Goal: Task Accomplishment & Management: Manage account settings

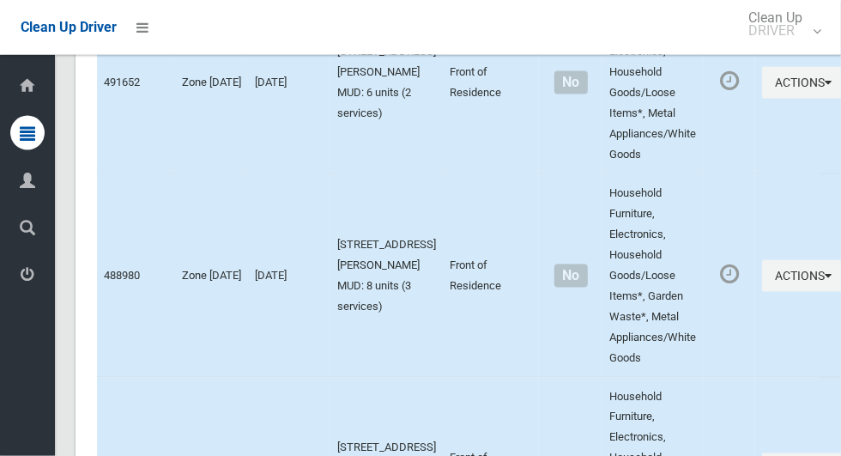
scroll to position [9024, 0]
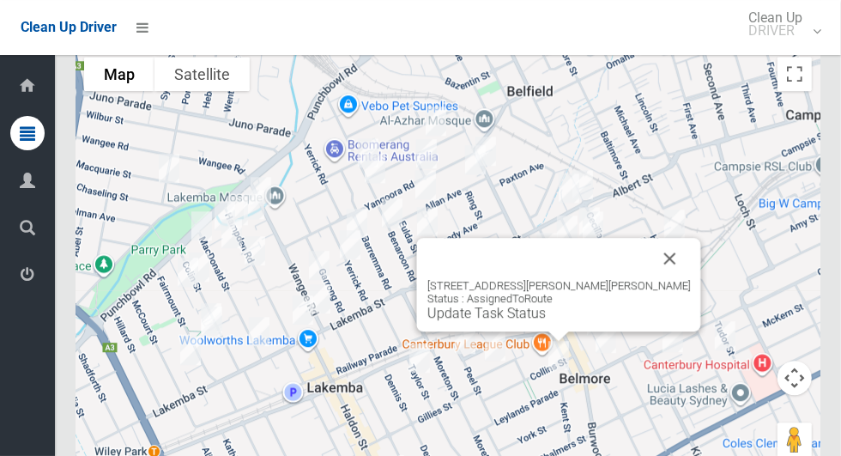
click at [650, 276] on button "Close" at bounding box center [670, 258] width 41 height 41
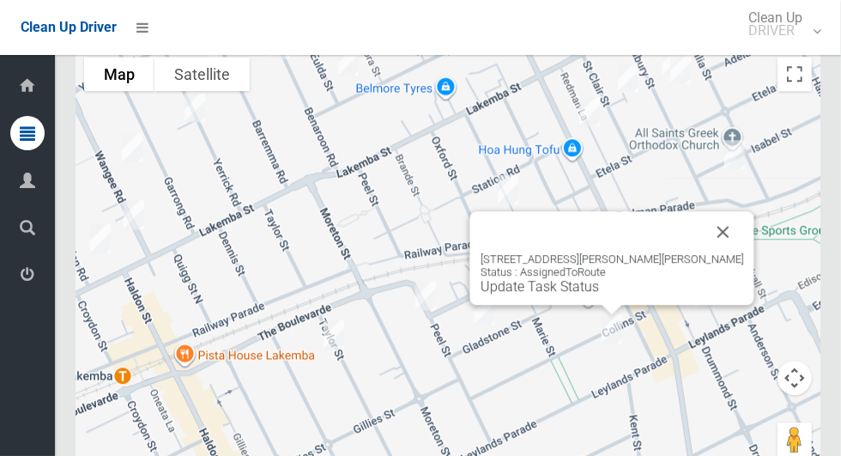
click at [703, 252] on button "Close" at bounding box center [723, 231] width 41 height 41
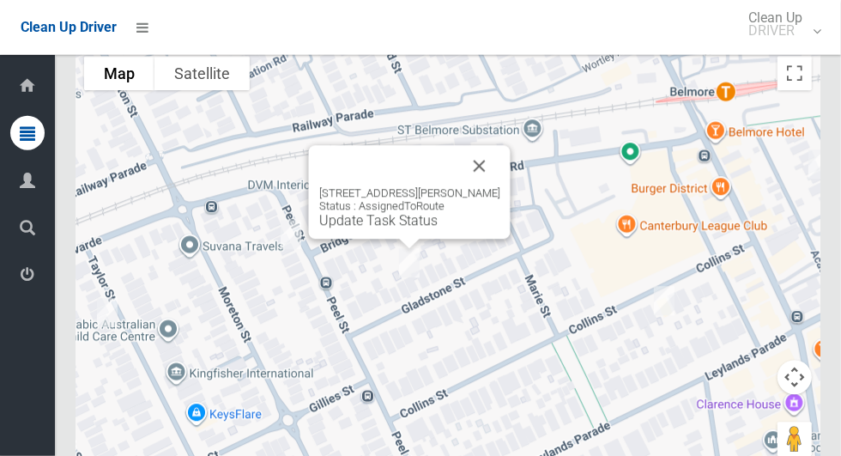
click at [500, 169] on button "Close" at bounding box center [479, 166] width 41 height 41
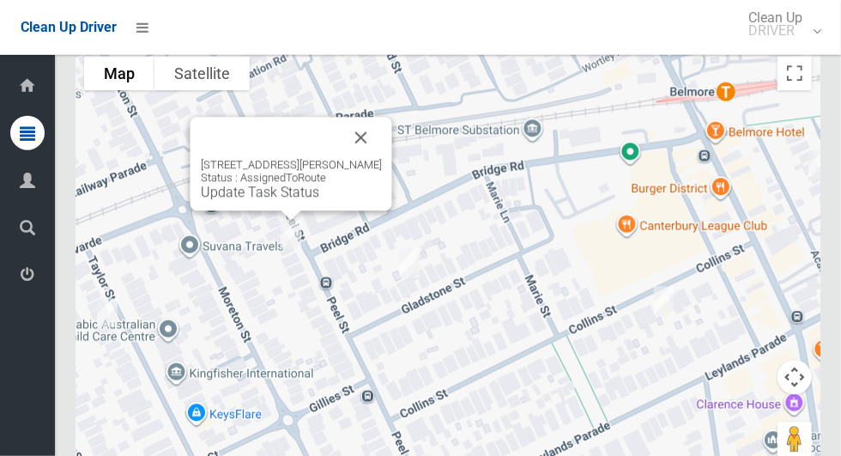
click at [358, 129] on button "Close" at bounding box center [361, 138] width 41 height 41
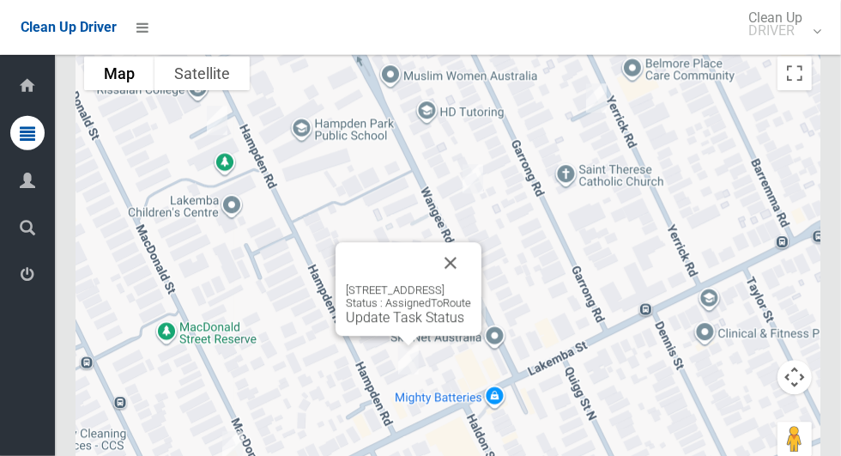
click at [471, 282] on button "Close" at bounding box center [450, 263] width 41 height 41
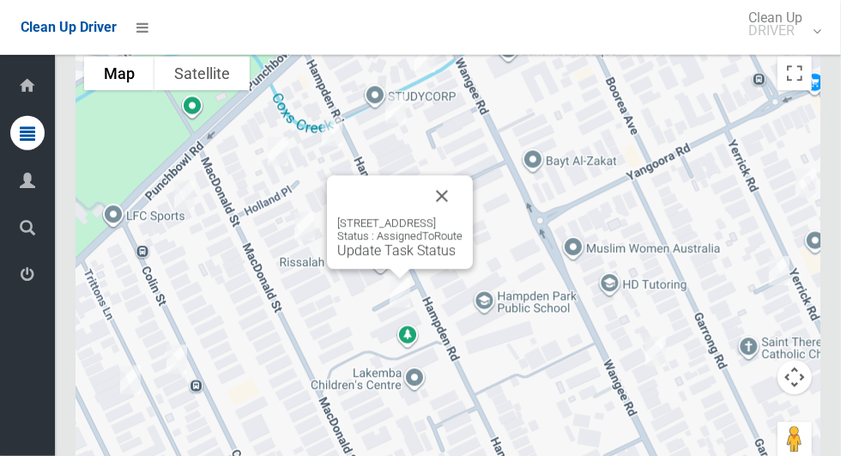
click at [463, 196] on button "Close" at bounding box center [442, 196] width 41 height 41
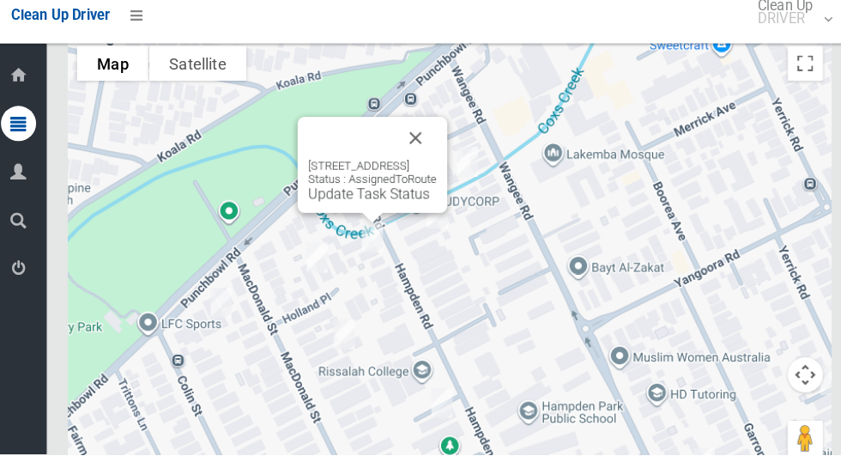
click at [435, 164] on button "Close" at bounding box center [414, 146] width 41 height 41
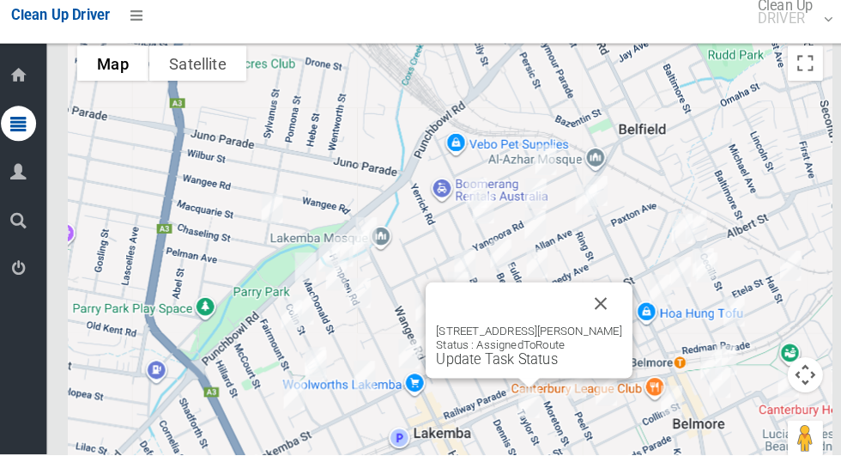
click at [528, 369] on link "Update Task Status" at bounding box center [494, 363] width 118 height 16
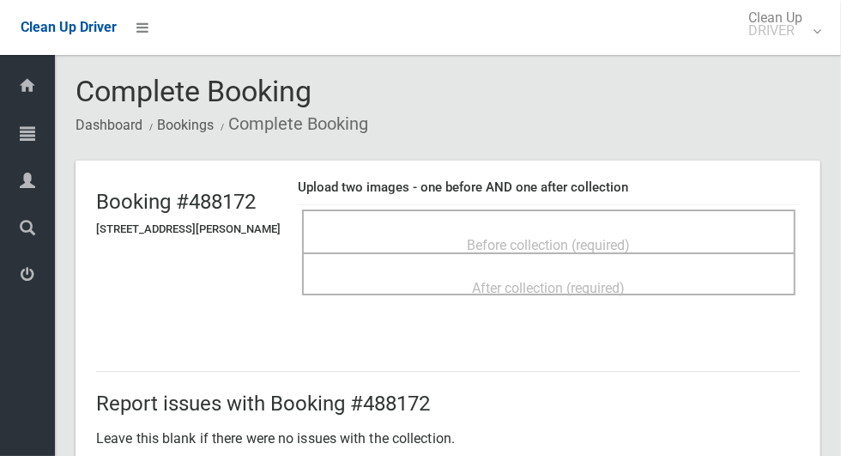
click at [712, 209] on div "Before collection (required)" at bounding box center [549, 230] width 494 height 43
click at [718, 228] on div "Before collection (required)" at bounding box center [549, 244] width 456 height 32
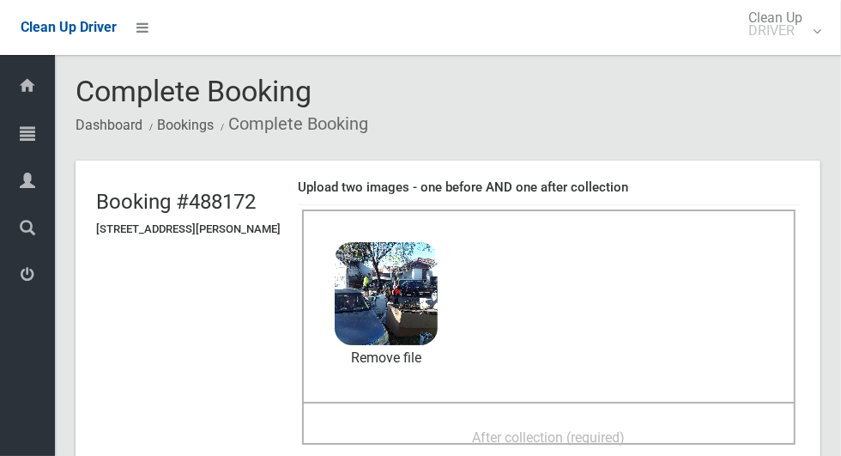
click at [525, 429] on span "After collection (required)" at bounding box center [549, 437] width 153 height 16
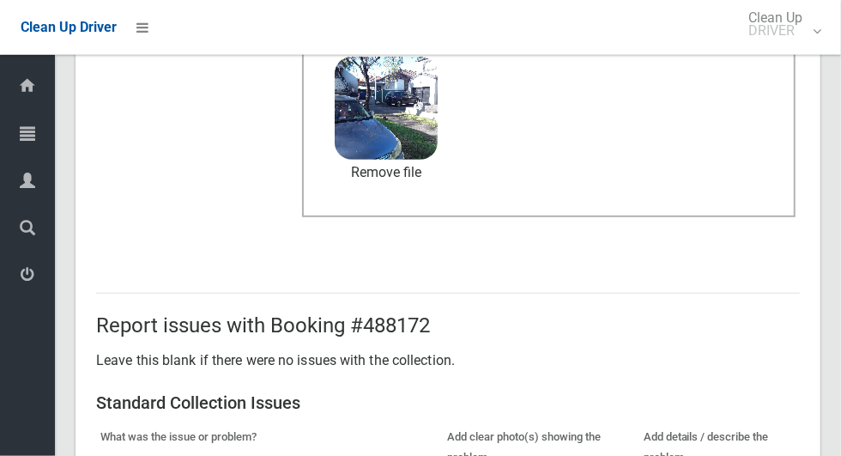
scroll to position [1404, 0]
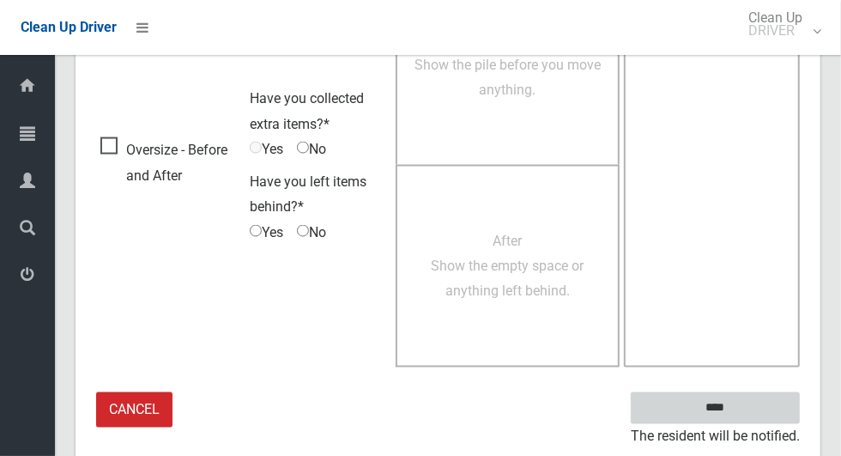
click at [767, 403] on input "****" at bounding box center [715, 408] width 169 height 32
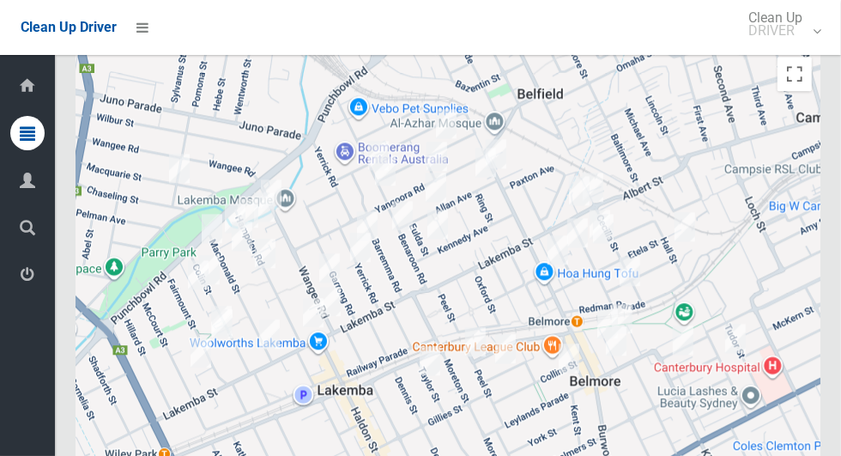
scroll to position [8821, 0]
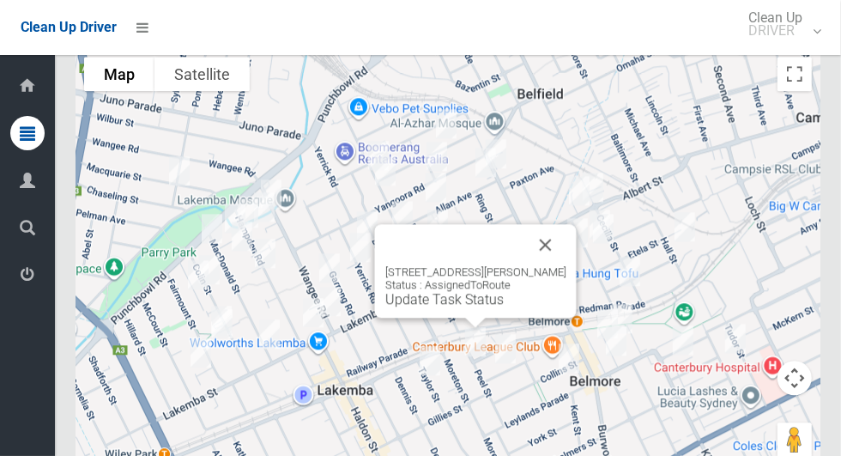
click at [532, 260] on button "Close" at bounding box center [545, 244] width 41 height 41
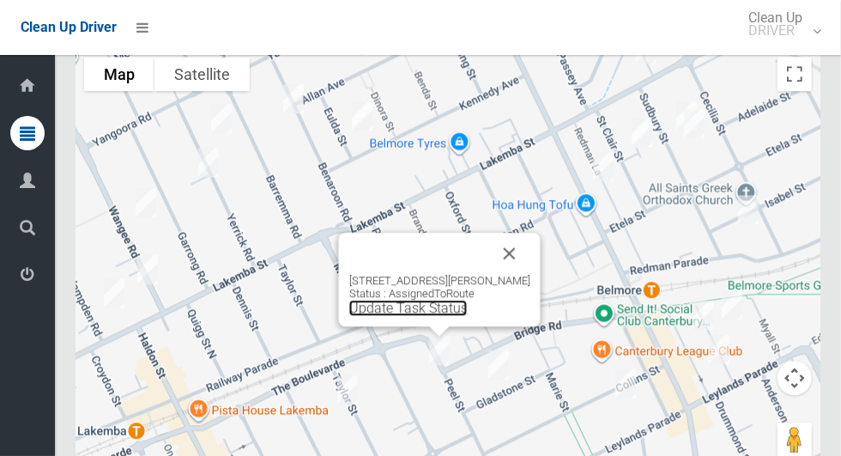
click at [437, 310] on link "Update Task Status" at bounding box center [408, 308] width 118 height 16
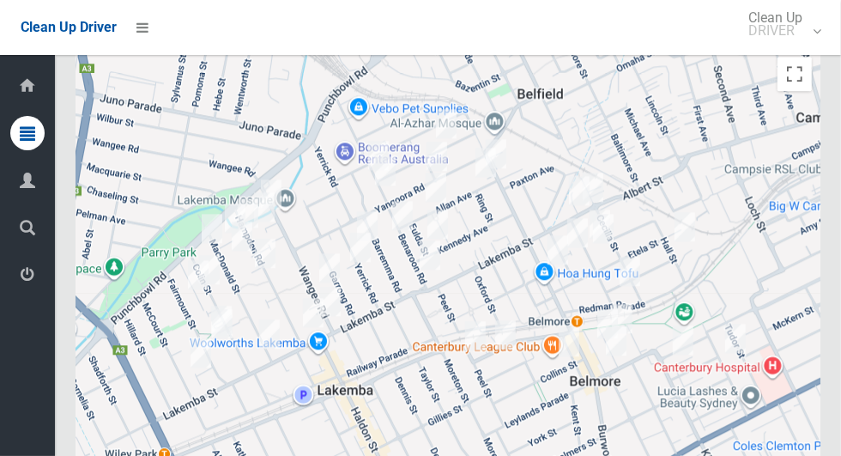
scroll to position [8821, 0]
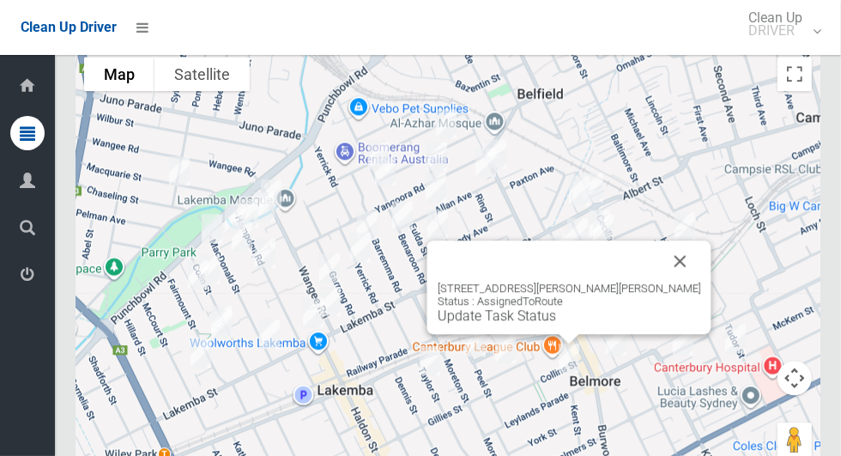
click at [660, 262] on button "Close" at bounding box center [680, 260] width 41 height 41
click at [543, 324] on link "Update Task Status" at bounding box center [497, 315] width 118 height 16
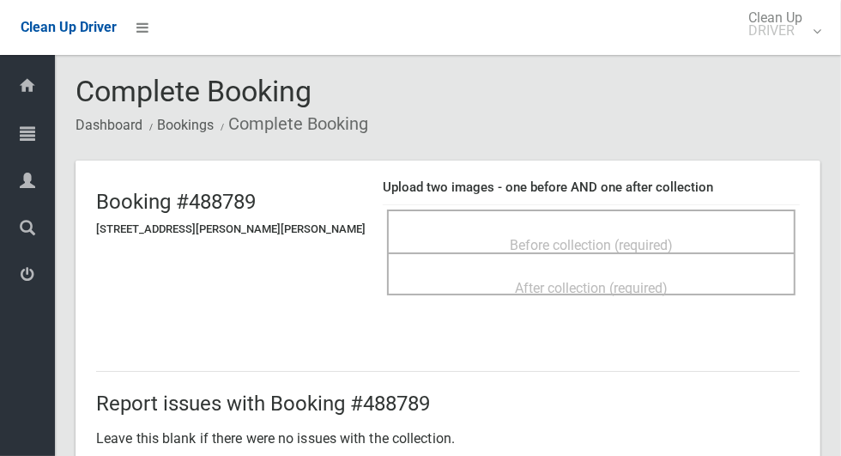
click at [543, 237] on span "Before collection (required)" at bounding box center [591, 245] width 163 height 16
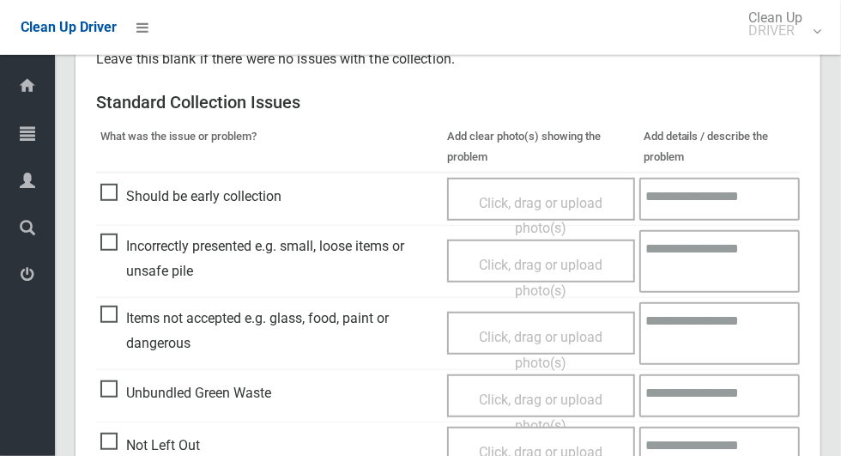
scroll to position [527, 0]
click at [110, 328] on span "Items not accepted e.g. glass, food, paint or dangerous" at bounding box center [269, 331] width 338 height 51
click at [532, 334] on span "Click, drag or upload photo(s)" at bounding box center [541, 351] width 124 height 42
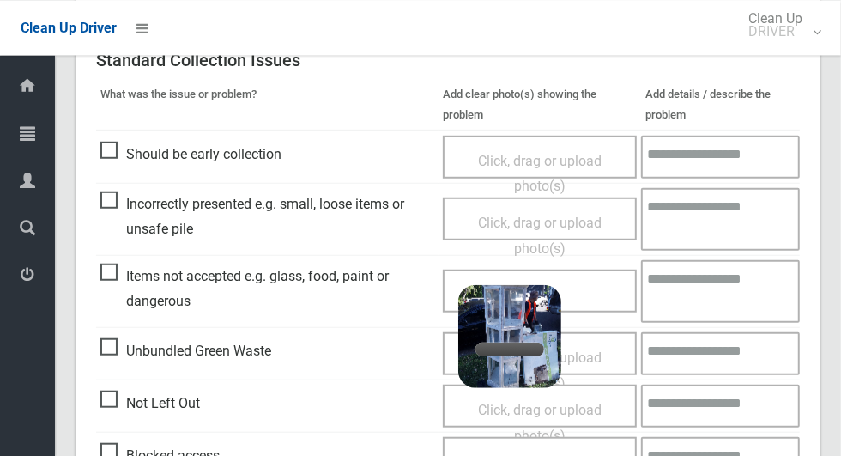
scroll to position [569, 0]
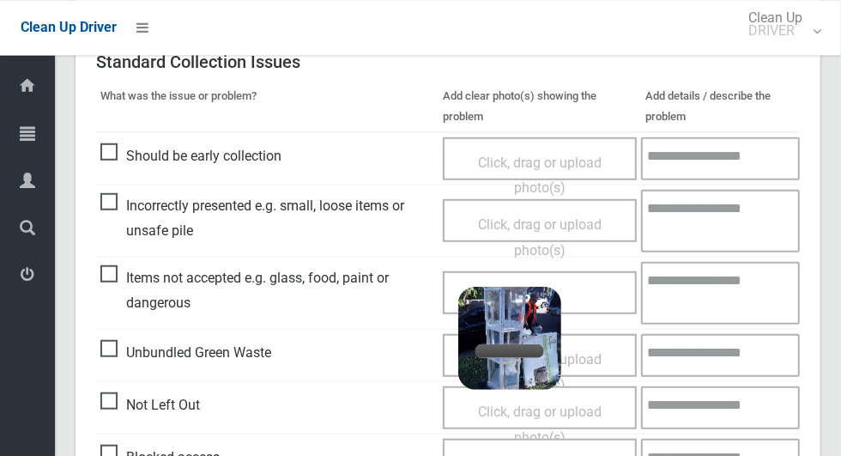
click at [731, 282] on textarea at bounding box center [720, 292] width 159 height 63
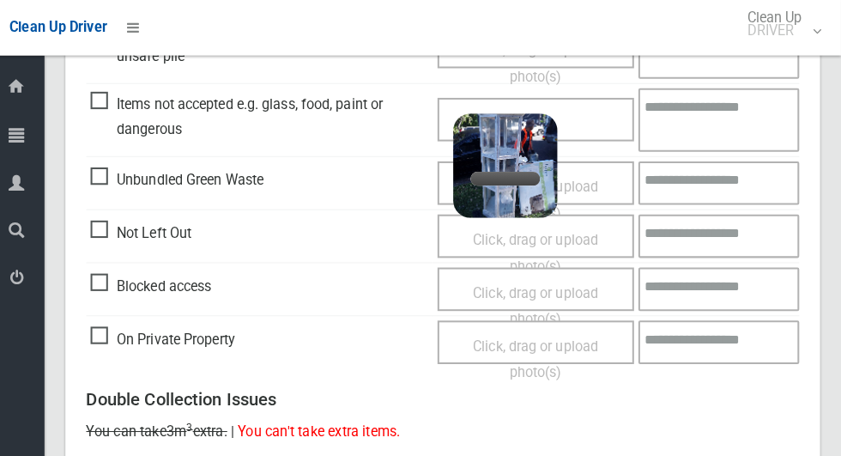
scroll to position [739, 0]
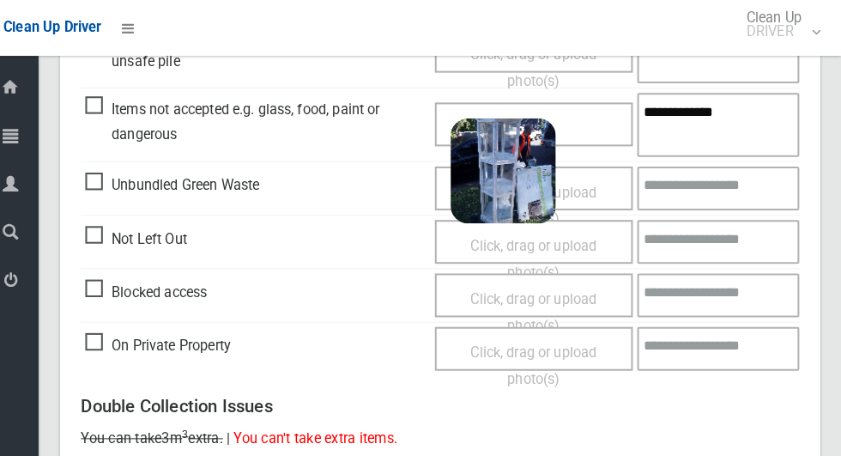
type textarea "**********"
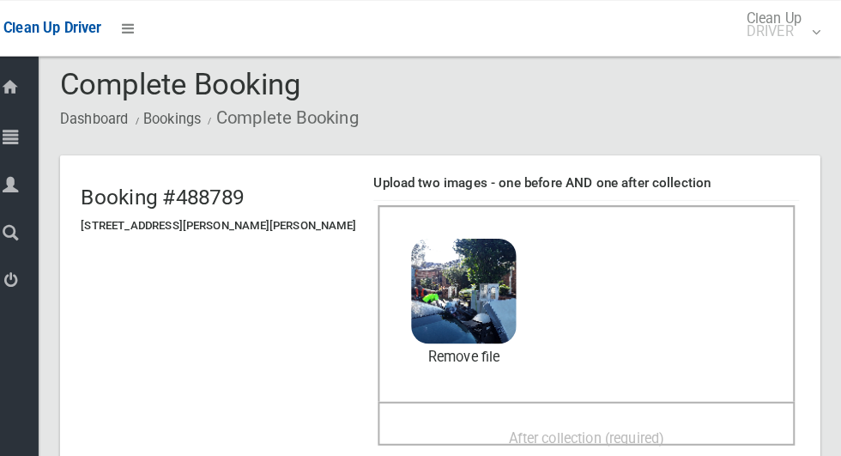
scroll to position [0, 0]
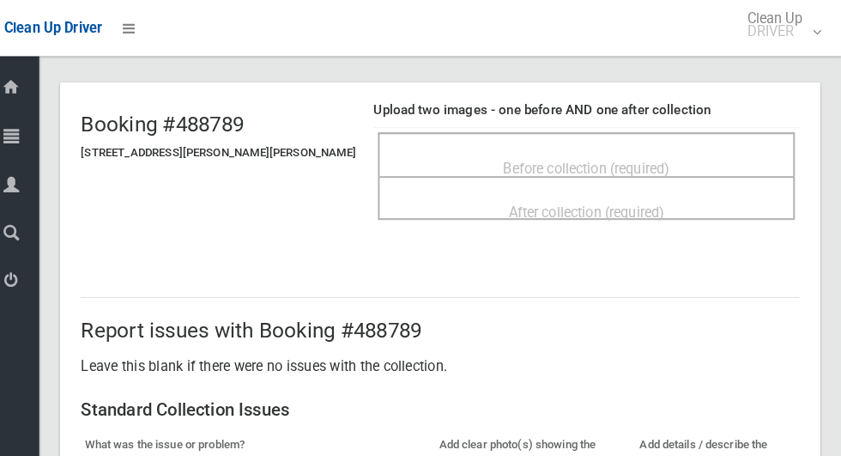
scroll to position [59, 0]
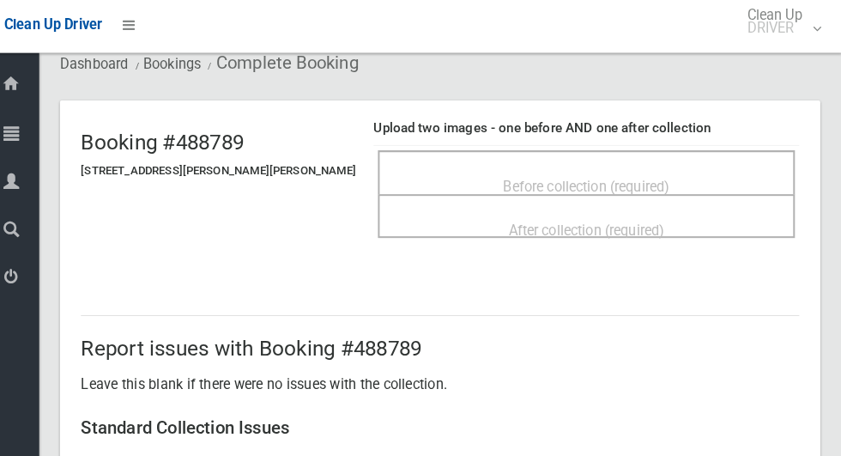
click at [682, 173] on div "Before collection (required)" at bounding box center [591, 185] width 371 height 32
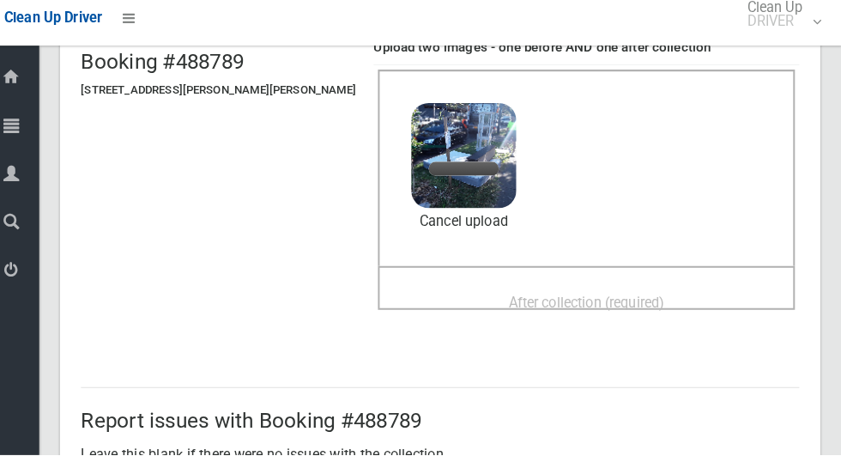
scroll to position [133, 0]
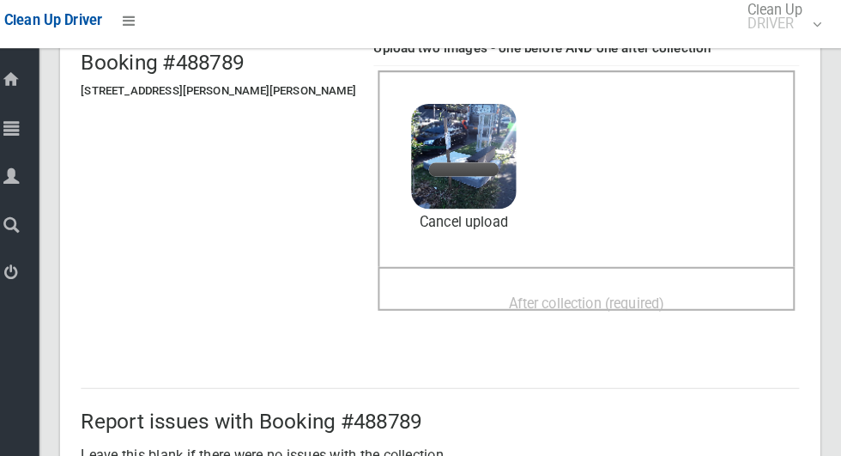
click at [697, 290] on div "After collection (required)" at bounding box center [591, 304] width 371 height 32
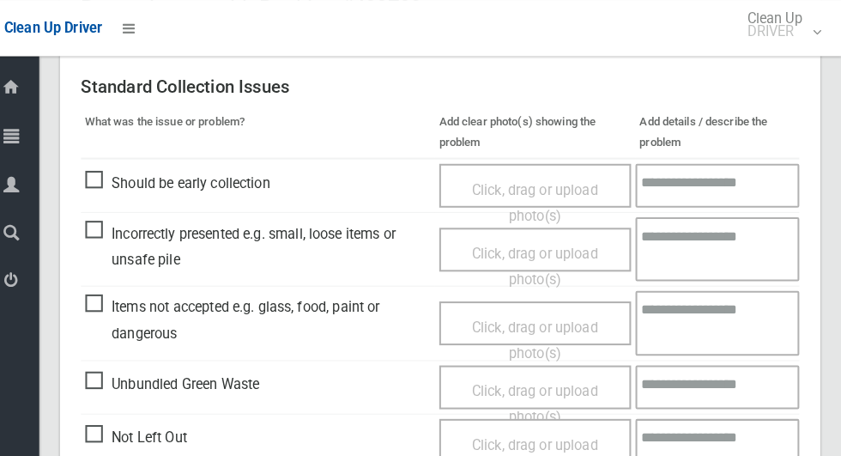
scroll to position [694, 0]
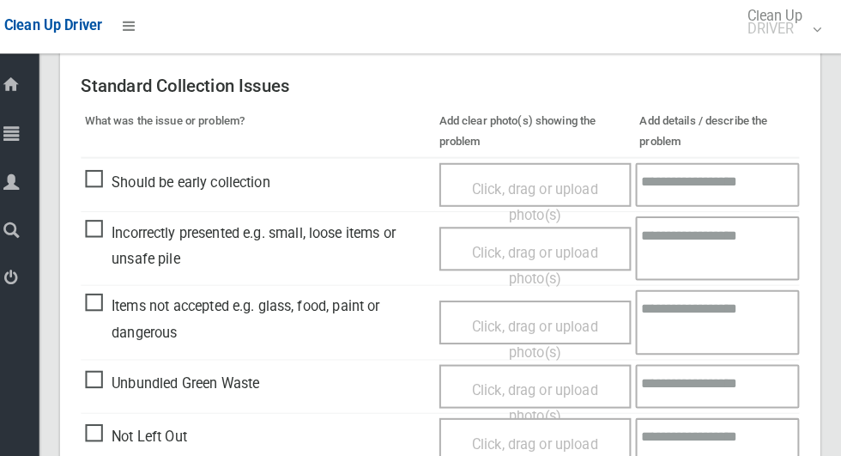
click at [133, 306] on span "Items not accepted e.g. glass, food, paint or dangerous" at bounding box center [269, 315] width 338 height 51
click at [573, 320] on span "Click, drag or upload photo(s)" at bounding box center [541, 335] width 124 height 42
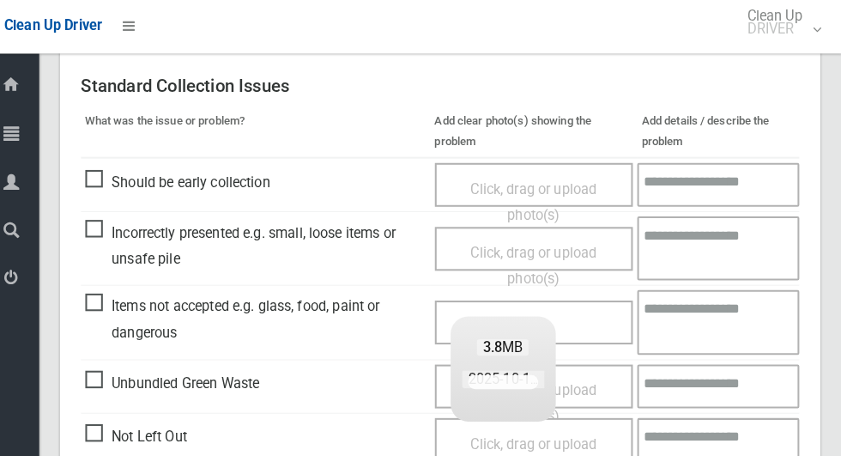
scroll to position [676, 0]
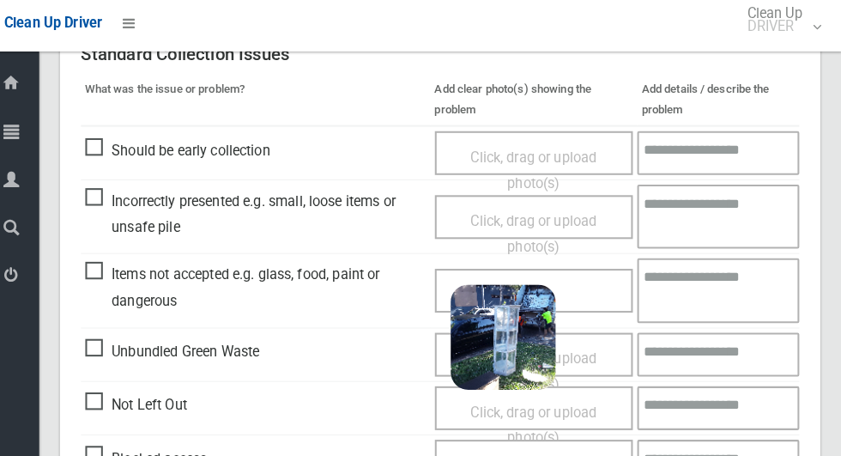
click at [737, 286] on textarea at bounding box center [720, 289] width 159 height 63
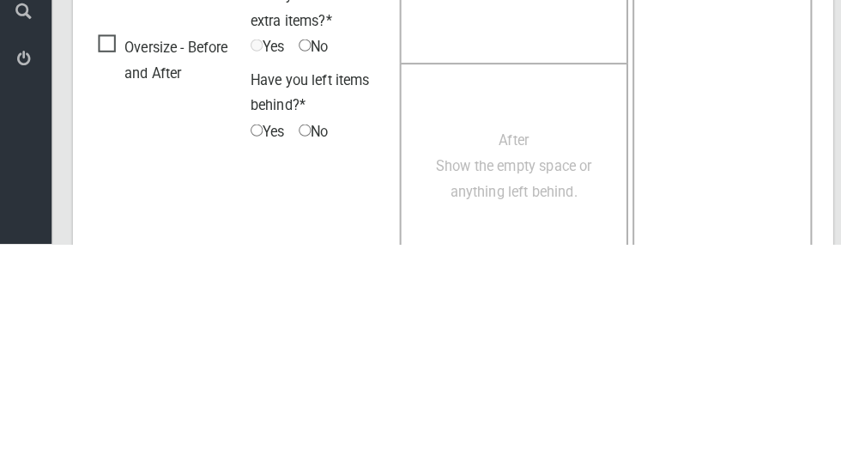
scroll to position [1453, 0]
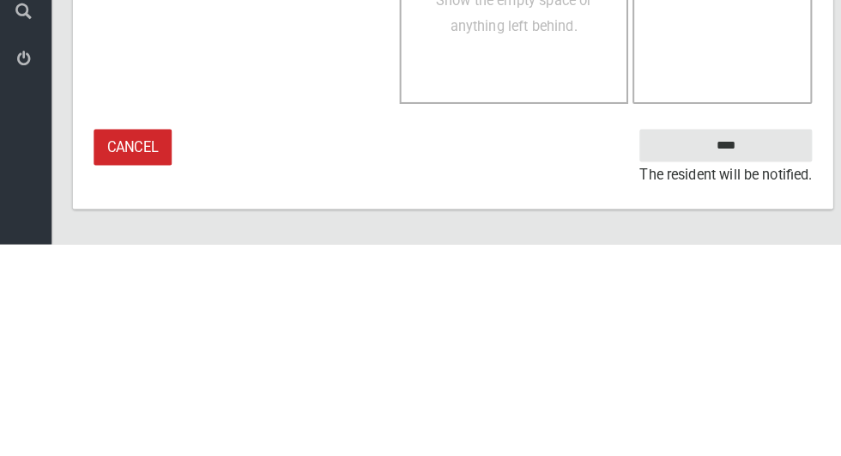
type textarea "**********"
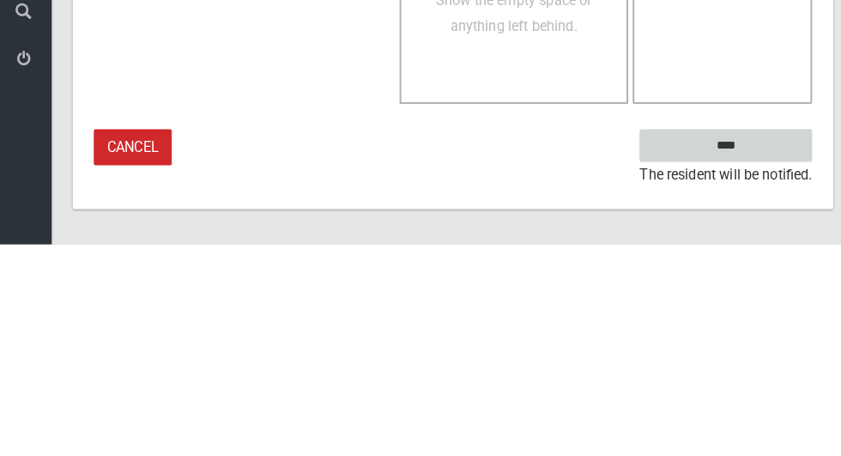
click at [733, 375] on input "****" at bounding box center [715, 359] width 169 height 32
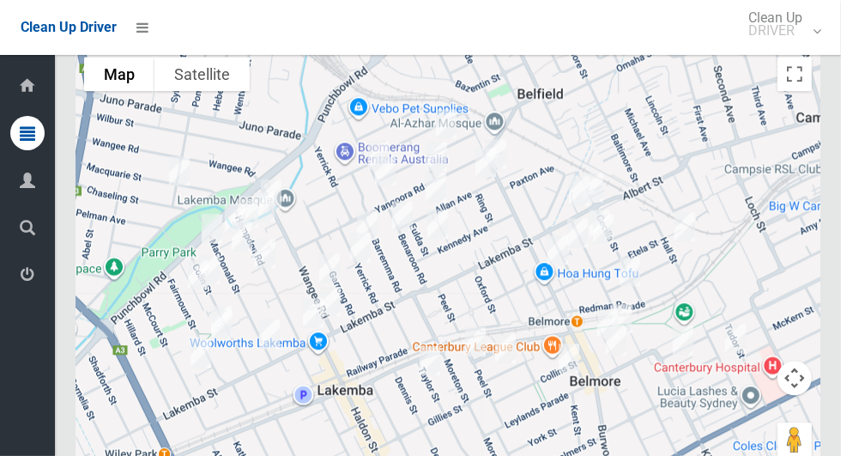
scroll to position [8820, 0]
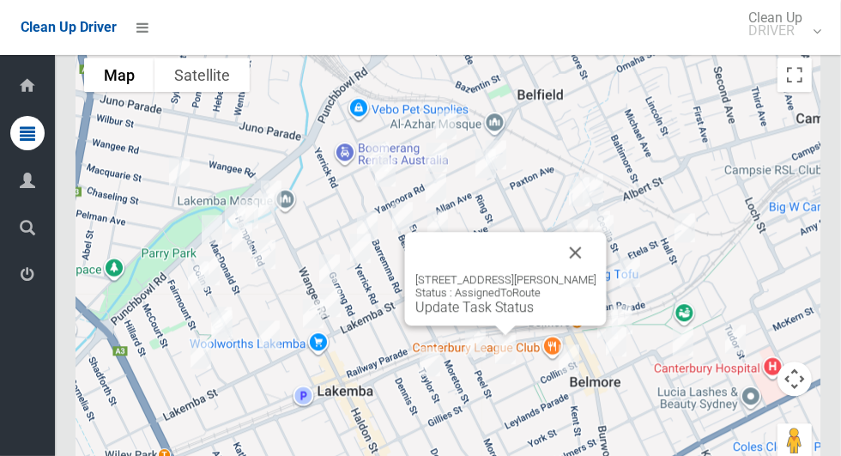
click at [590, 266] on button "Close" at bounding box center [575, 252] width 41 height 41
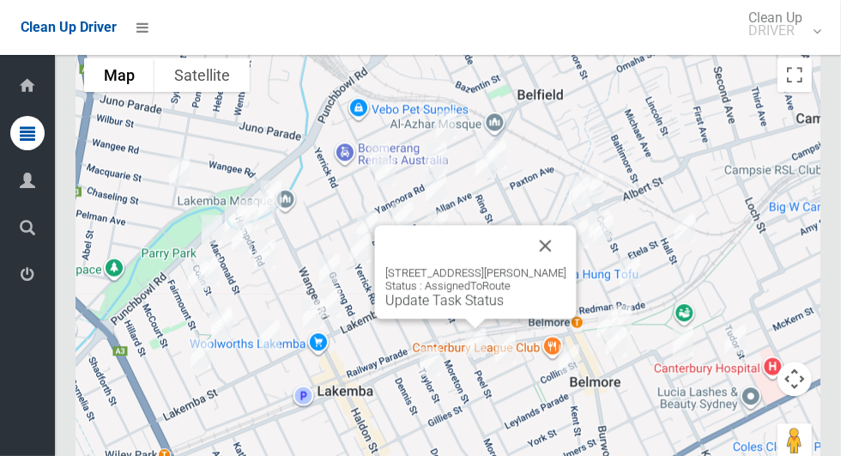
click at [531, 260] on button "Close" at bounding box center [545, 245] width 41 height 41
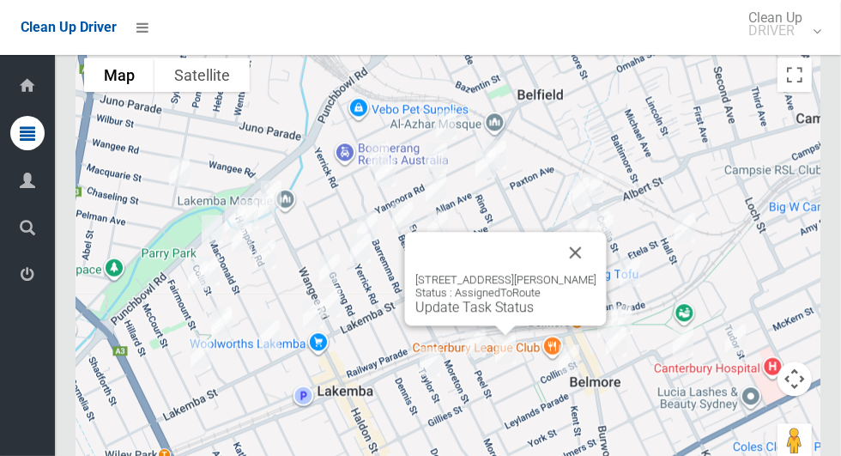
click at [597, 263] on button "Close" at bounding box center [575, 252] width 41 height 41
click at [588, 252] on button "Close" at bounding box center [575, 252] width 41 height 41
click at [496, 315] on link "Update Task Status" at bounding box center [475, 307] width 118 height 16
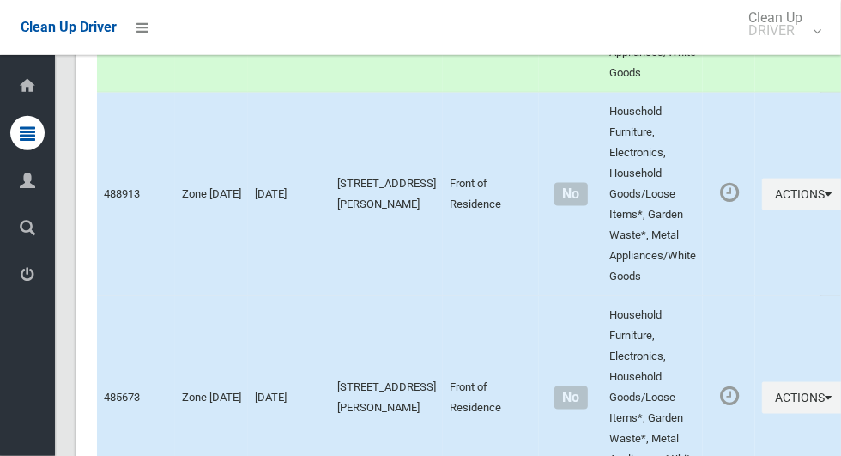
scroll to position [7878, 0]
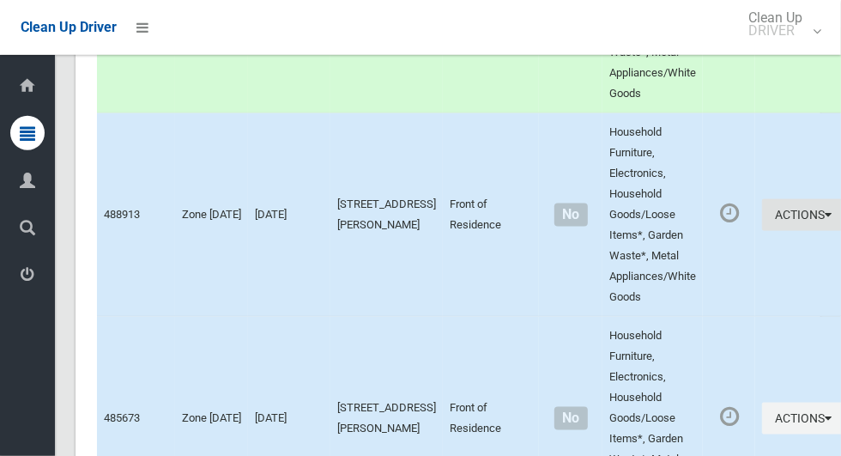
click at [787, 231] on button "Actions" at bounding box center [803, 215] width 82 height 32
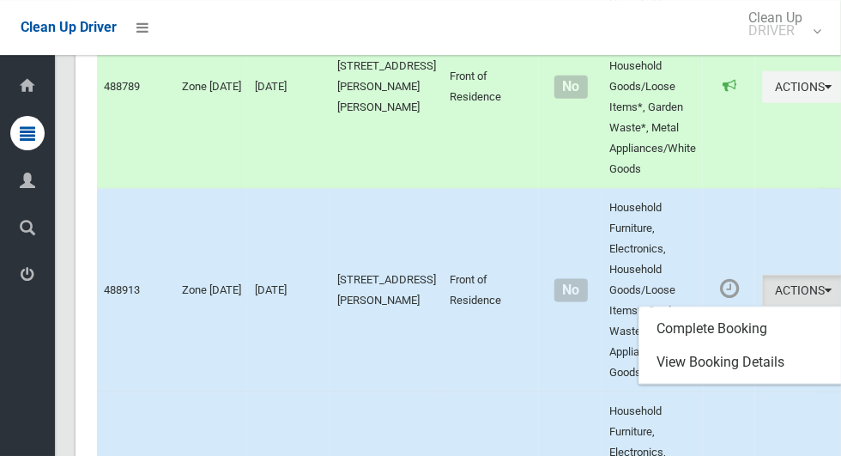
scroll to position [7801, 0]
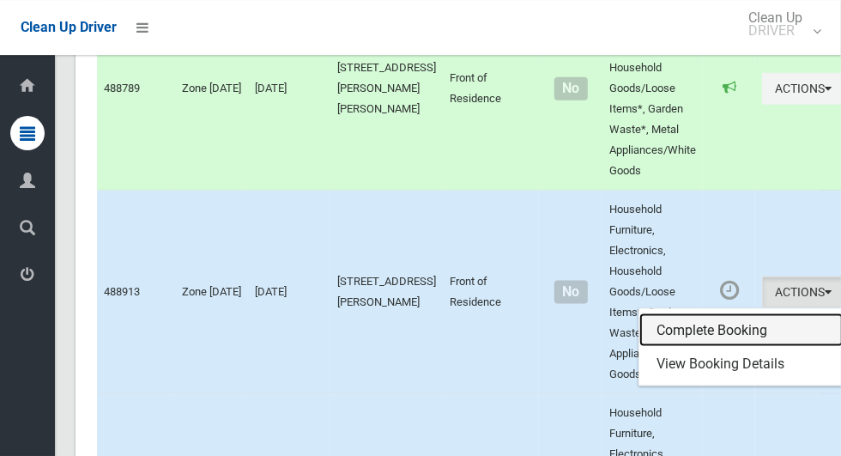
click at [743, 341] on link "Complete Booking" at bounding box center [742, 330] width 204 height 34
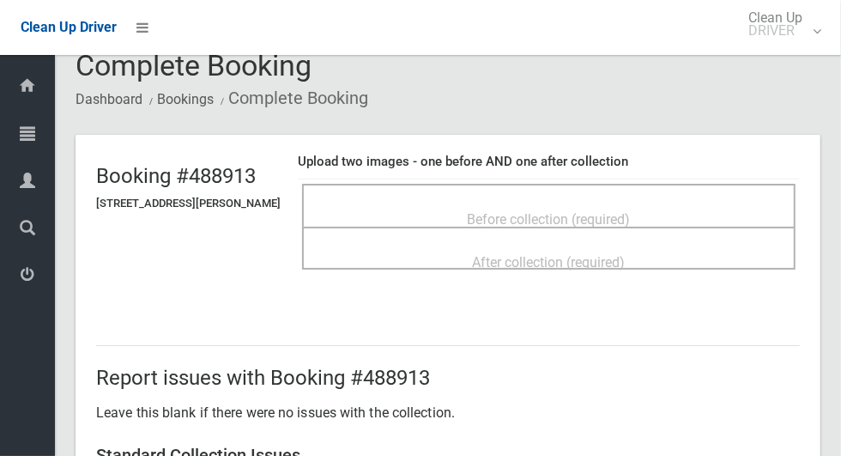
scroll to position [28, 0]
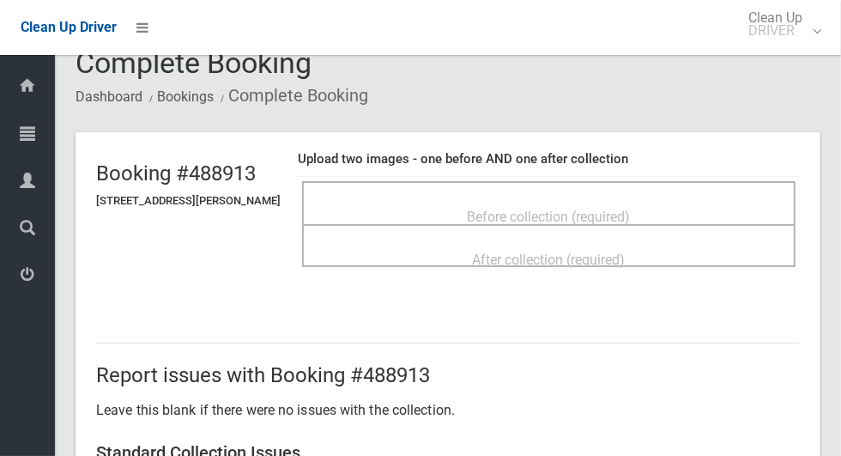
click at [717, 201] on div "Before collection (required)" at bounding box center [549, 216] width 456 height 32
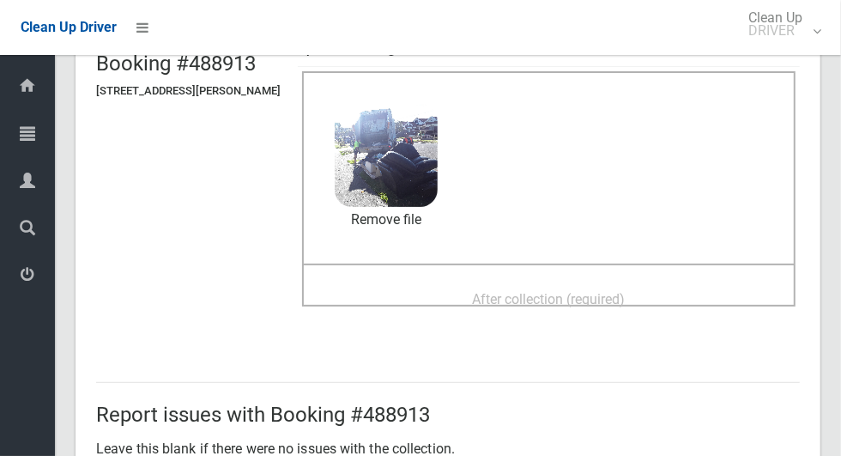
scroll to position [137, 0]
click at [680, 296] on div "After collection (required)" at bounding box center [549, 299] width 456 height 32
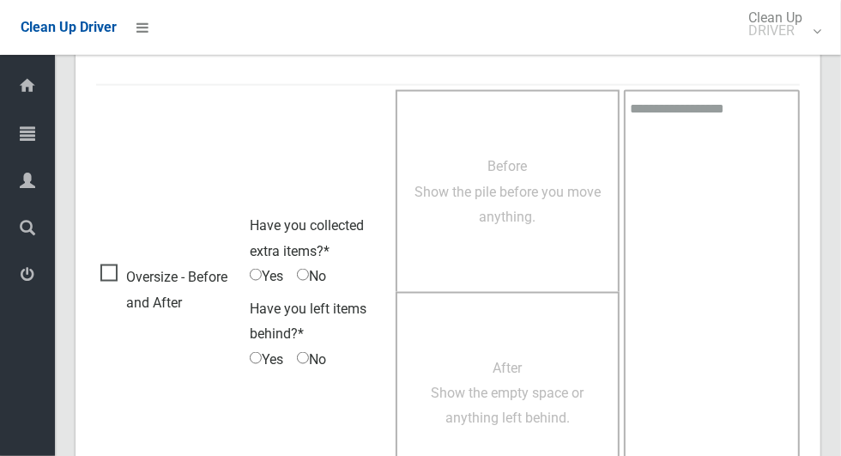
scroll to position [1404, 0]
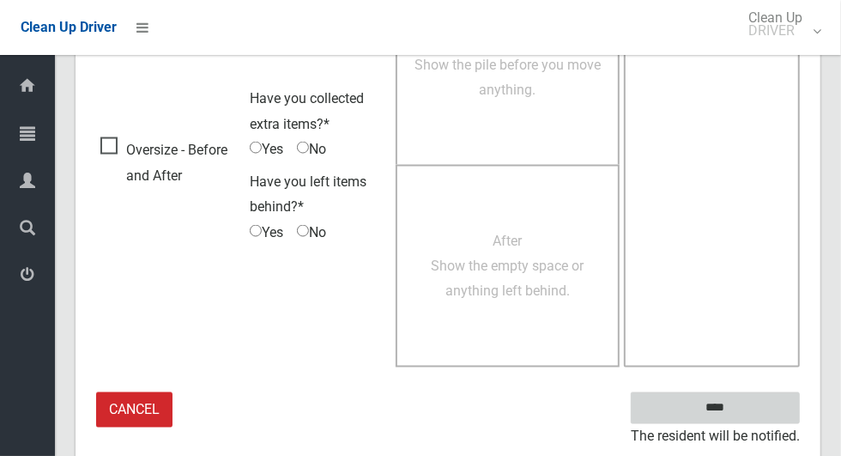
click at [781, 394] on input "****" at bounding box center [715, 408] width 169 height 32
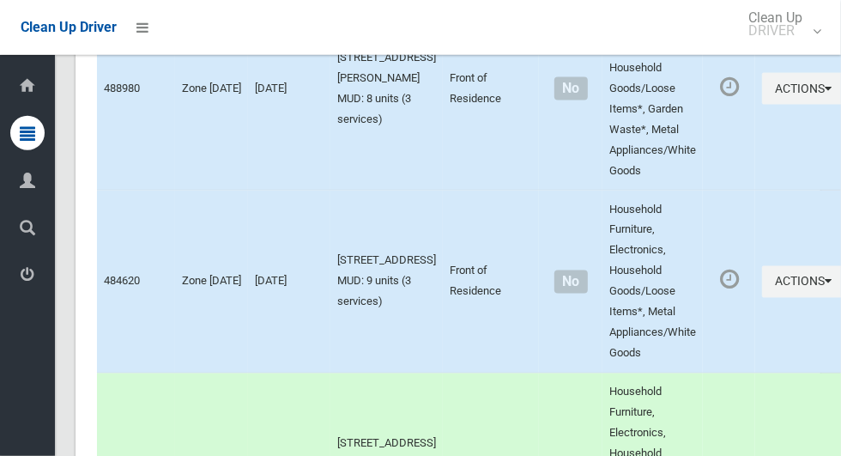
scroll to position [8821, 0]
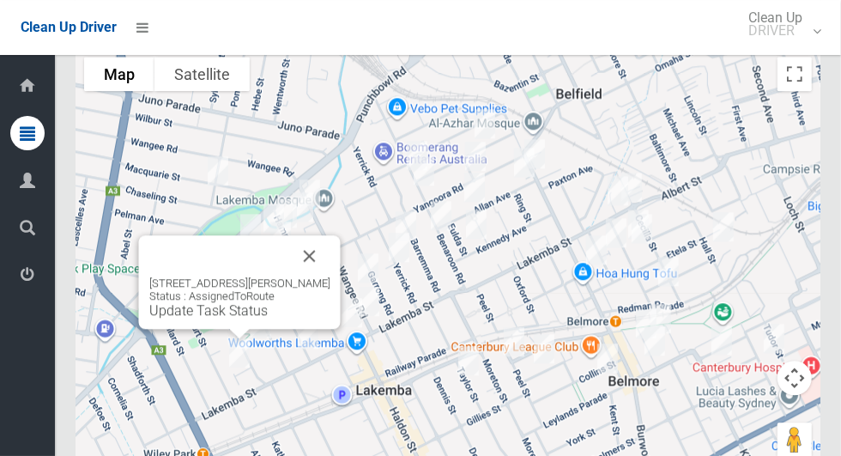
click at [274, 265] on div at bounding box center [219, 255] width 140 height 41
click at [331, 264] on button "Close" at bounding box center [309, 255] width 41 height 41
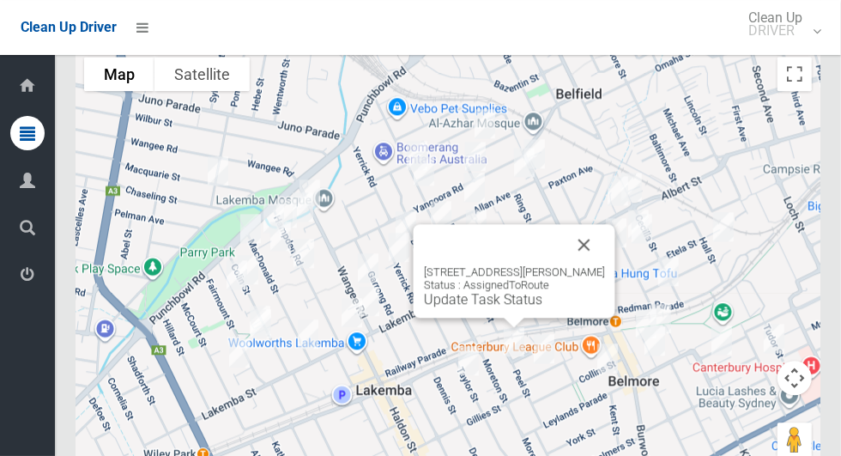
click at [526, 306] on link "Update Task Status" at bounding box center [483, 299] width 118 height 16
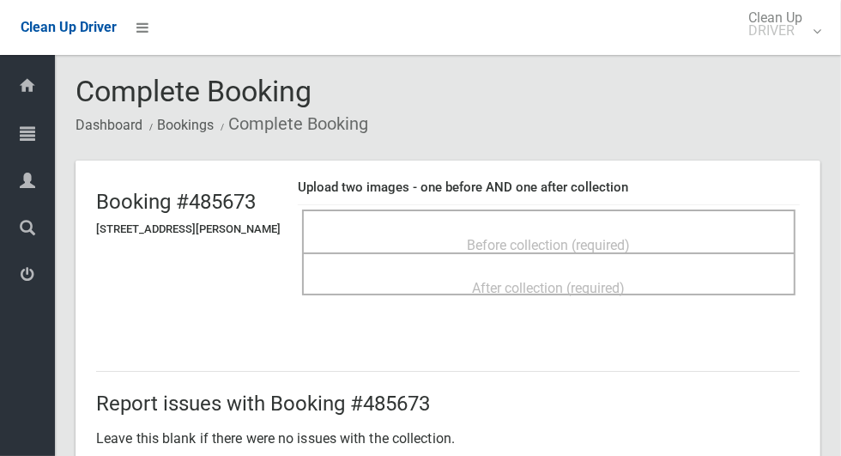
click at [630, 237] on span "Before collection (required)" at bounding box center [549, 245] width 163 height 16
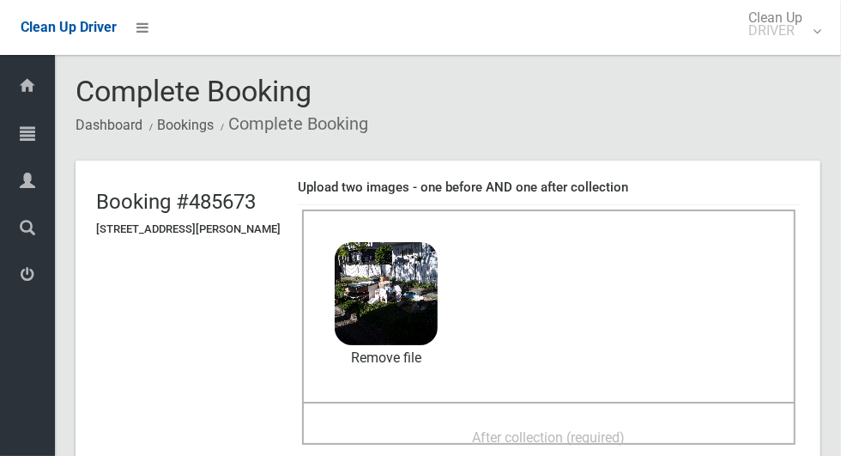
click at [522, 429] on span "After collection (required)" at bounding box center [549, 437] width 153 height 16
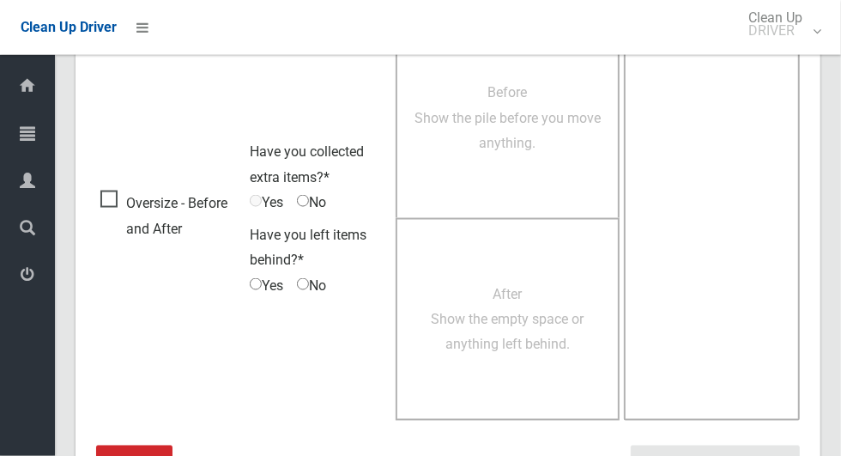
scroll to position [1404, 0]
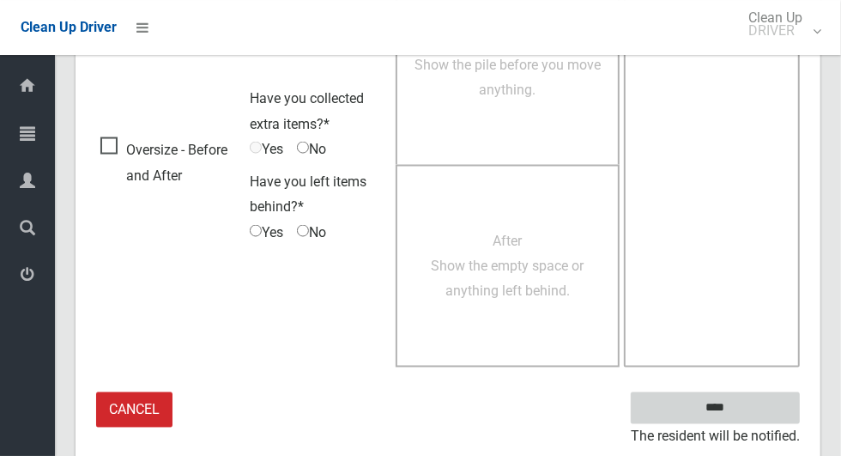
click at [766, 403] on input "****" at bounding box center [715, 408] width 169 height 32
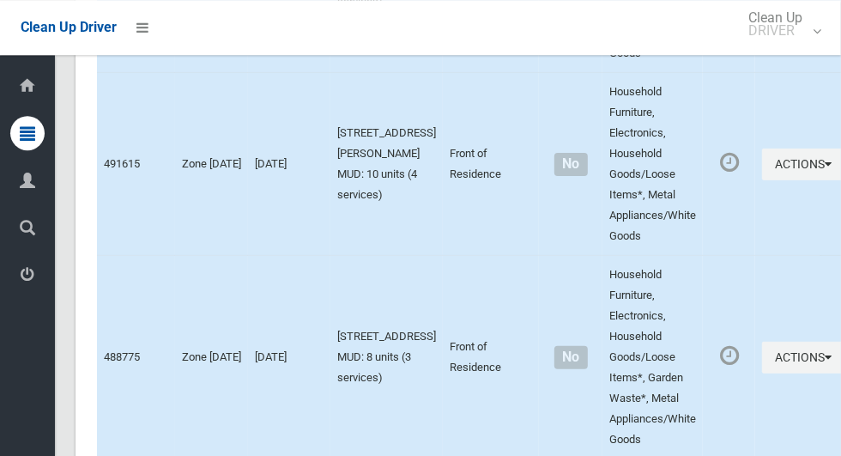
scroll to position [8821, 0]
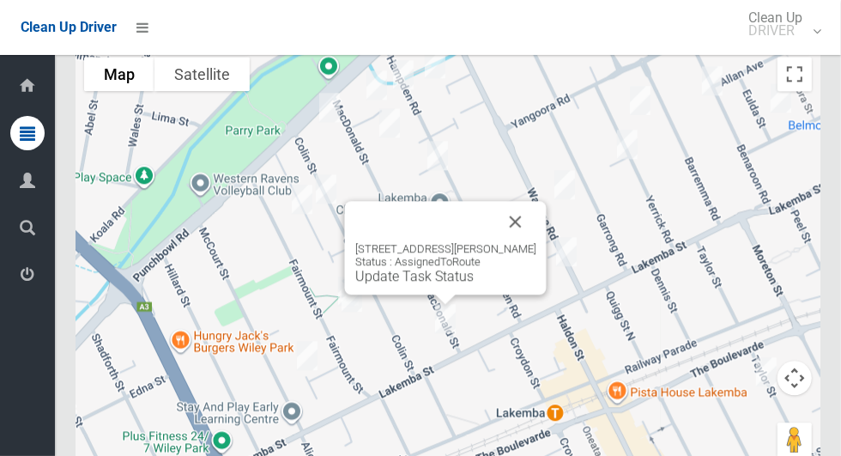
click at [537, 226] on button "Close" at bounding box center [515, 221] width 41 height 41
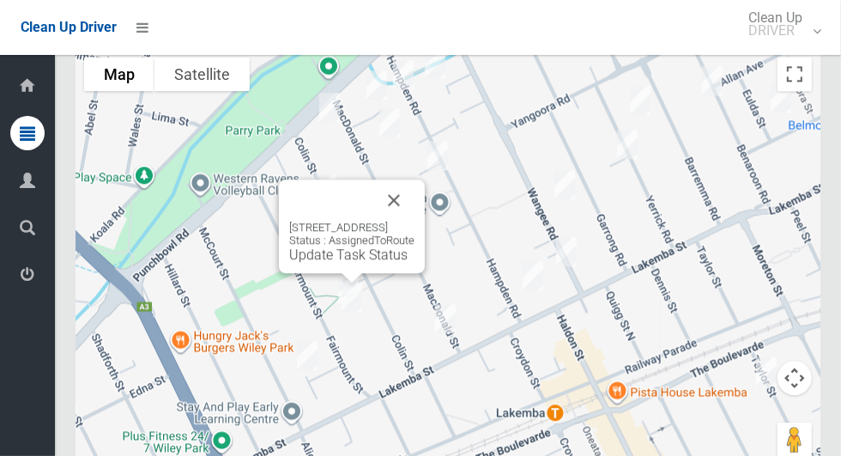
click at [415, 206] on button "Close" at bounding box center [393, 199] width 41 height 41
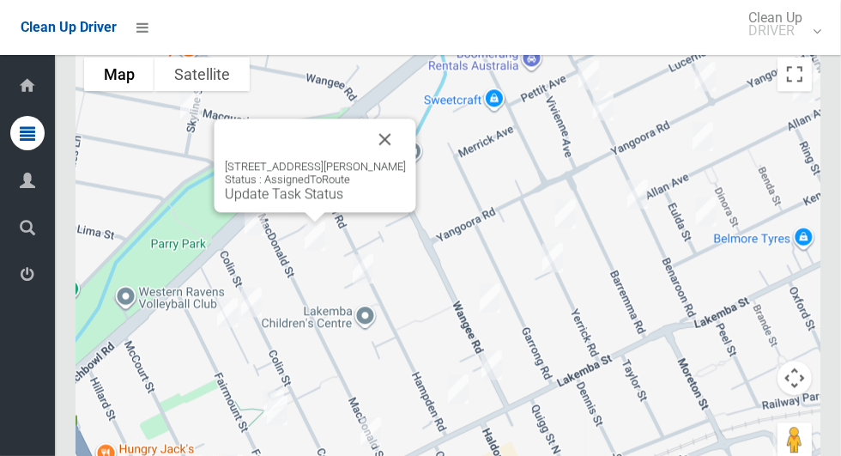
click at [396, 150] on button "Close" at bounding box center [385, 138] width 41 height 41
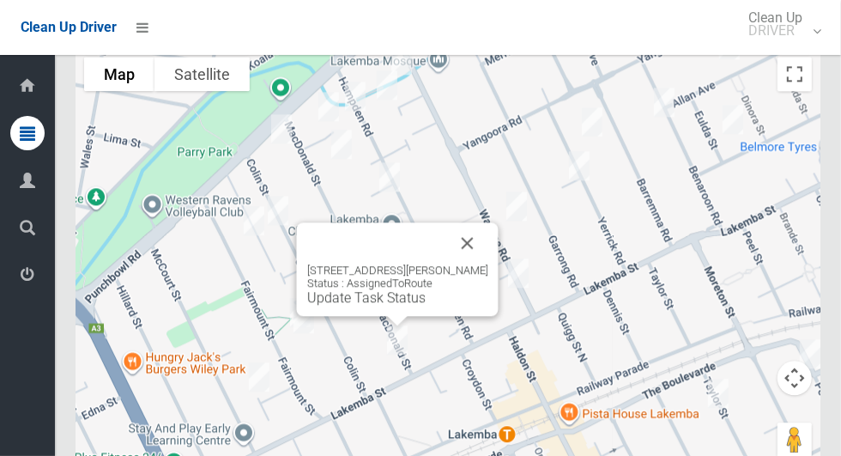
click at [487, 256] on button "Close" at bounding box center [467, 242] width 41 height 41
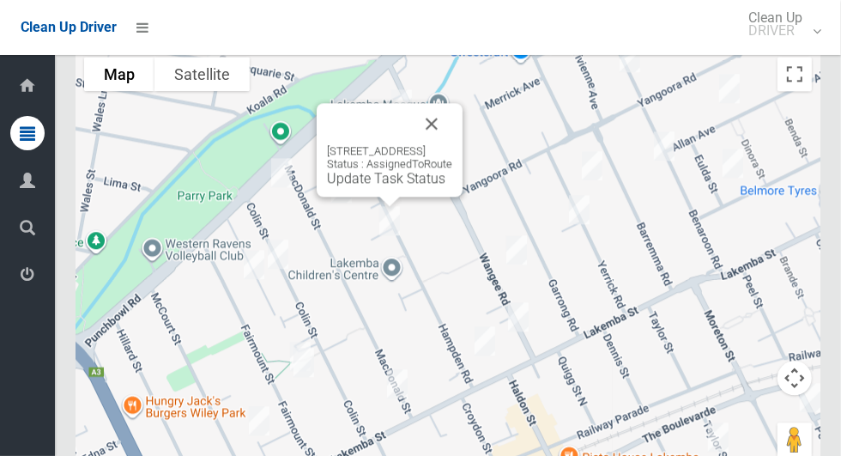
click at [452, 126] on button "Close" at bounding box center [431, 123] width 41 height 41
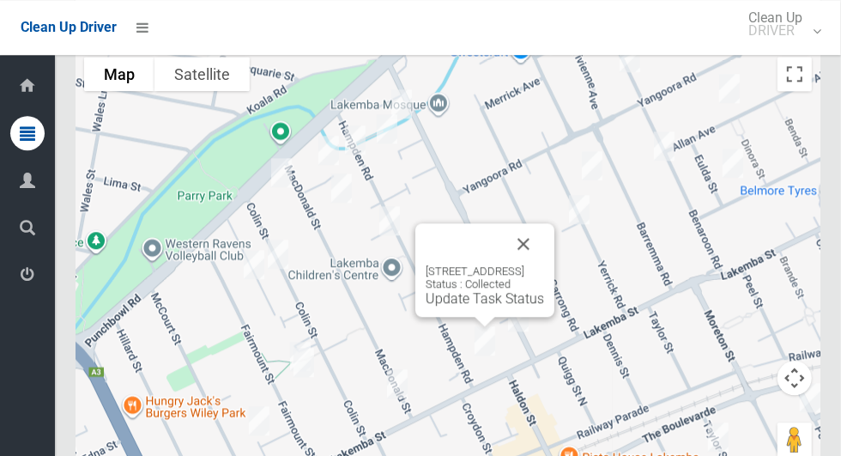
click at [544, 247] on button "Close" at bounding box center [523, 243] width 41 height 41
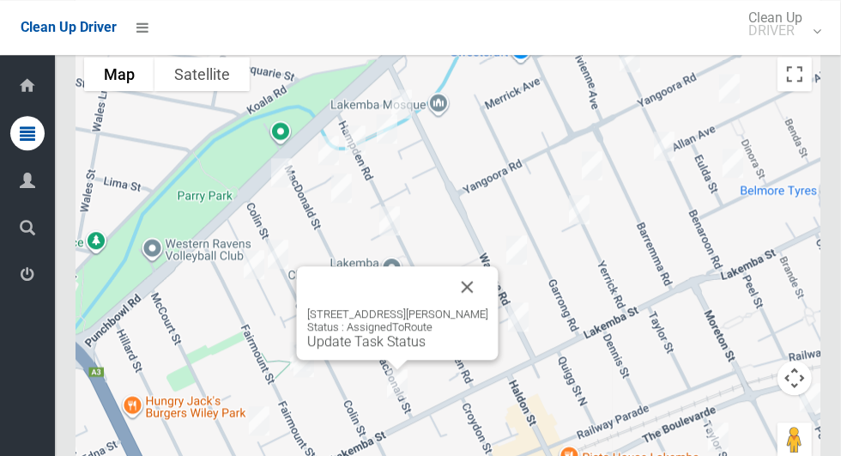
click at [480, 306] on button "Close" at bounding box center [467, 286] width 41 height 41
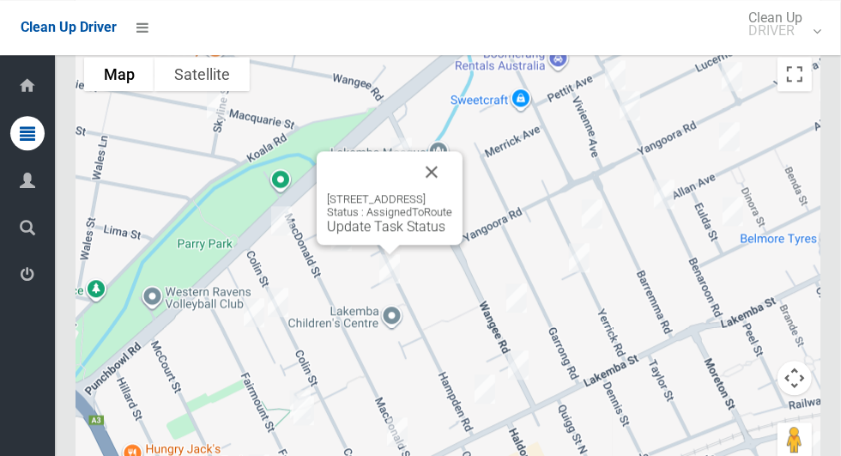
click at [452, 188] on button "Close" at bounding box center [431, 171] width 41 height 41
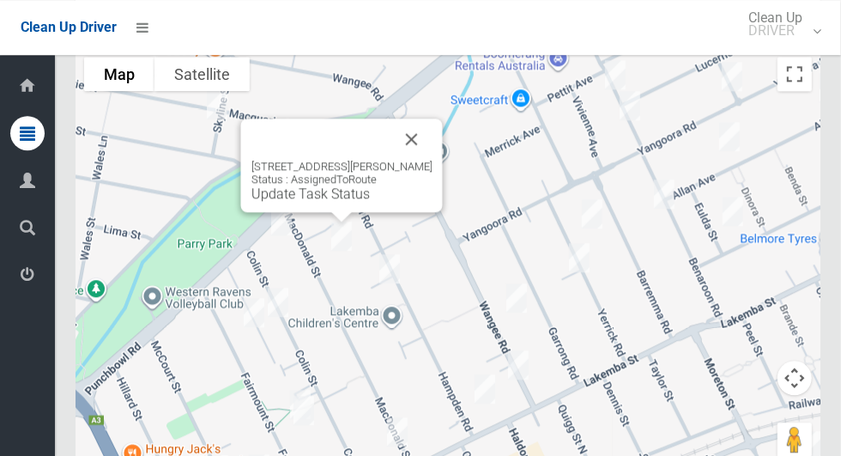
click at [420, 151] on button "Close" at bounding box center [411, 138] width 41 height 41
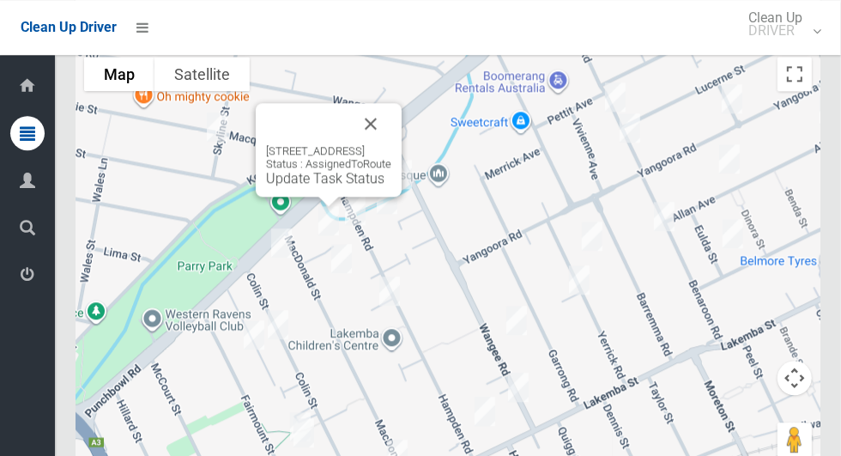
click at [391, 133] on button "Close" at bounding box center [370, 123] width 41 height 41
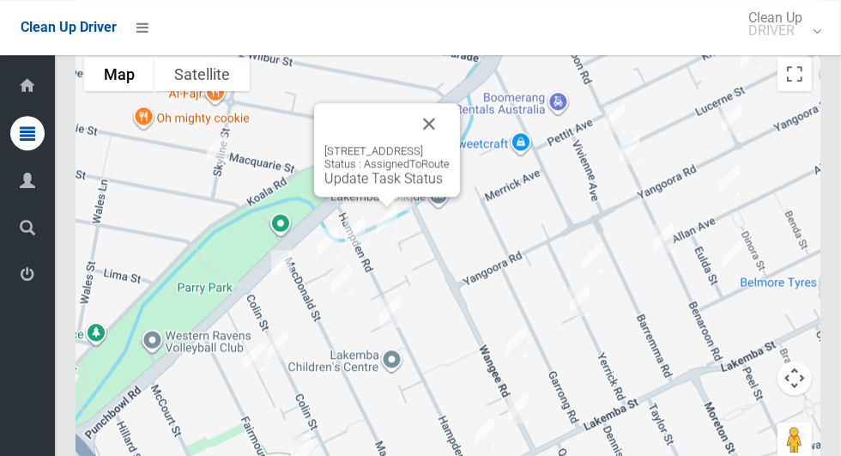
click at [450, 137] on button "Close" at bounding box center [429, 123] width 41 height 41
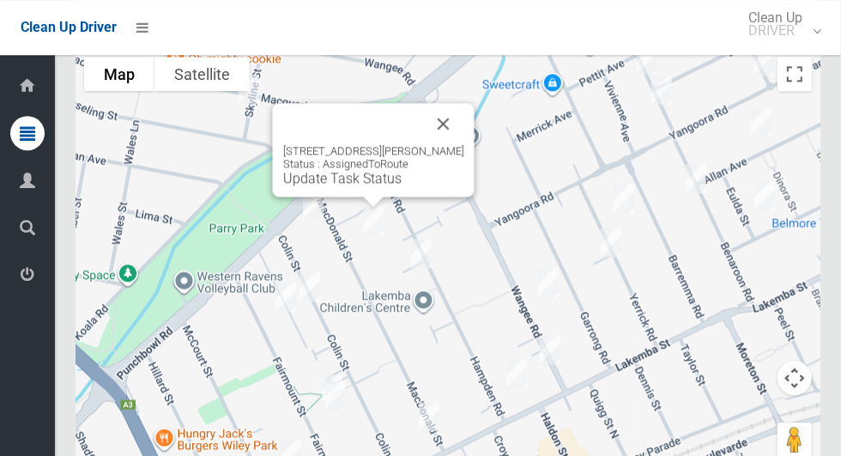
click at [464, 138] on button "Close" at bounding box center [443, 123] width 41 height 41
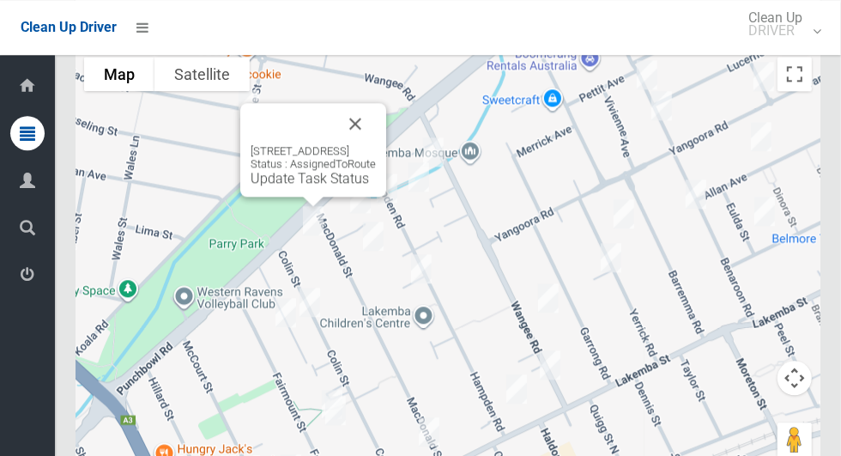
click at [376, 127] on button "Close" at bounding box center [355, 123] width 41 height 41
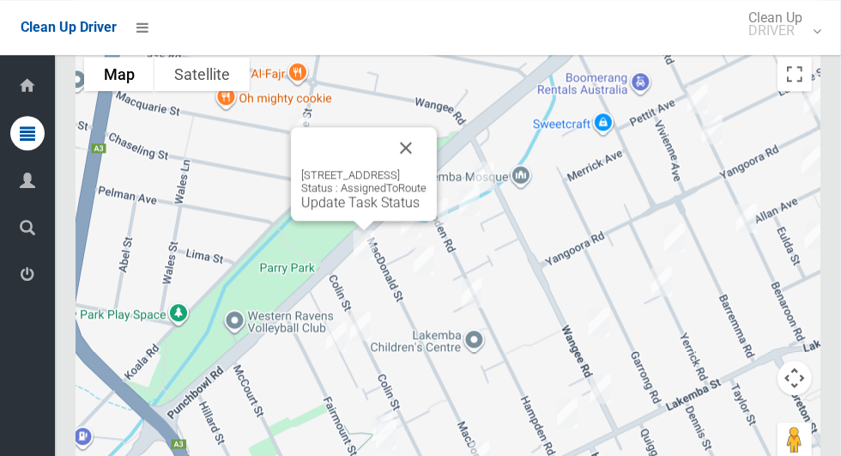
click at [427, 161] on button "Close" at bounding box center [405, 147] width 41 height 41
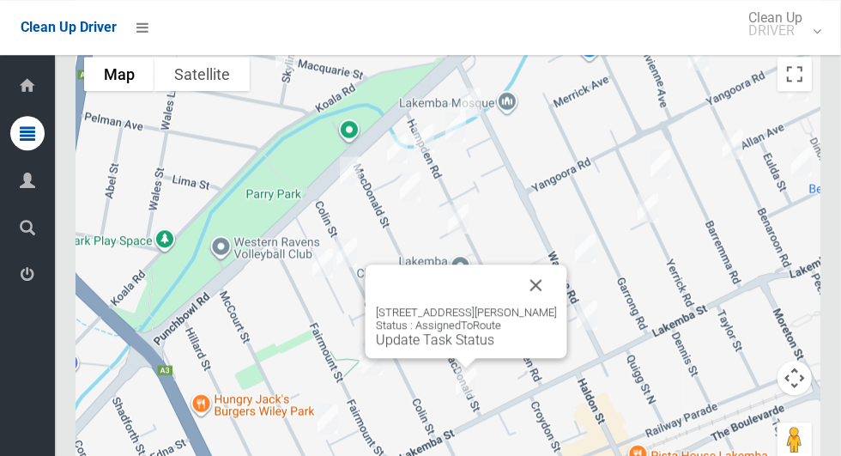
click at [555, 301] on button "Close" at bounding box center [536, 284] width 41 height 41
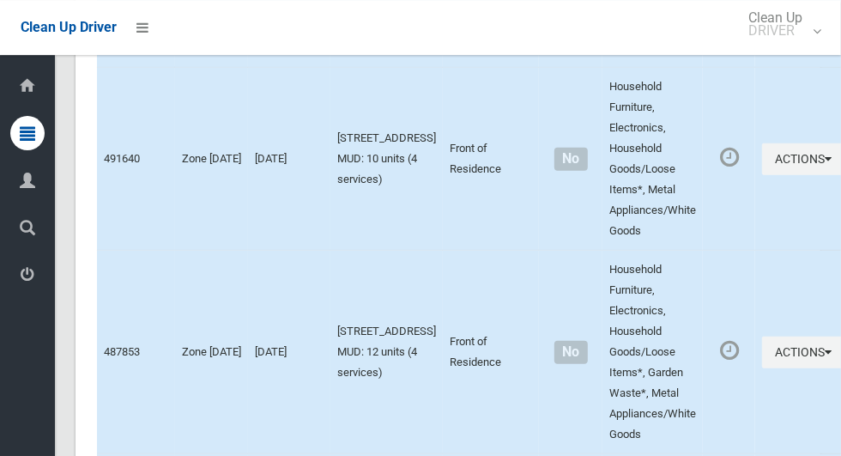
scroll to position [0, 0]
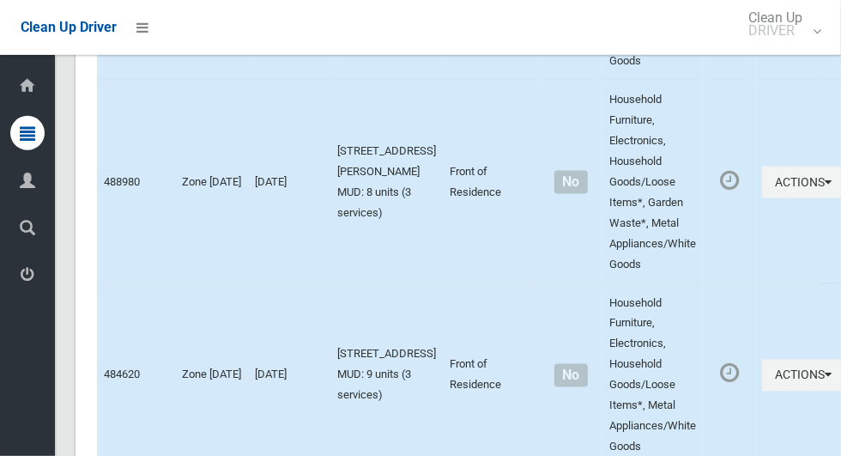
scroll to position [8821, 0]
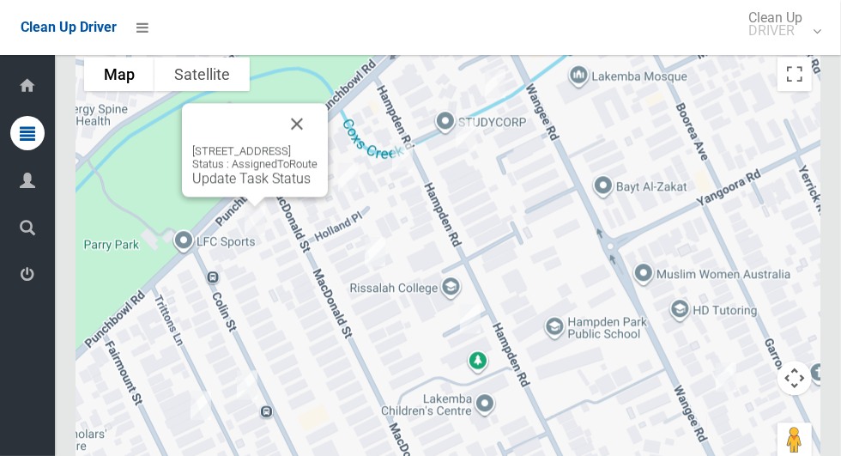
click at [318, 144] on button "Close" at bounding box center [296, 123] width 41 height 41
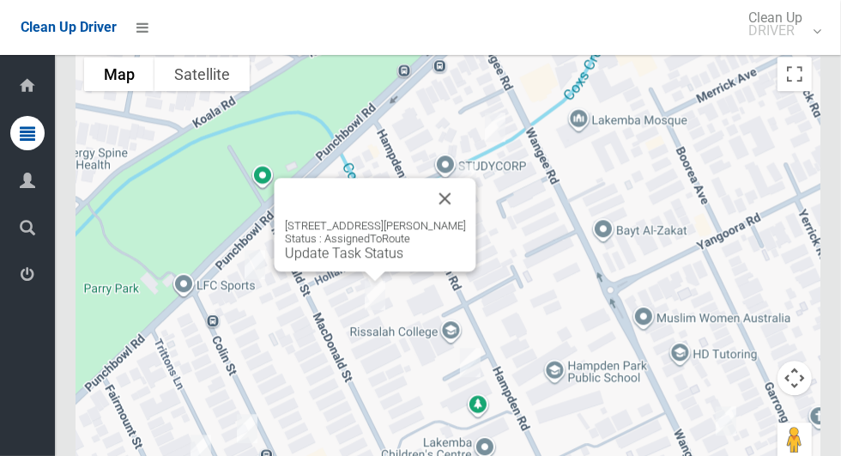
click at [450, 212] on button "Close" at bounding box center [445, 198] width 41 height 41
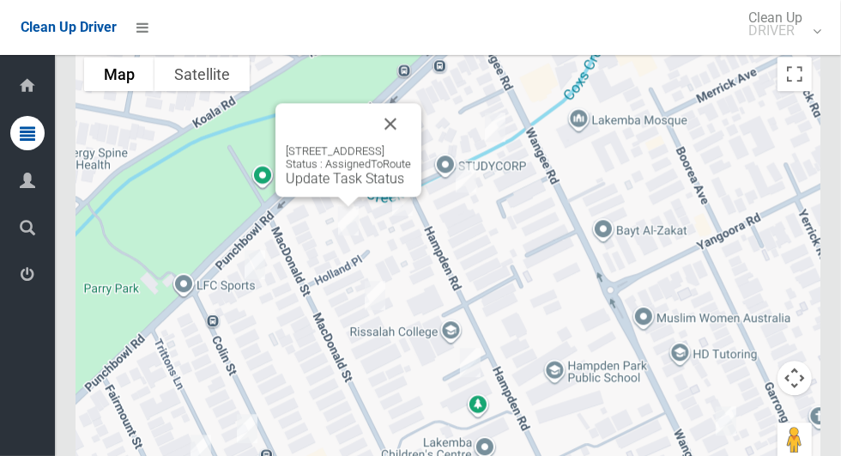
click at [411, 143] on button "Close" at bounding box center [390, 123] width 41 height 41
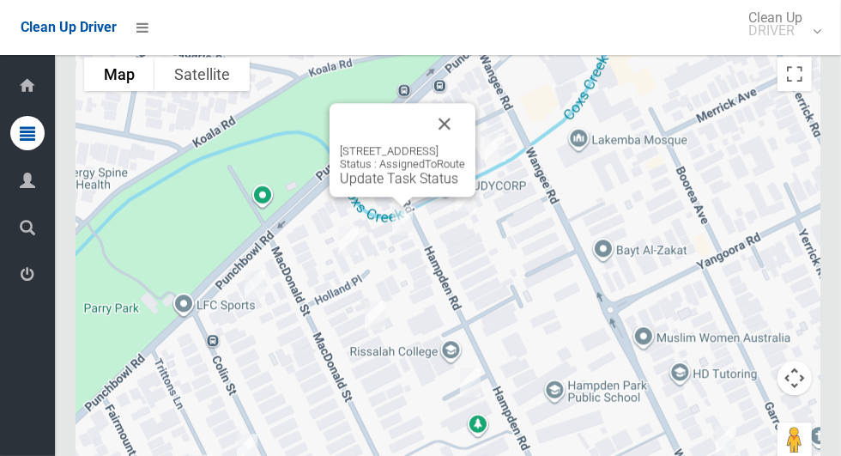
click at [465, 144] on button "Close" at bounding box center [444, 123] width 41 height 41
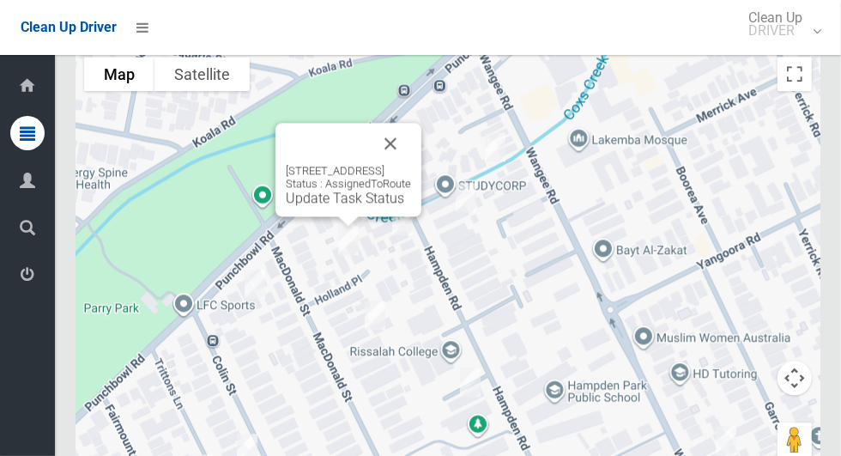
click at [411, 155] on button "Close" at bounding box center [390, 143] width 41 height 41
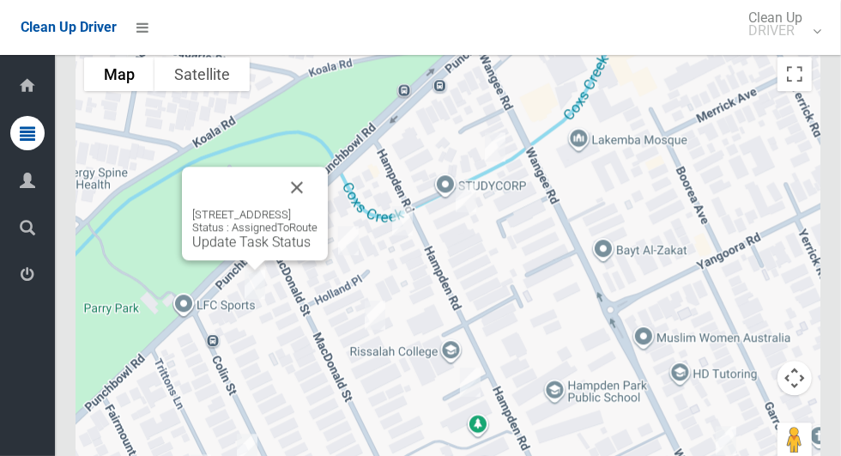
click at [318, 203] on button "Close" at bounding box center [296, 187] width 41 height 41
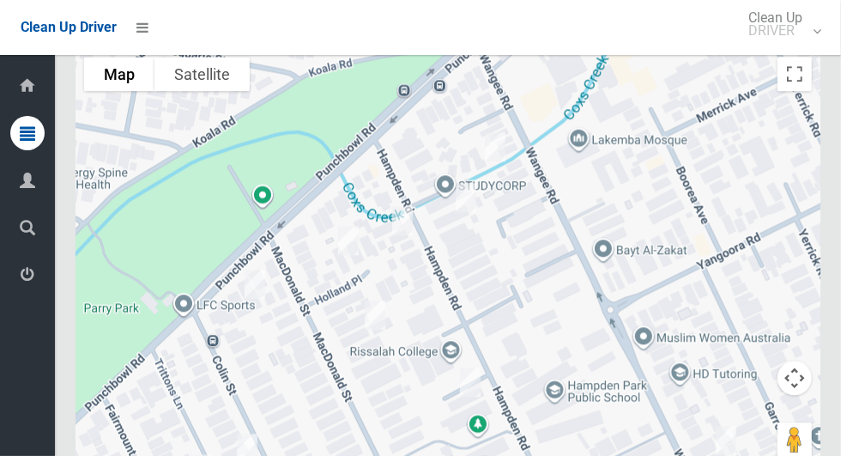
click at [837, 210] on div at bounding box center [817, 149] width 220 height 220
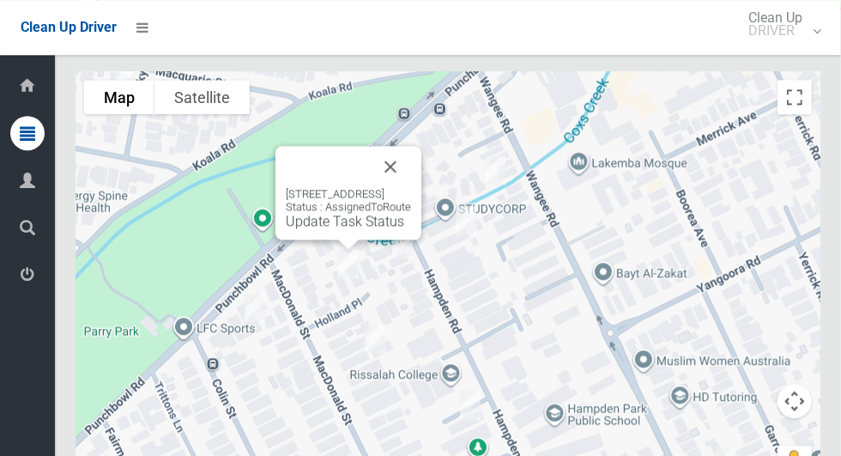
scroll to position [8787, 0]
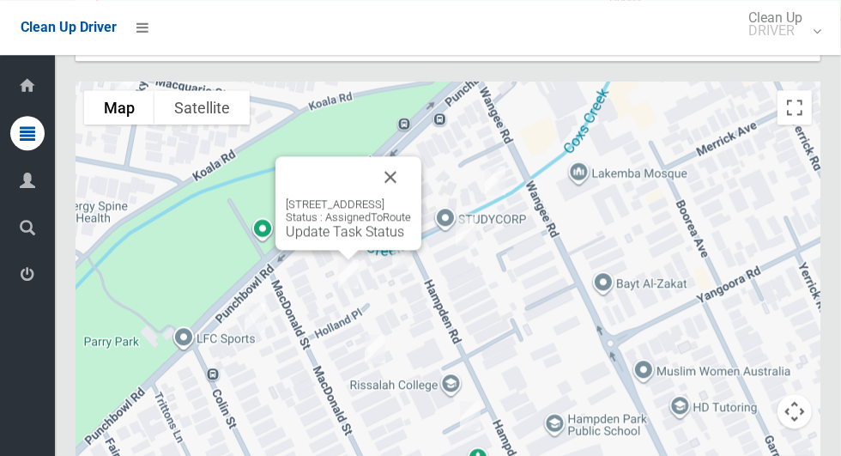
click at [411, 183] on button "Close" at bounding box center [390, 176] width 41 height 41
click at [344, 240] on link "Update Task Status" at bounding box center [345, 231] width 118 height 16
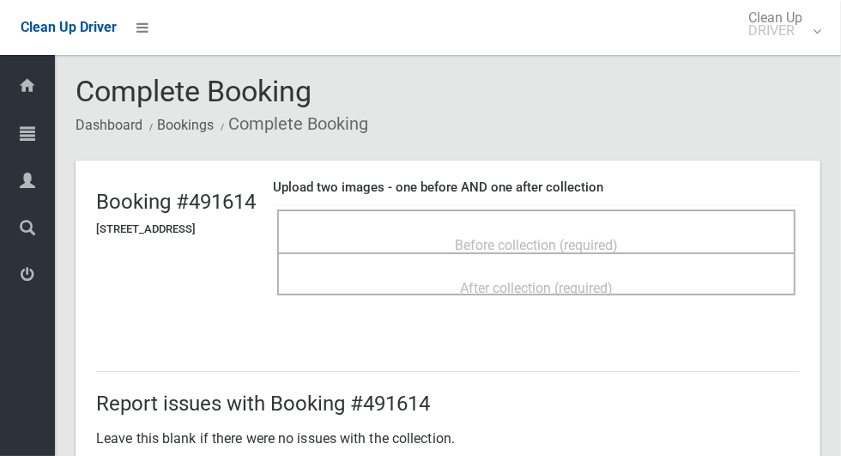
scroll to position [19, 0]
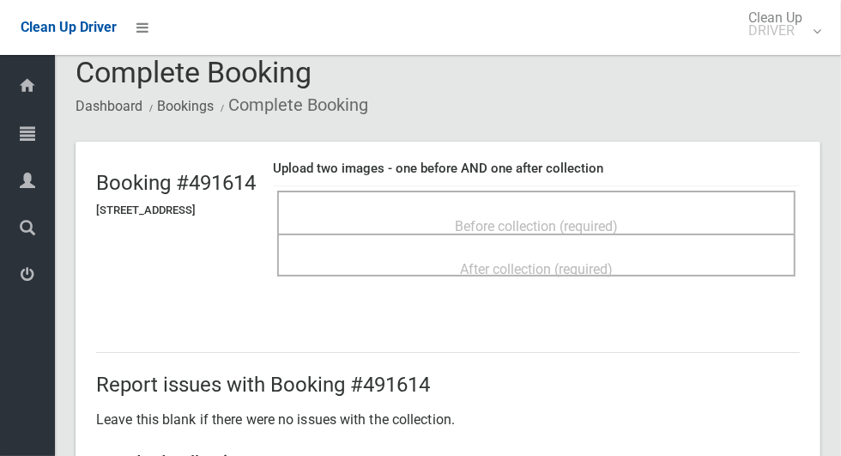
click at [673, 221] on div "Before collection (required)" at bounding box center [536, 225] width 481 height 32
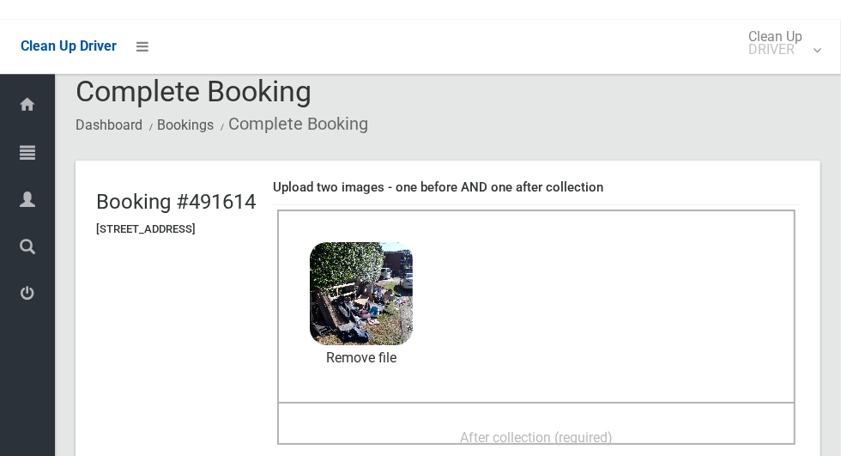
scroll to position [0, 0]
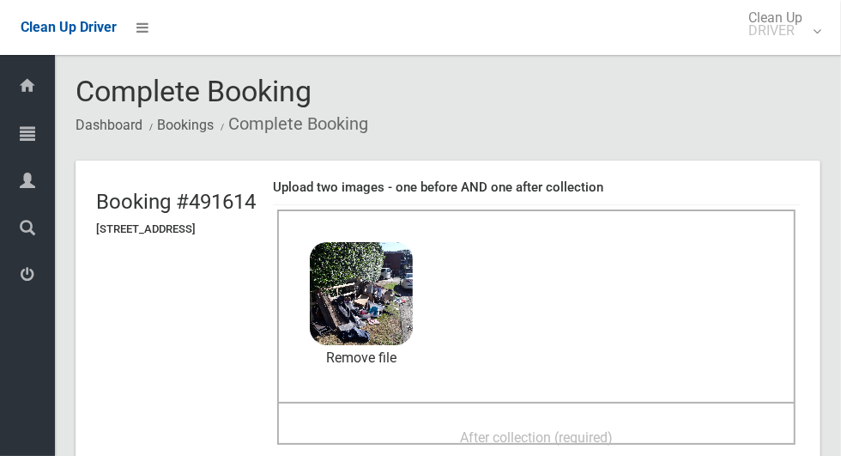
click at [574, 429] on span "After collection (required)" at bounding box center [536, 437] width 153 height 16
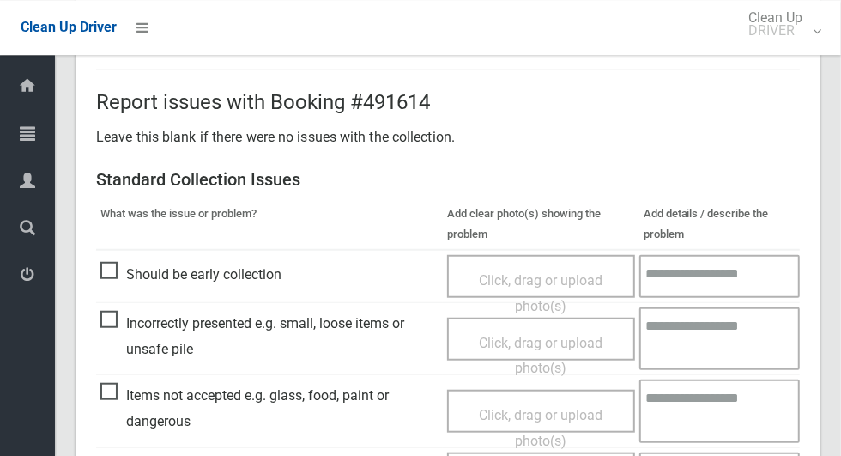
scroll to position [603, 0]
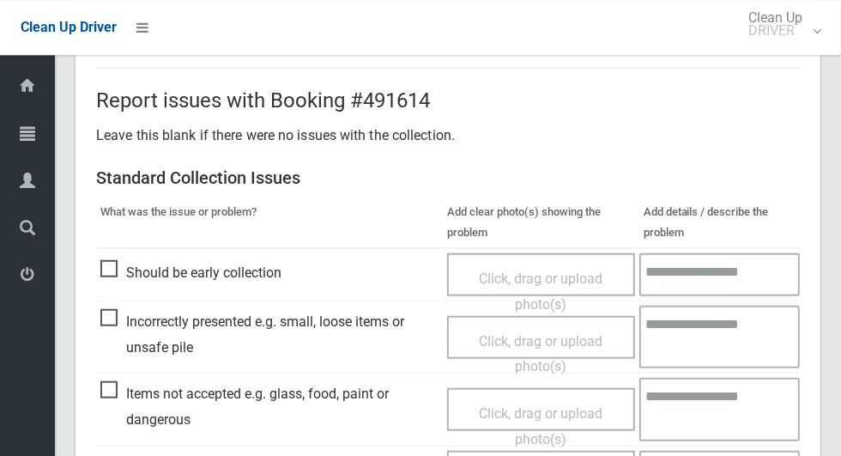
click at [105, 383] on span "Items not accepted e.g. glass, food, paint or dangerous" at bounding box center [269, 406] width 338 height 51
click at [568, 414] on span "Click, drag or upload photo(s)" at bounding box center [541, 426] width 124 height 42
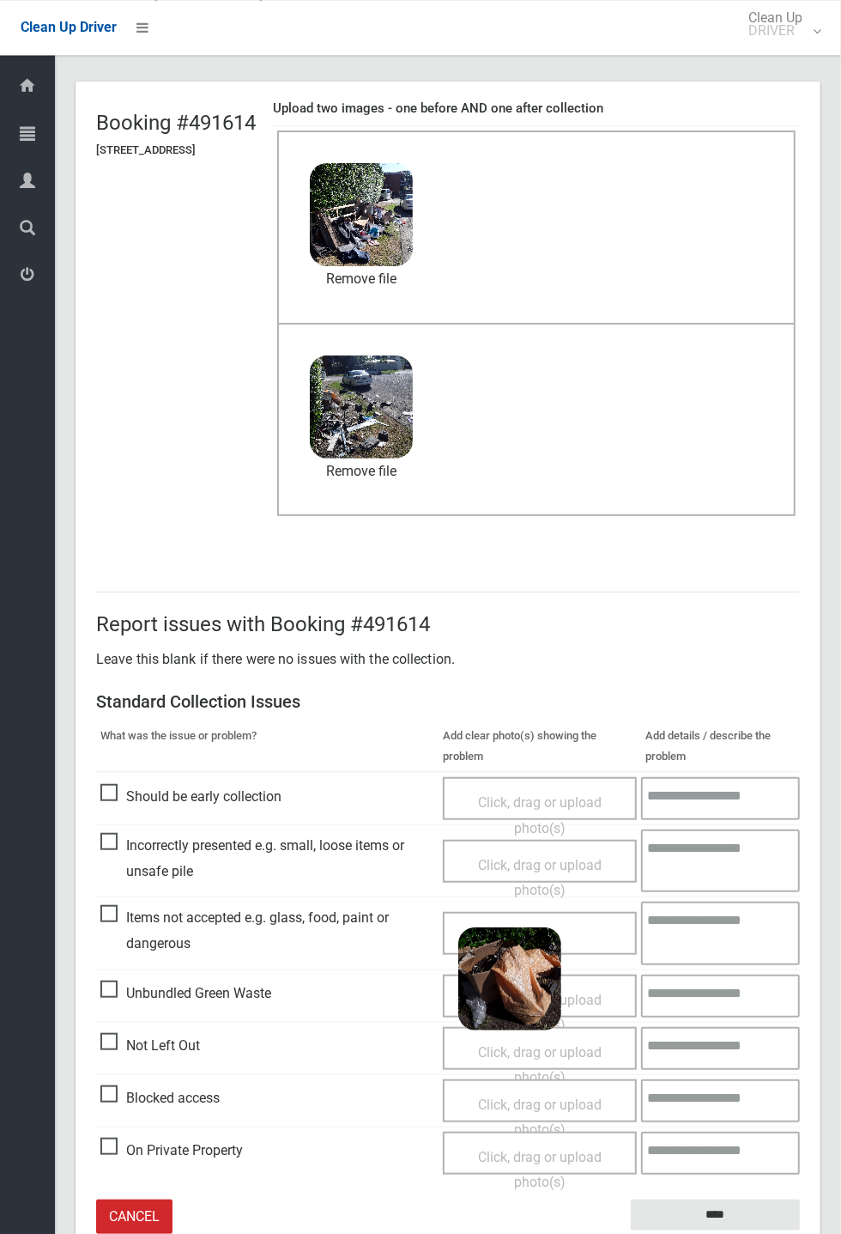
scroll to position [75, 0]
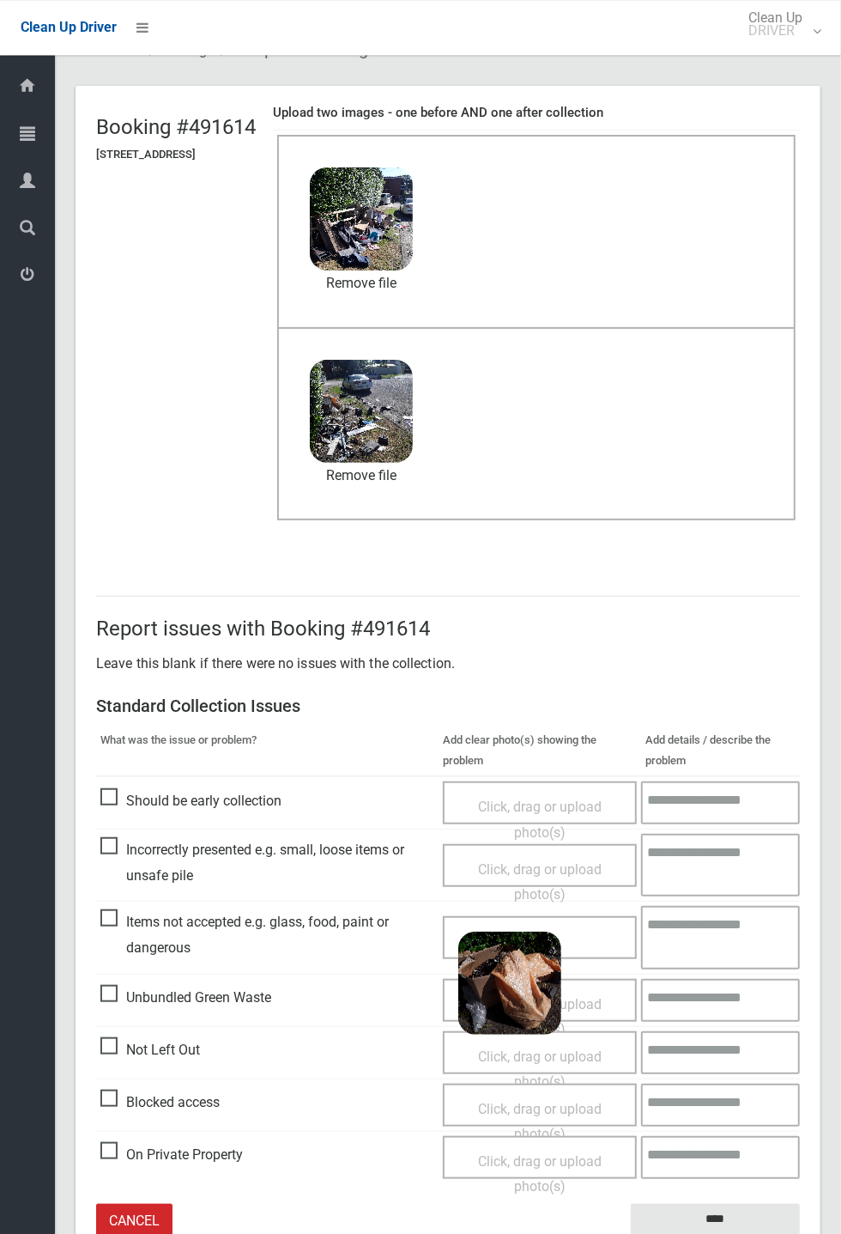
click at [716, 455] on textarea at bounding box center [720, 937] width 159 height 63
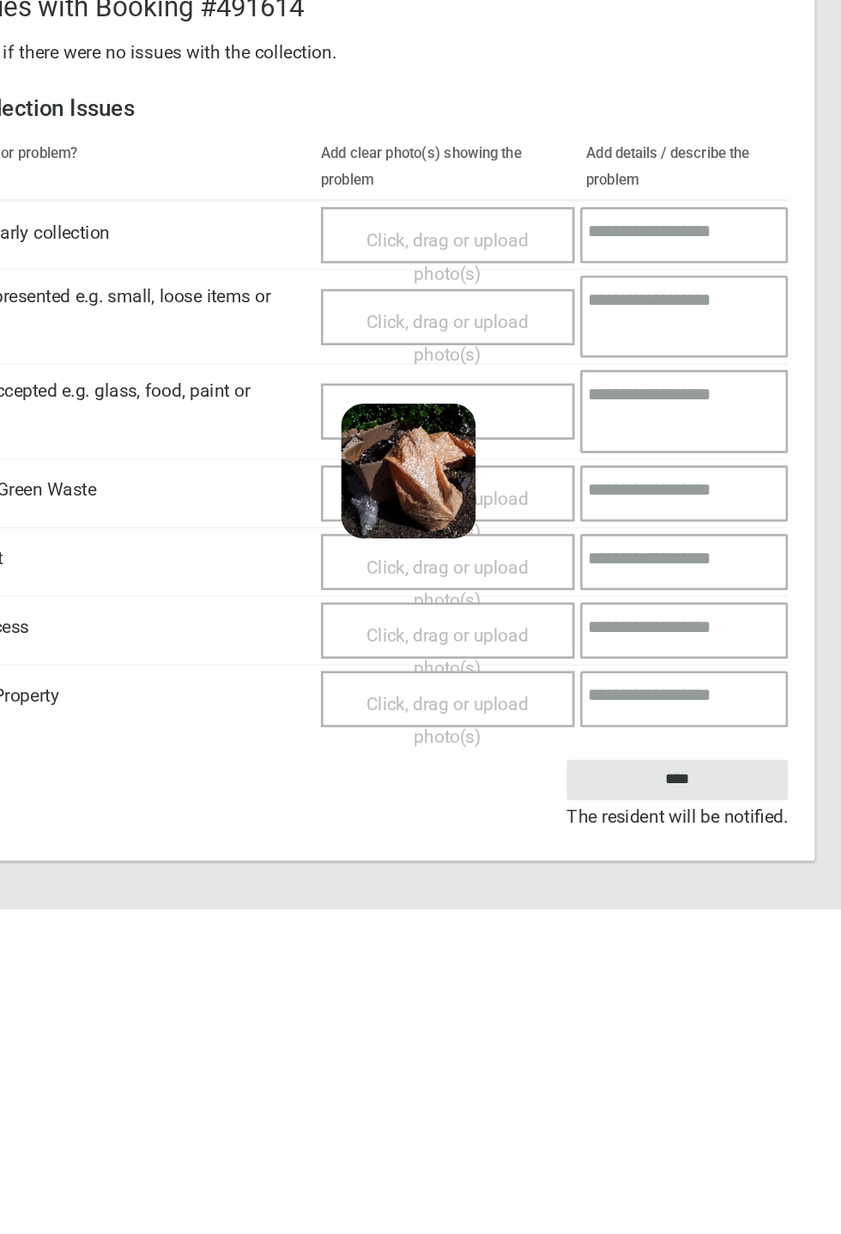
scroll to position [158, 0]
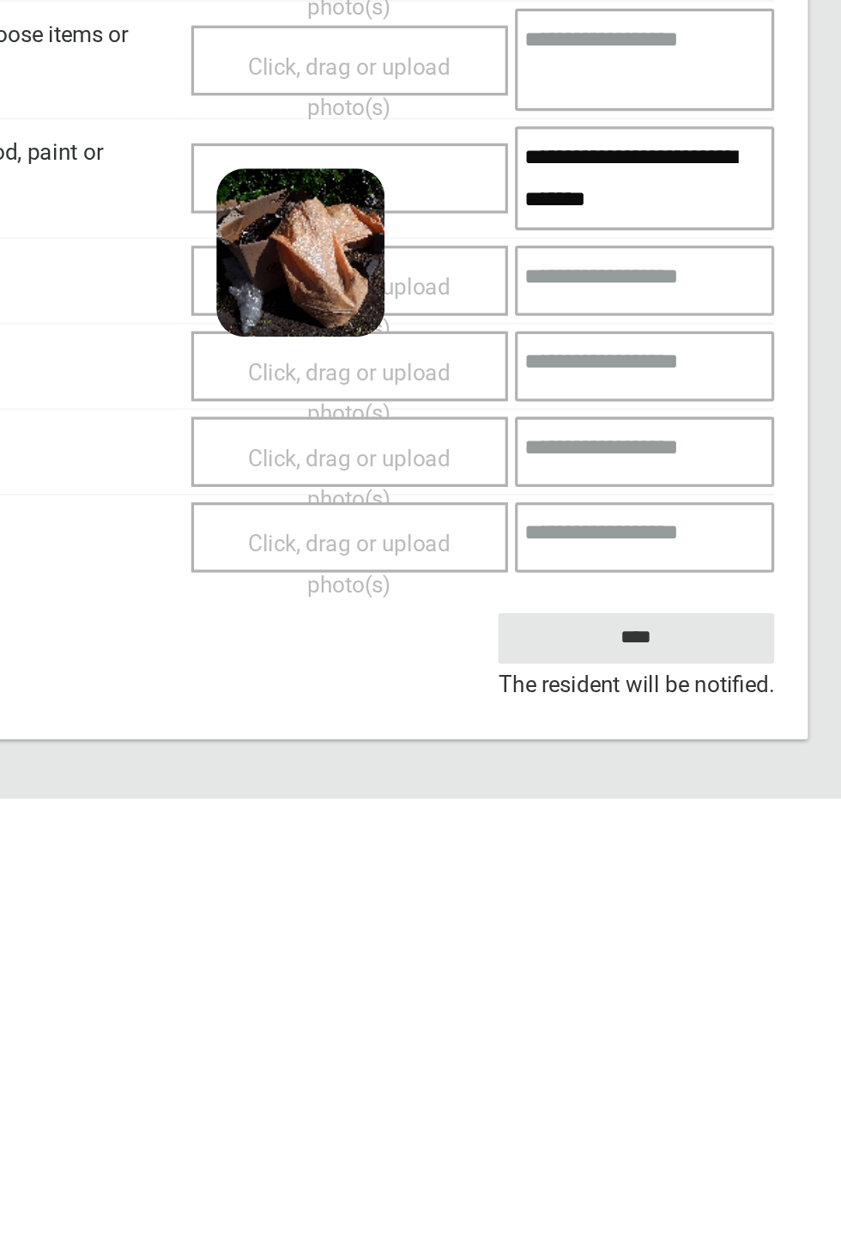
type textarea "**********"
click at [762, 455] on input "****" at bounding box center [715, 1136] width 169 height 32
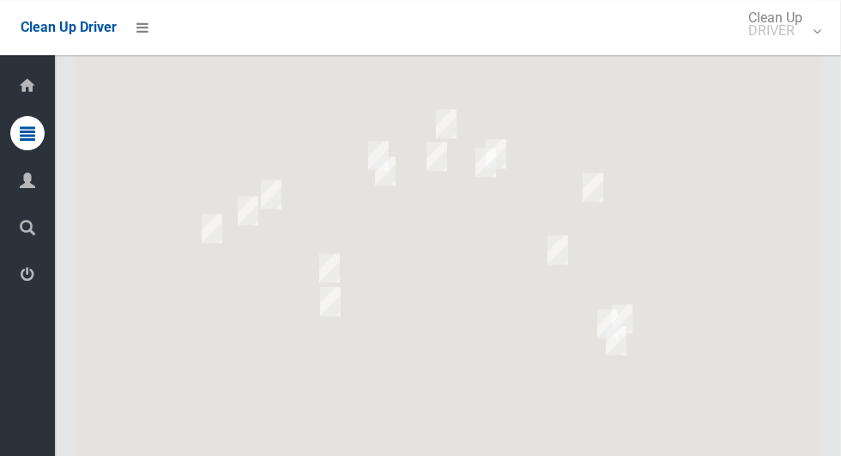
scroll to position [8821, 0]
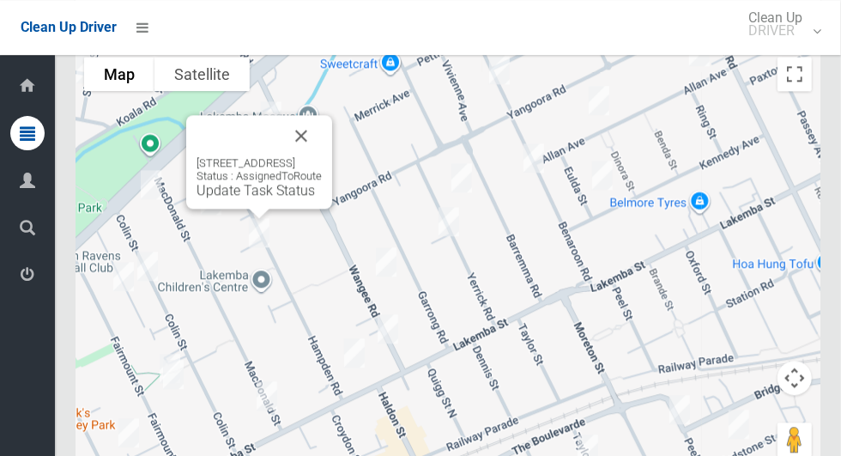
click at [187, 206] on div "[STREET_ADDRESS] Status : AssignedToRoute Update Task Status" at bounding box center [259, 162] width 146 height 94
click at [198, 206] on div "[STREET_ADDRESS] Status : AssignedToRoute Update Task Status" at bounding box center [259, 162] width 146 height 94
click at [197, 196] on link "Update Task Status" at bounding box center [256, 190] width 118 height 16
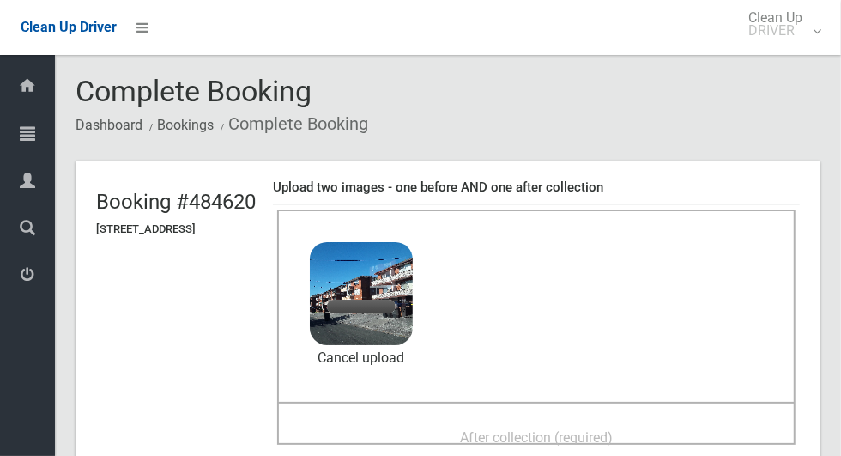
click at [613, 434] on span "After collection (required)" at bounding box center [536, 437] width 153 height 16
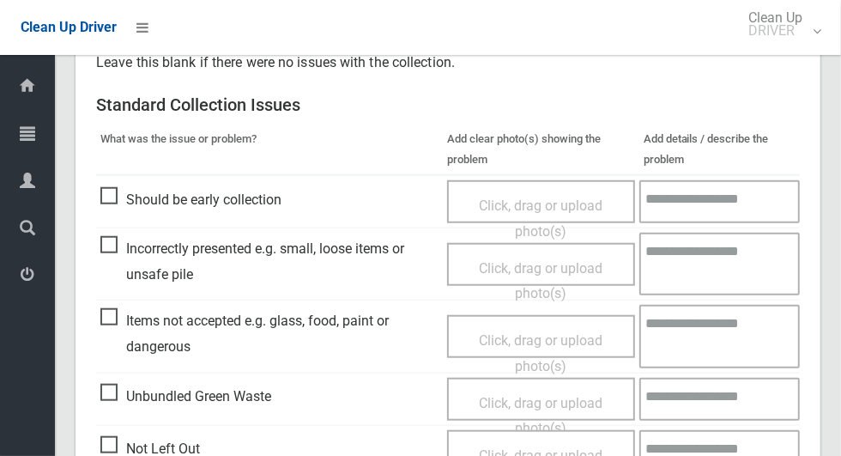
scroll to position [887, 0]
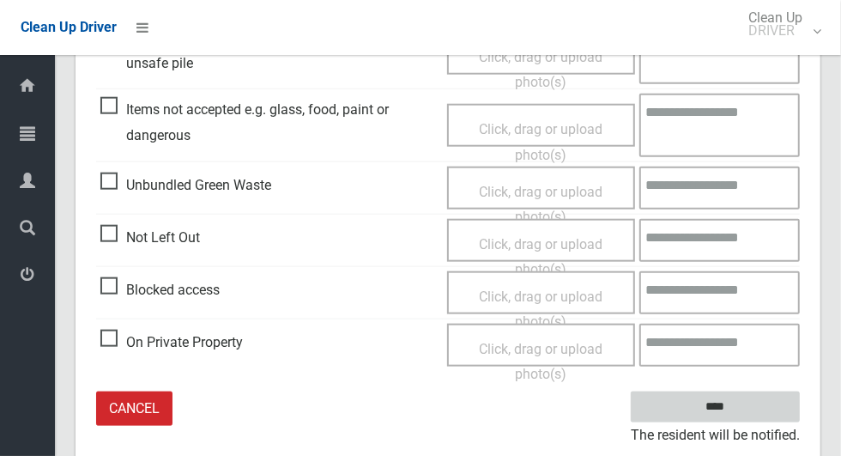
click at [761, 407] on input "****" at bounding box center [715, 407] width 169 height 32
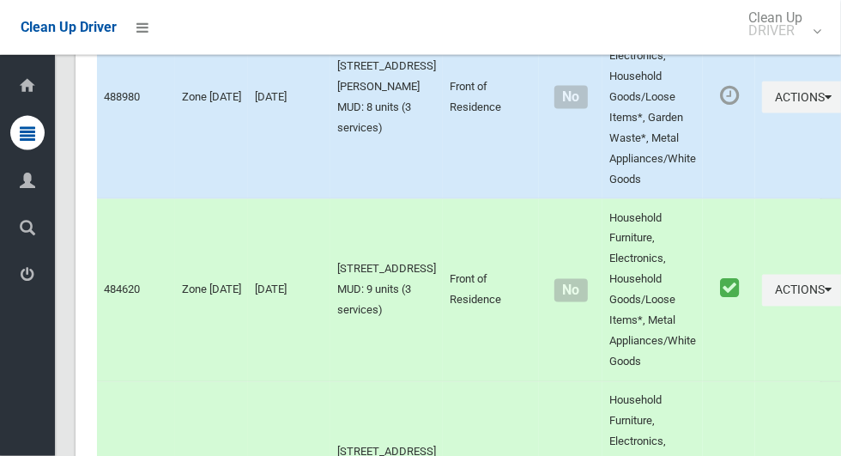
scroll to position [4844, 0]
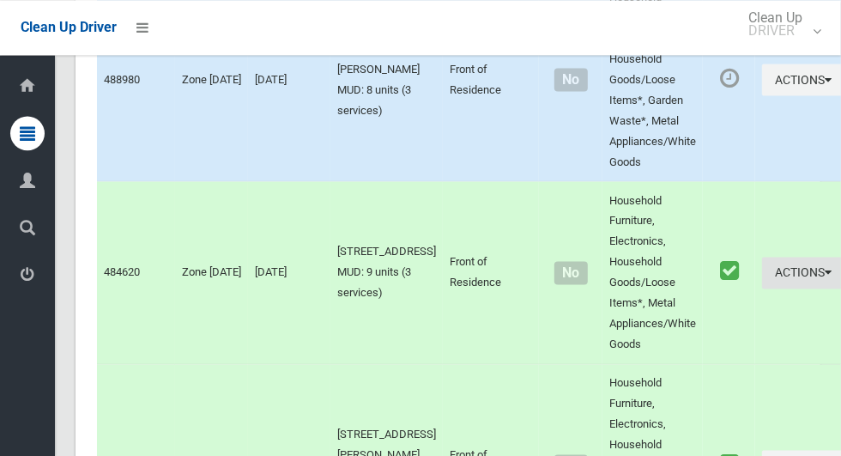
click at [775, 288] on button "Actions" at bounding box center [803, 273] width 82 height 32
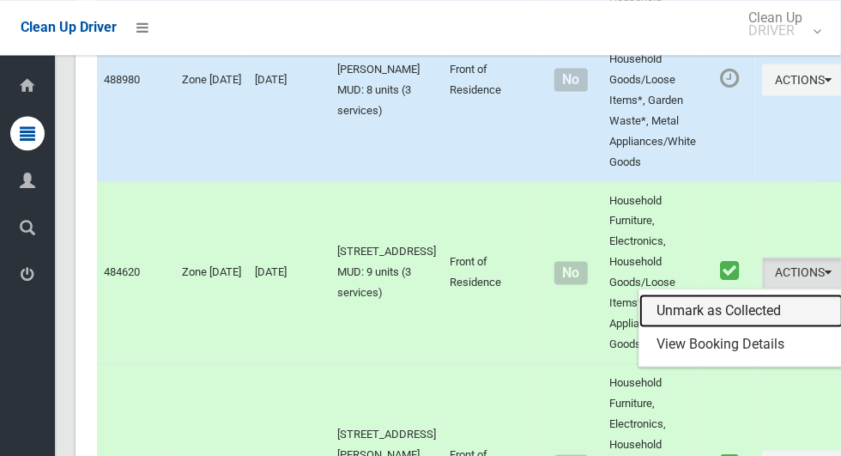
click at [765, 311] on link "Unmark as Collected" at bounding box center [742, 311] width 204 height 34
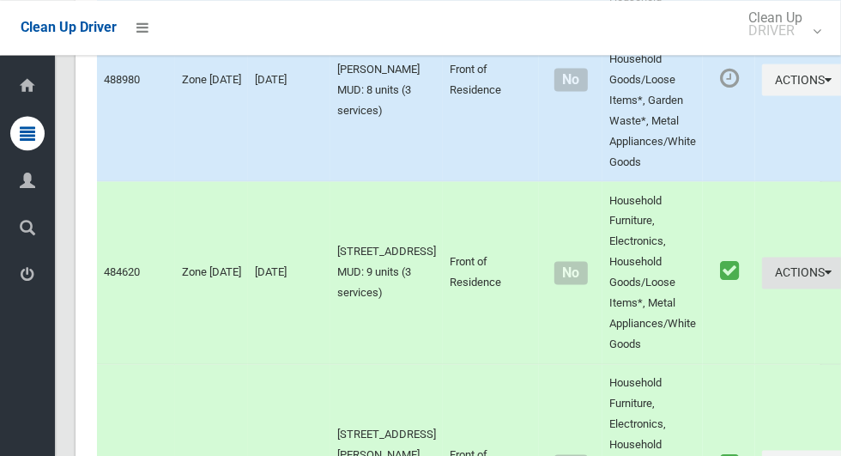
click at [765, 288] on button "Actions" at bounding box center [803, 273] width 82 height 32
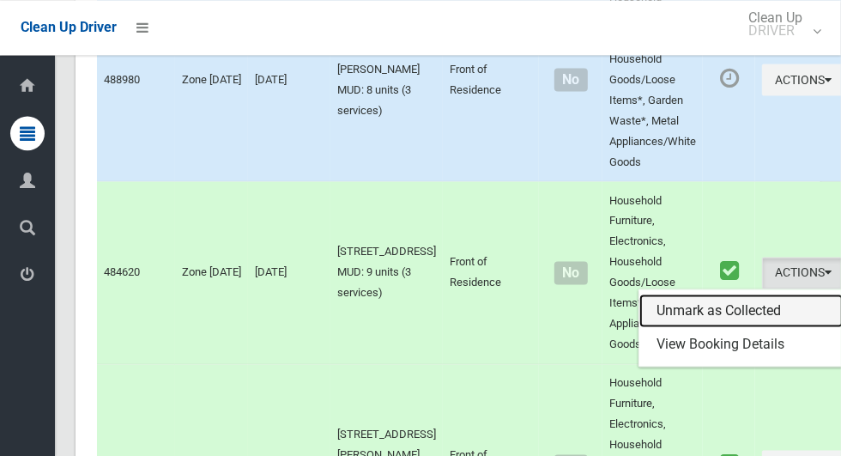
click at [729, 325] on link "Unmark as Collected" at bounding box center [742, 311] width 204 height 34
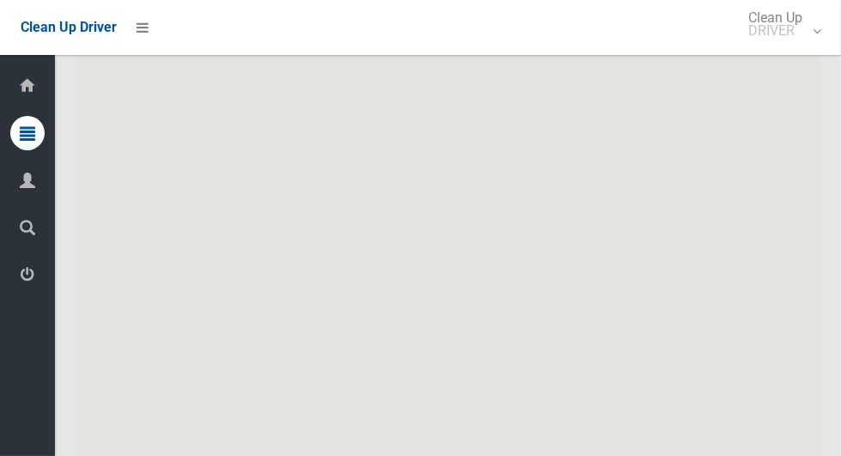
scroll to position [8821, 0]
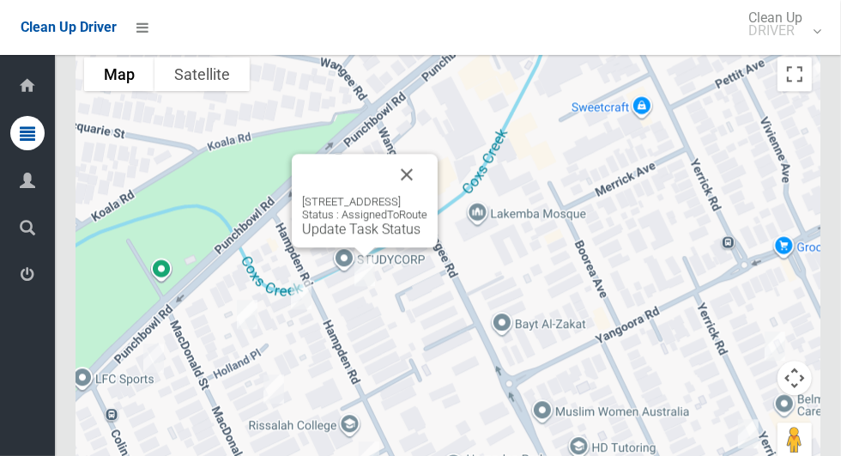
click at [428, 176] on button "Close" at bounding box center [406, 174] width 41 height 41
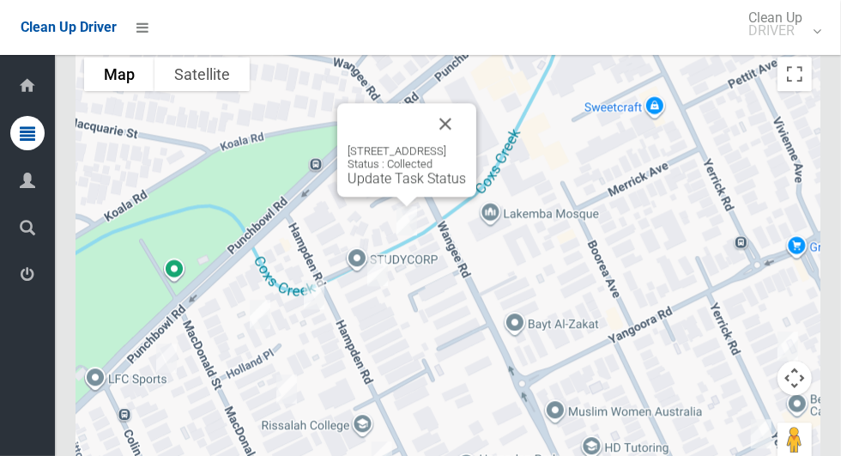
click at [466, 138] on button "Close" at bounding box center [445, 123] width 41 height 41
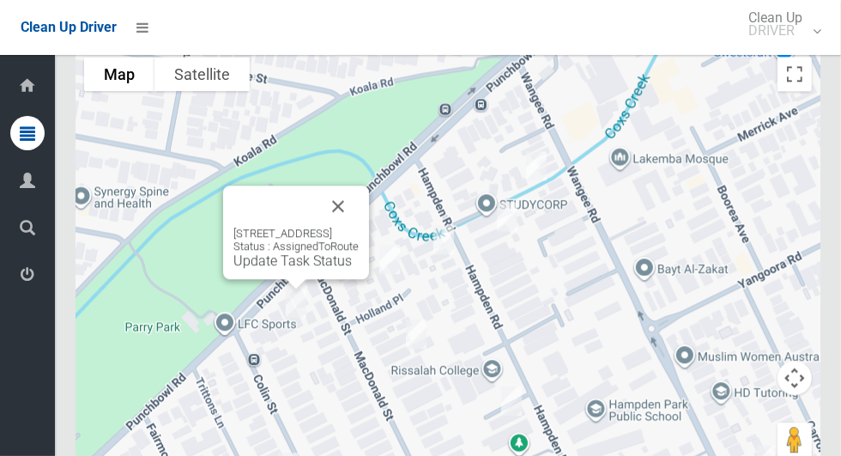
click at [359, 206] on button "Close" at bounding box center [338, 205] width 41 height 41
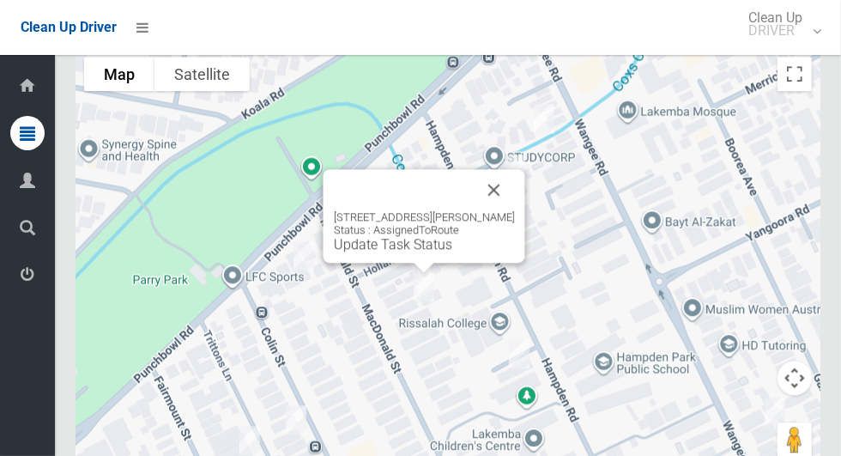
click at [513, 191] on button "Close" at bounding box center [494, 189] width 41 height 41
click at [420, 250] on link "Update Task Status" at bounding box center [393, 244] width 118 height 16
click at [508, 197] on button "Close" at bounding box center [494, 189] width 41 height 41
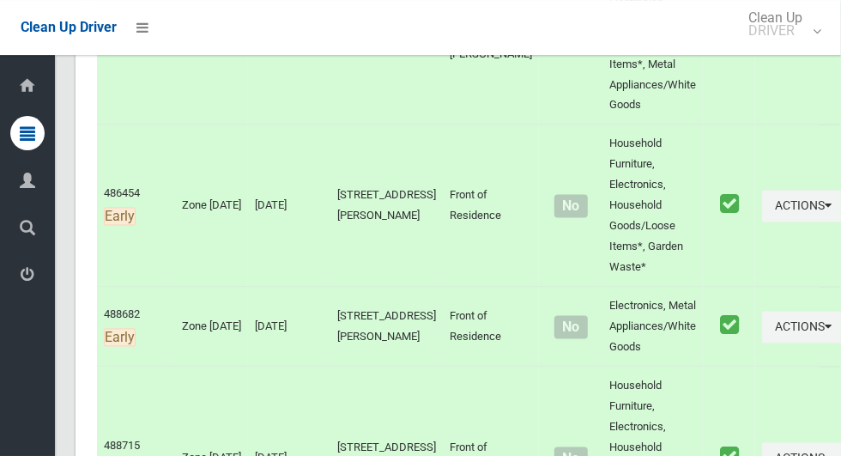
scroll to position [0, 0]
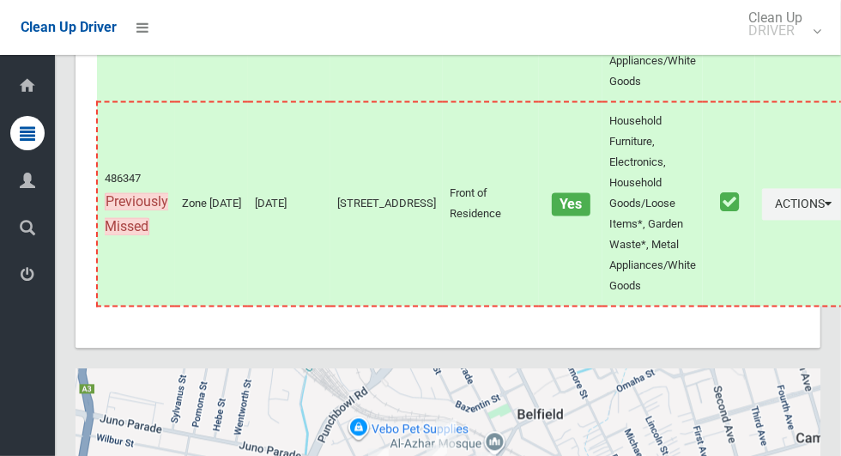
scroll to position [8798, 0]
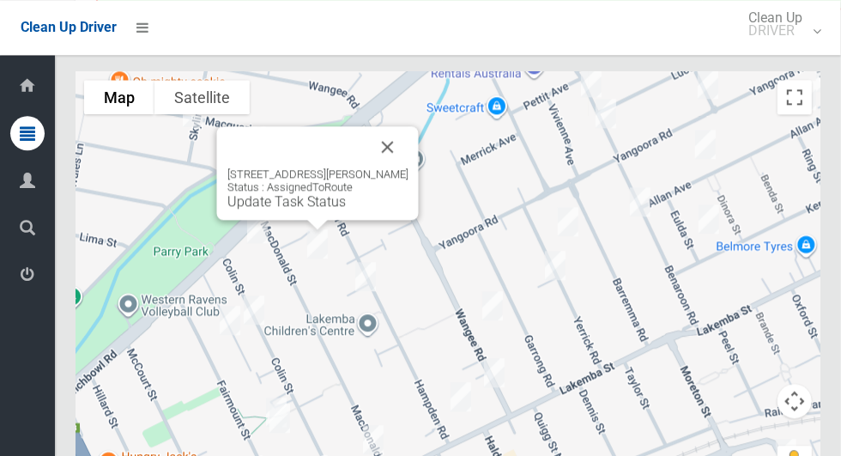
click at [310, 209] on link "Update Task Status" at bounding box center [286, 201] width 118 height 16
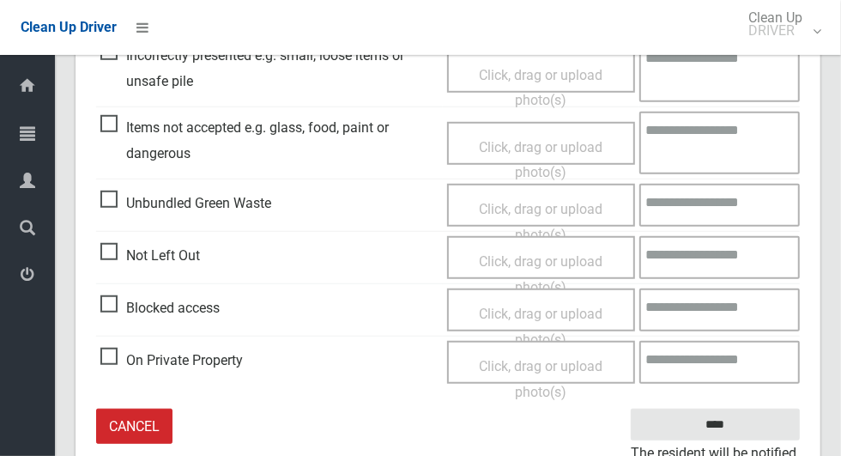
scroll to position [563, 0]
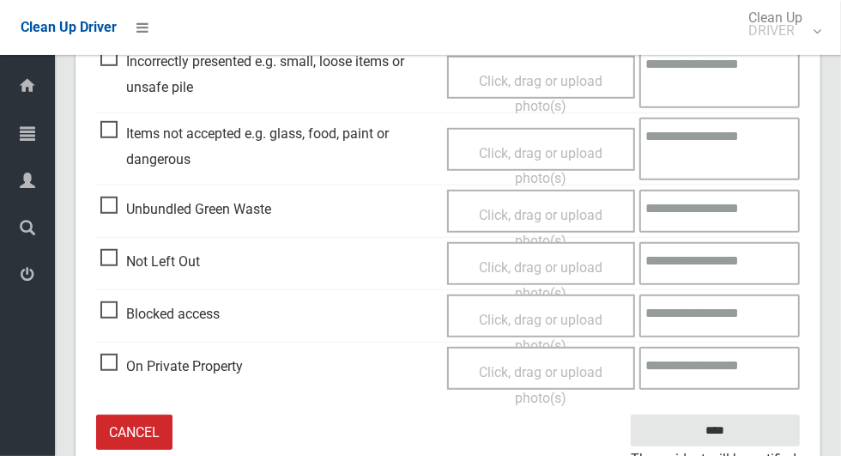
click at [126, 308] on span "Blocked access" at bounding box center [159, 314] width 119 height 26
click at [543, 320] on span "Click, drag or upload photo(s)" at bounding box center [541, 333] width 124 height 42
click at [113, 311] on span "Blocked access" at bounding box center [159, 314] width 119 height 26
click at [493, 312] on span "Click, drag or upload photo(s)" at bounding box center [541, 333] width 124 height 42
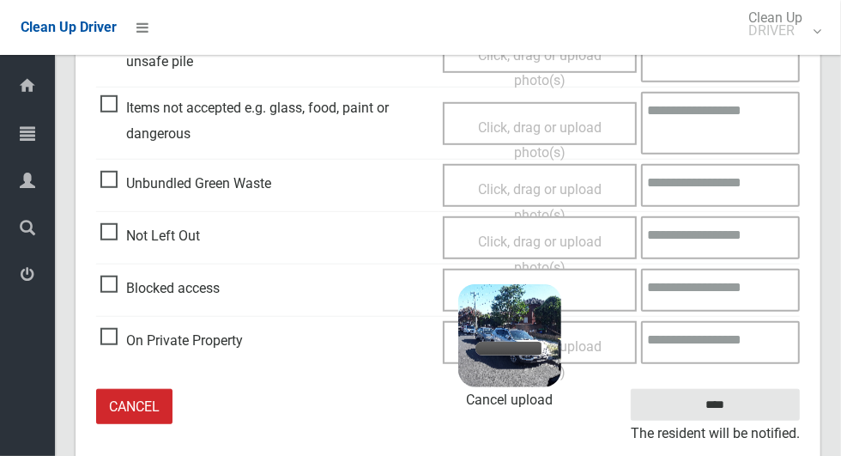
scroll to position [587, 0]
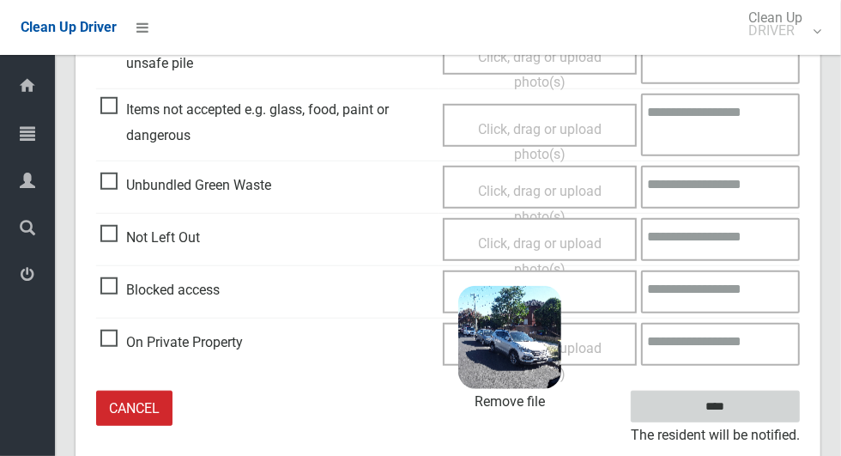
click at [752, 404] on input "****" at bounding box center [715, 407] width 169 height 32
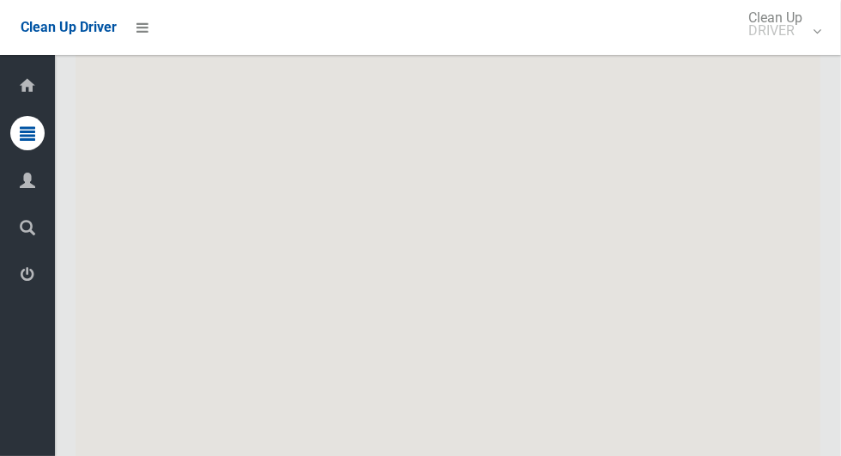
scroll to position [8821, 0]
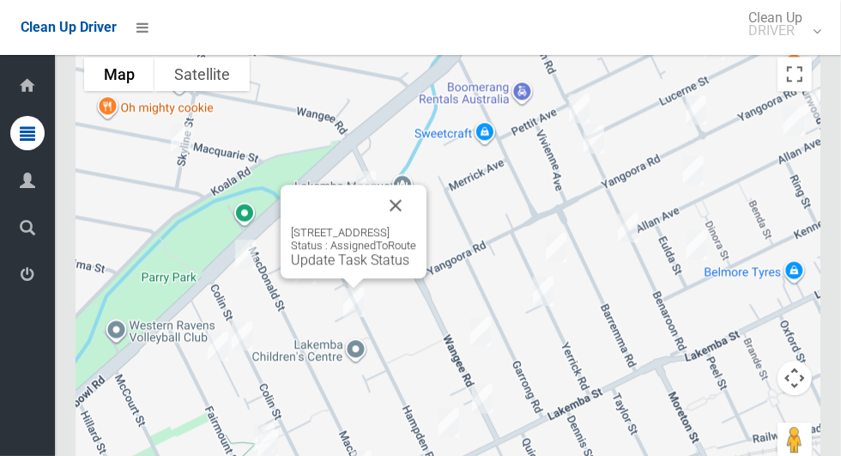
click at [416, 206] on button "Close" at bounding box center [395, 205] width 41 height 41
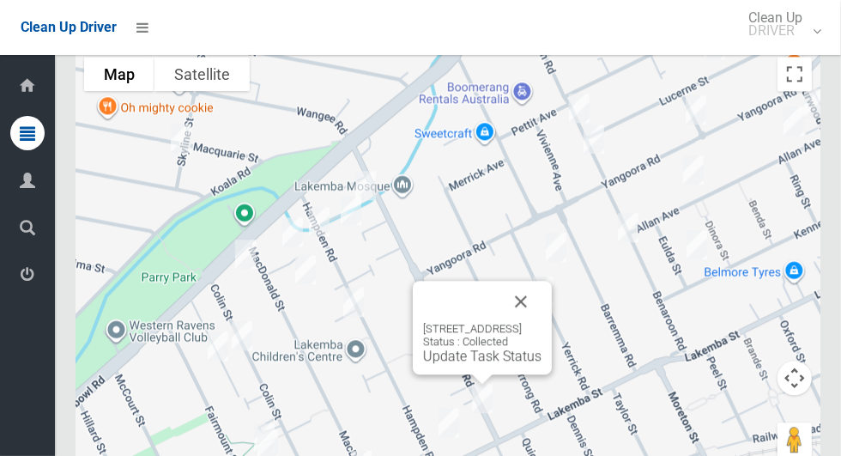
click at [542, 310] on button "Close" at bounding box center [520, 301] width 41 height 41
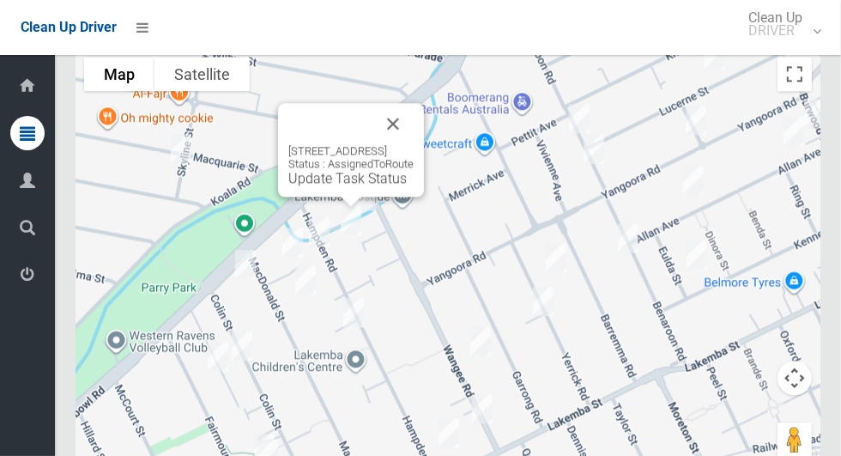
click at [414, 119] on button "Close" at bounding box center [393, 123] width 41 height 41
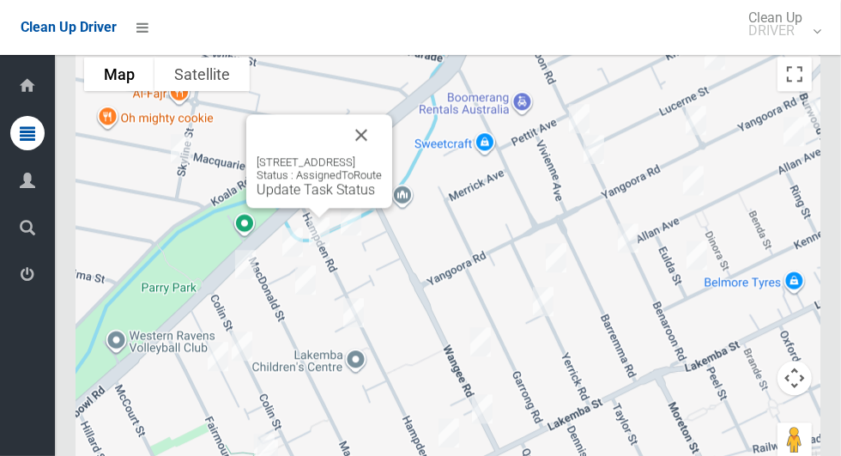
click at [382, 150] on button "Close" at bounding box center [361, 134] width 41 height 41
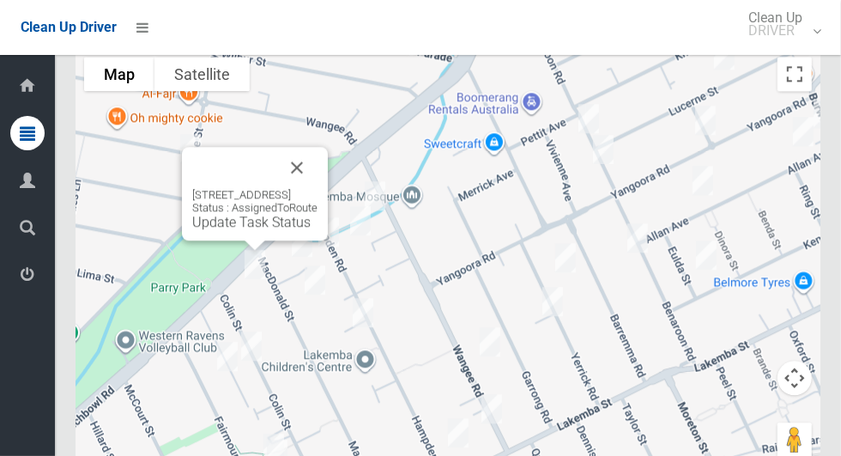
click at [219, 230] on link "Update Task Status" at bounding box center [251, 222] width 118 height 16
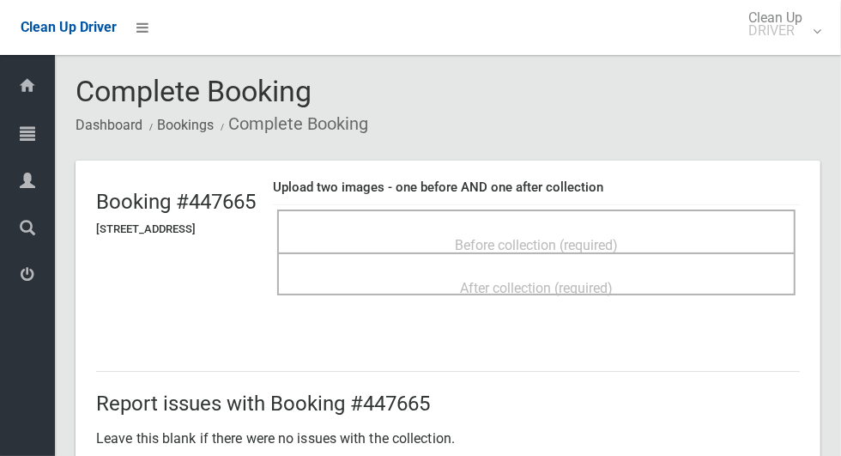
click at [618, 237] on span "Before collection (required)" at bounding box center [536, 245] width 163 height 16
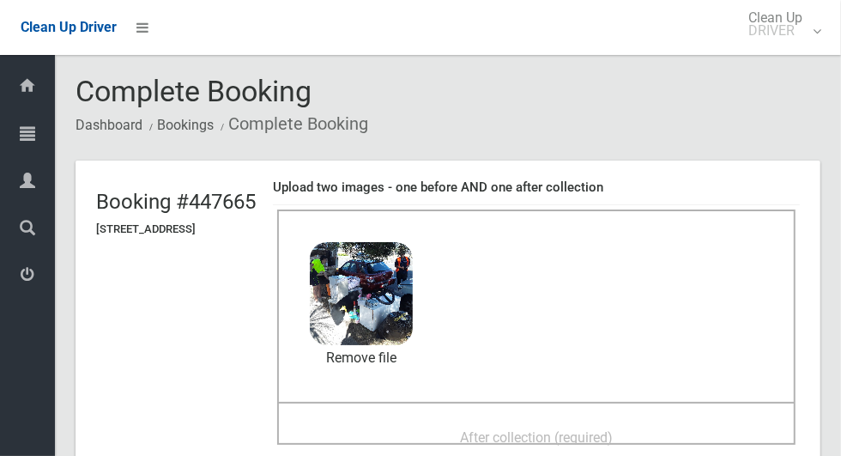
click at [577, 434] on span "After collection (required)" at bounding box center [536, 437] width 153 height 16
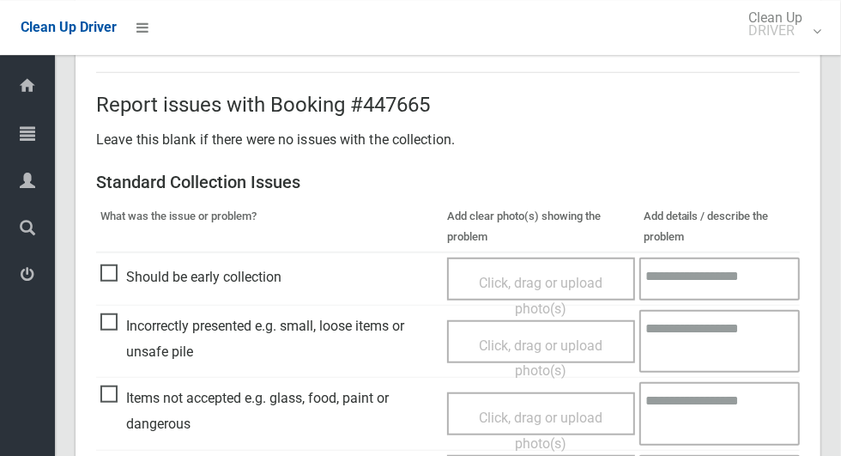
scroll to position [887, 0]
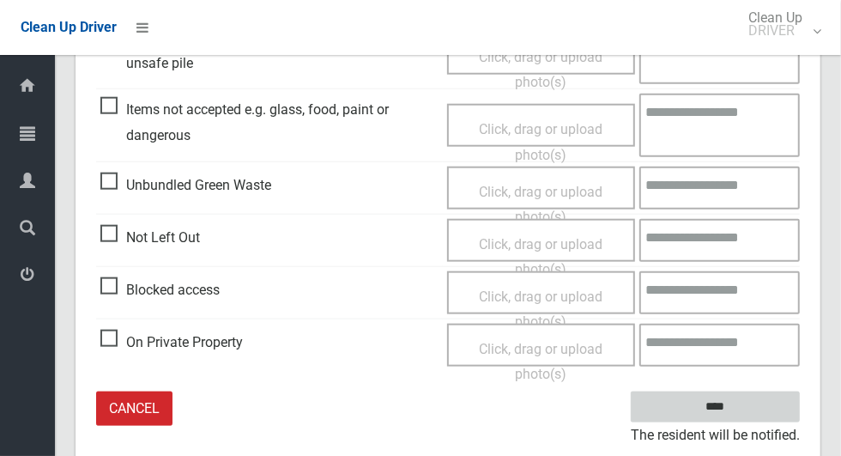
click at [773, 403] on input "****" at bounding box center [715, 407] width 169 height 32
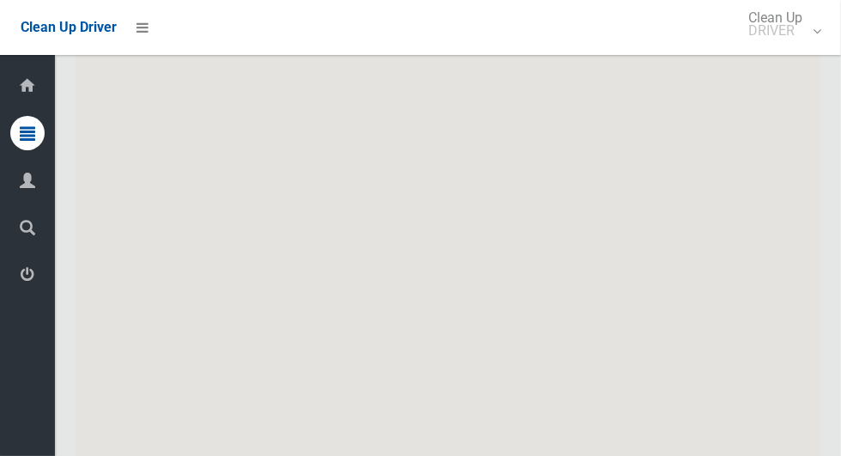
scroll to position [8821, 0]
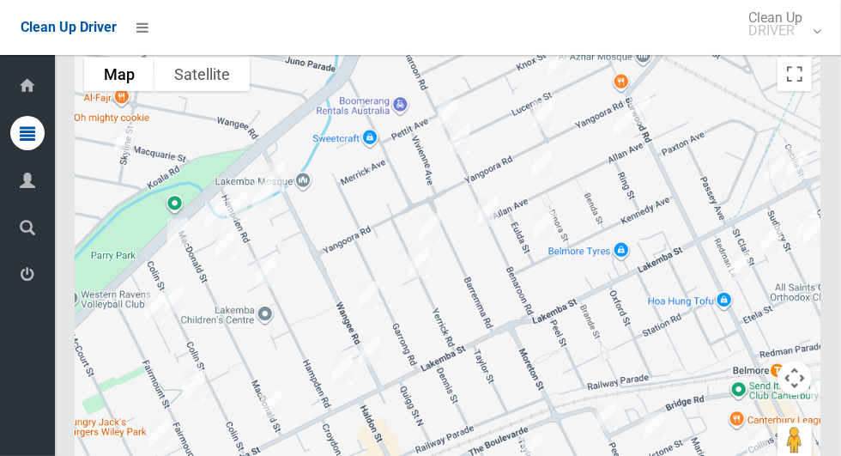
click at [263, 282] on div at bounding box center [448, 262] width 745 height 429
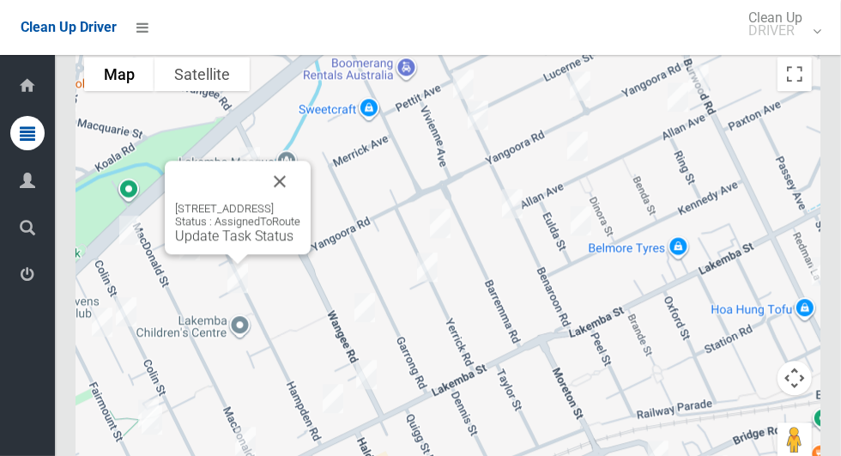
click at [300, 201] on button "Close" at bounding box center [279, 181] width 41 height 41
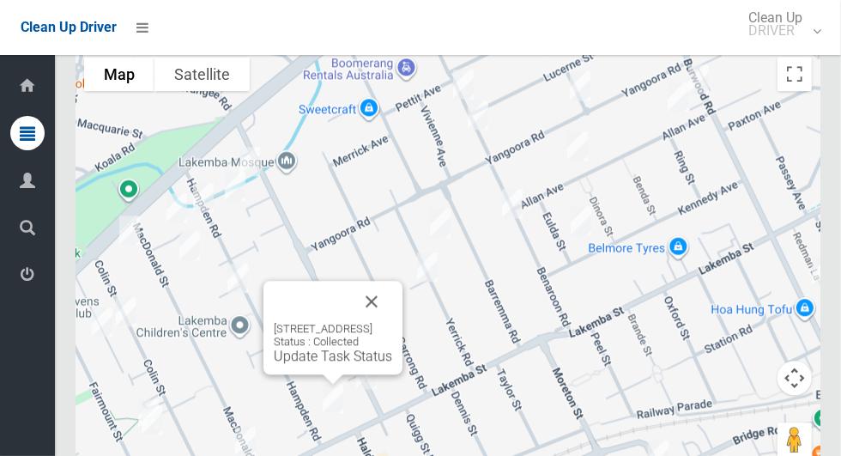
click at [392, 307] on button "Close" at bounding box center [371, 301] width 41 height 41
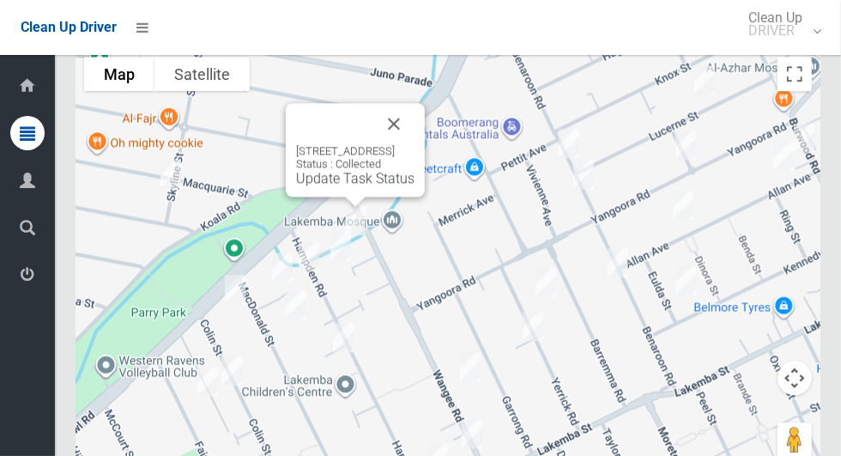
click at [415, 132] on button "Close" at bounding box center [393, 123] width 41 height 41
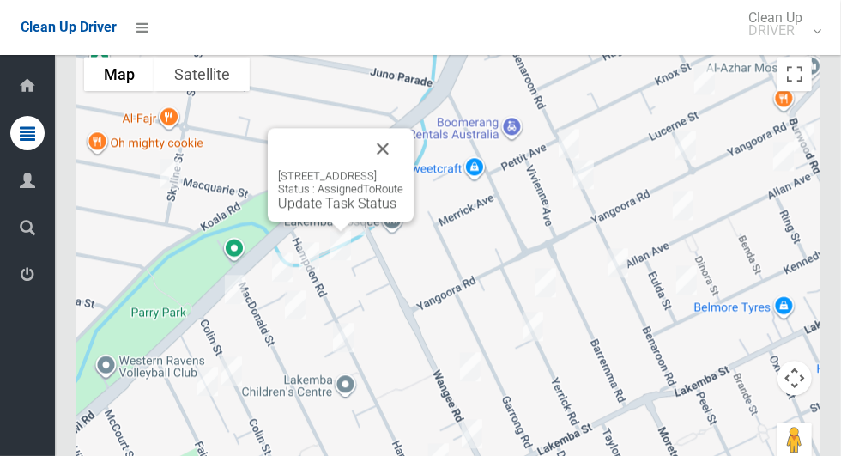
click at [403, 153] on button "Close" at bounding box center [382, 148] width 41 height 41
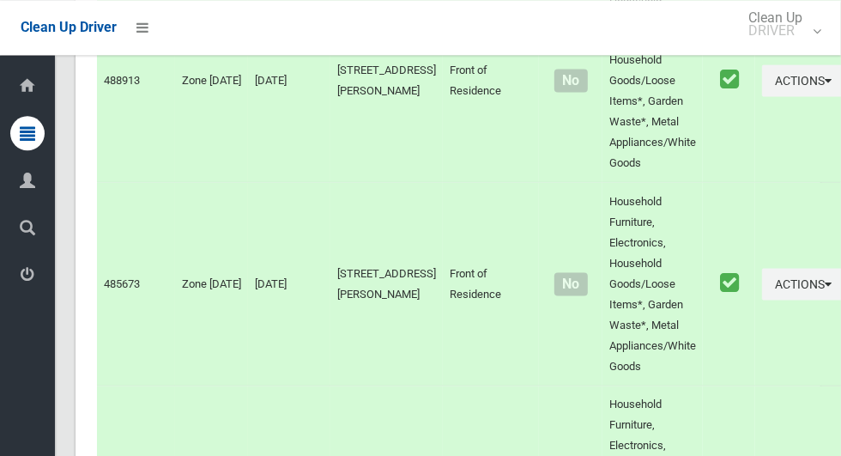
scroll to position [8822, 0]
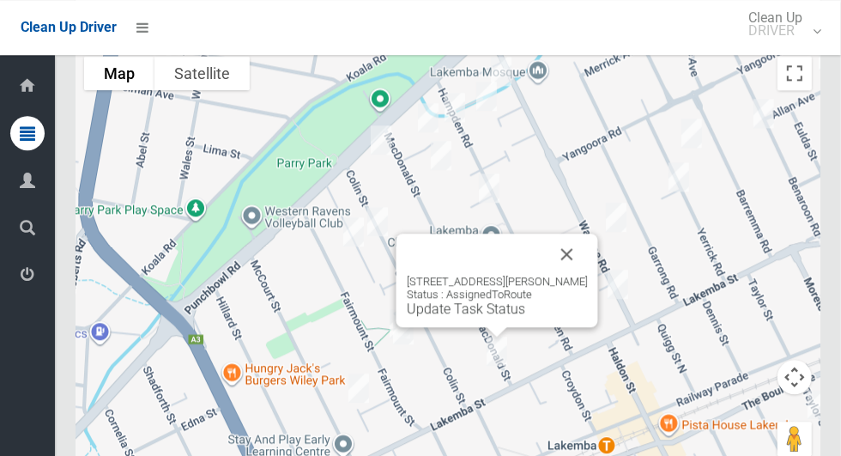
click at [578, 264] on button "Close" at bounding box center [567, 254] width 41 height 41
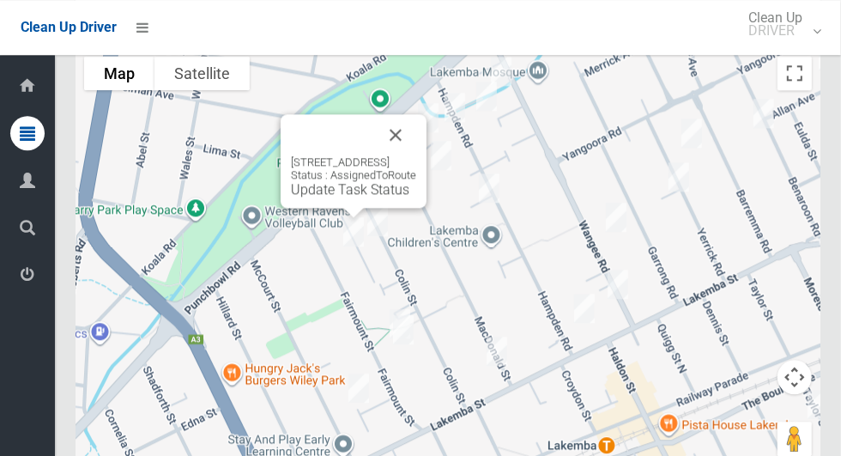
click at [416, 141] on button "Close" at bounding box center [395, 134] width 41 height 41
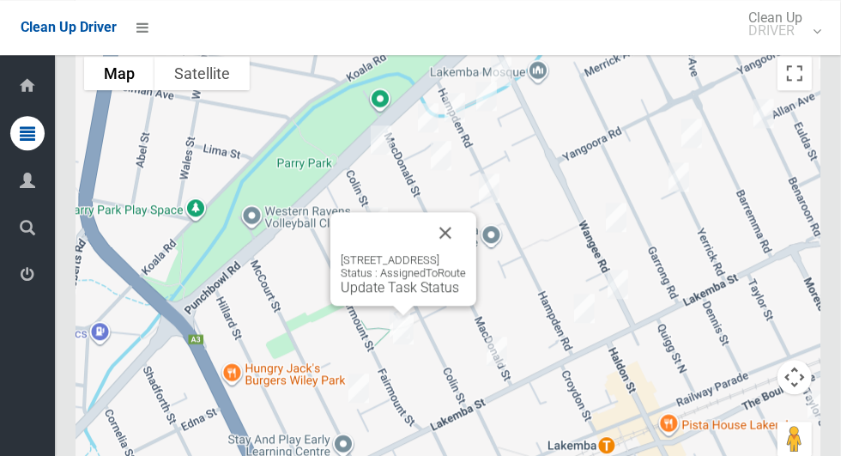
click at [466, 228] on button "Close" at bounding box center [445, 232] width 41 height 41
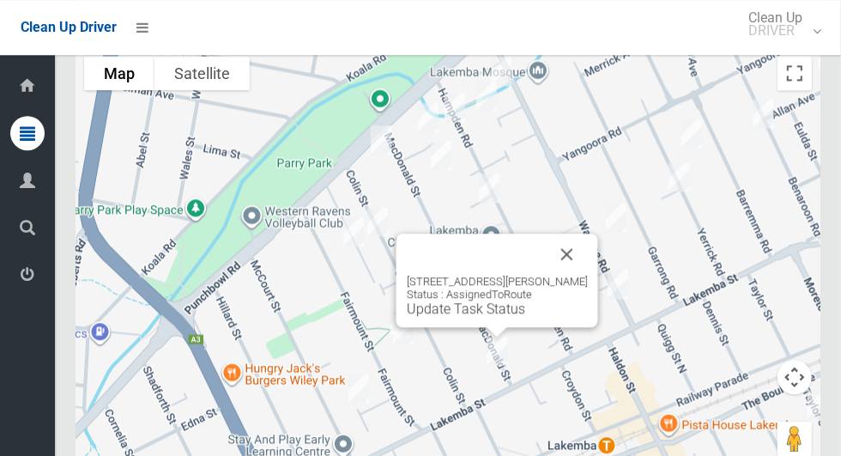
click at [568, 239] on button "Close" at bounding box center [567, 254] width 41 height 41
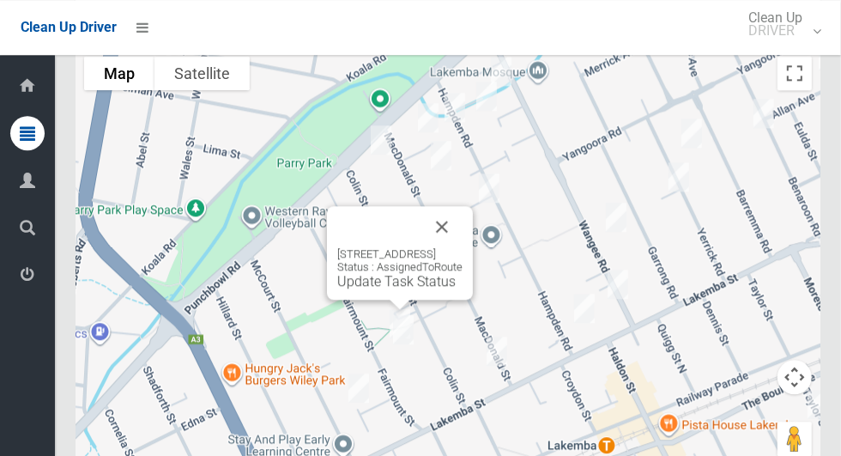
click at [463, 233] on button "Close" at bounding box center [442, 226] width 41 height 41
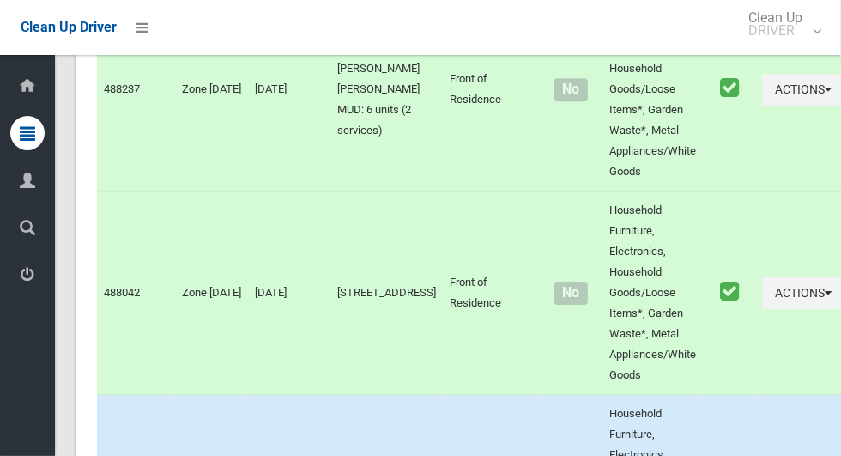
scroll to position [0, 0]
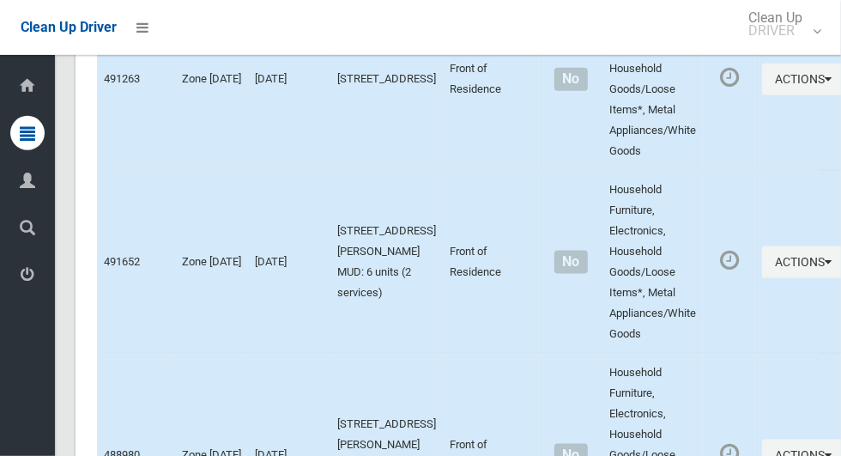
scroll to position [8821, 0]
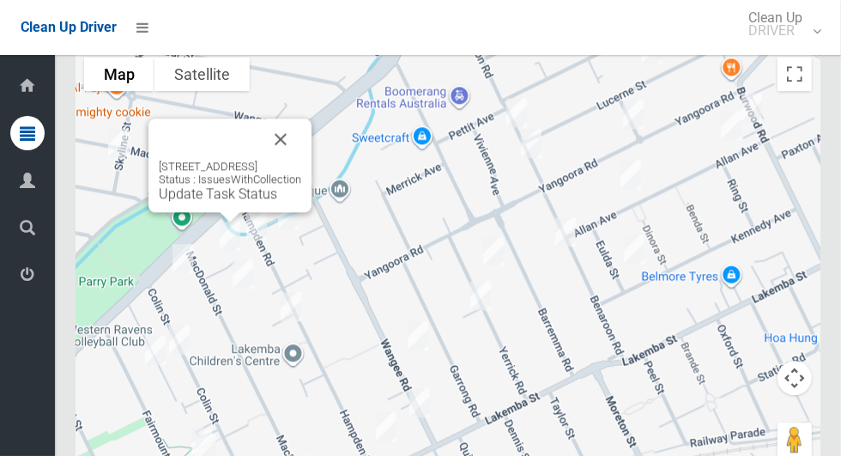
click at [293, 157] on button "Close" at bounding box center [280, 138] width 41 height 41
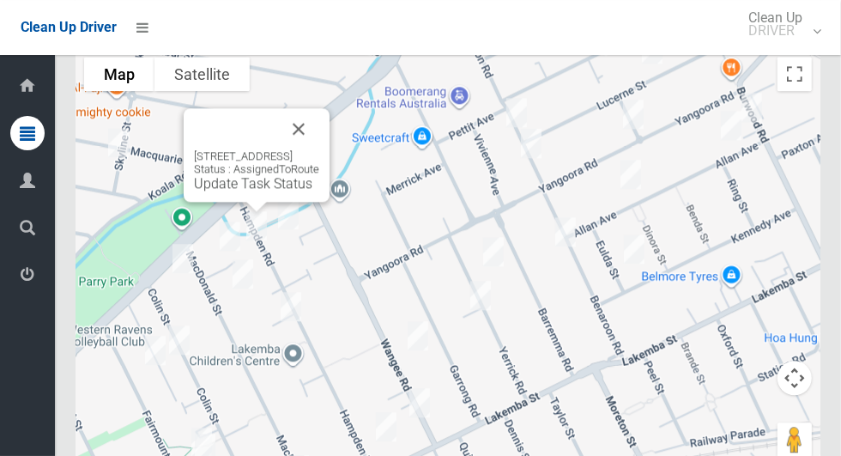
click at [319, 139] on button "Close" at bounding box center [298, 128] width 41 height 41
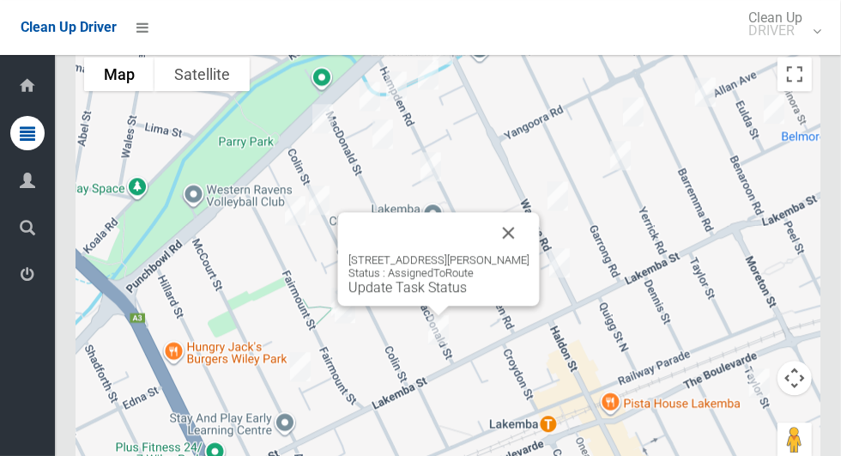
click at [530, 246] on button "Close" at bounding box center [508, 232] width 41 height 41
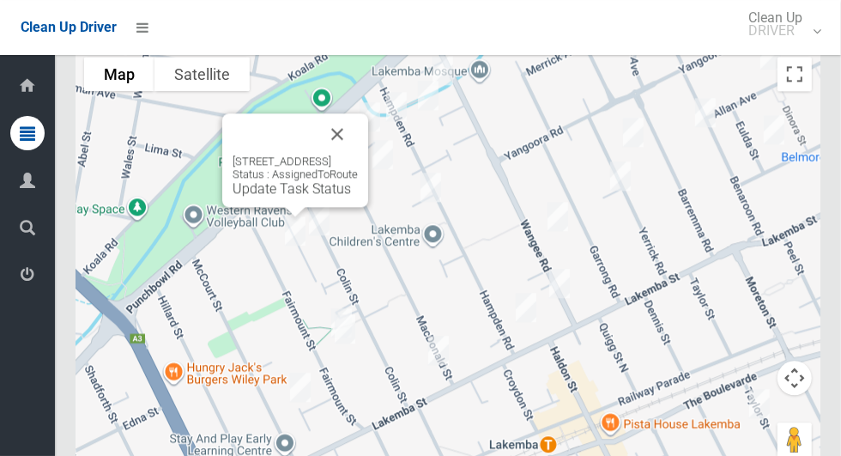
click at [358, 140] on button "Close" at bounding box center [337, 133] width 41 height 41
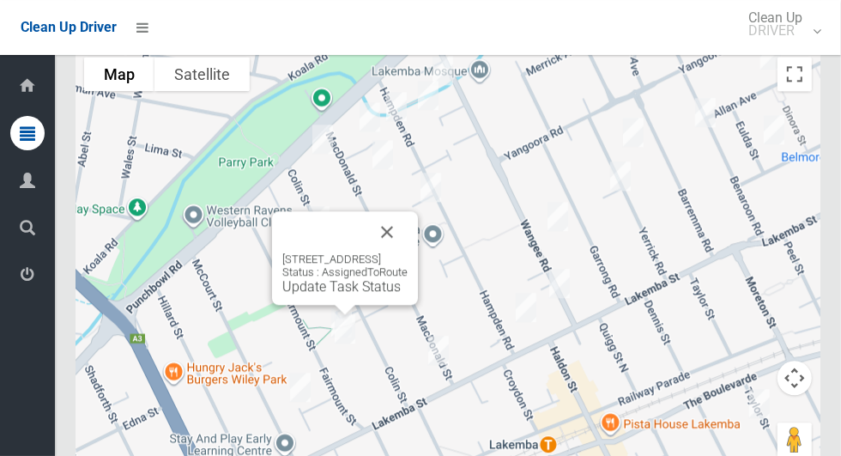
click at [408, 234] on button "Close" at bounding box center [387, 231] width 41 height 41
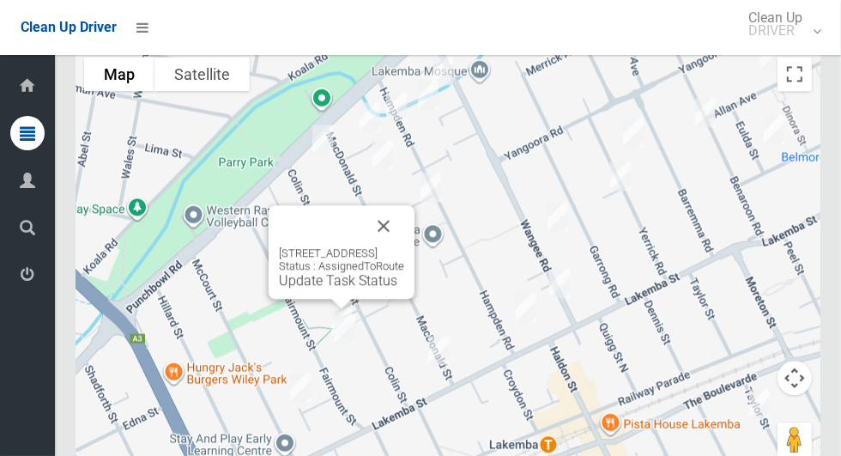
click at [415, 212] on div "23 Fairmount Street, LAKEMBA NSW 2195 Status : AssignedToRoute Update Task Stat…" at bounding box center [342, 252] width 146 height 94
click at [404, 234] on button "Close" at bounding box center [383, 225] width 41 height 41
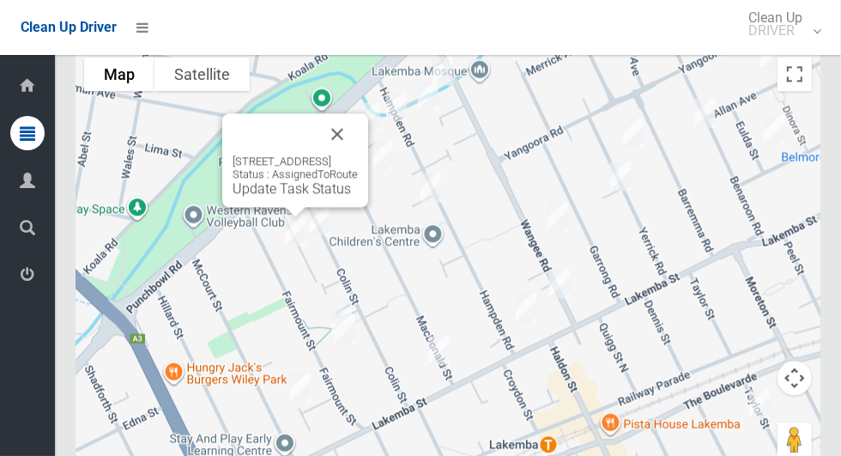
click at [358, 141] on button "Close" at bounding box center [337, 133] width 41 height 41
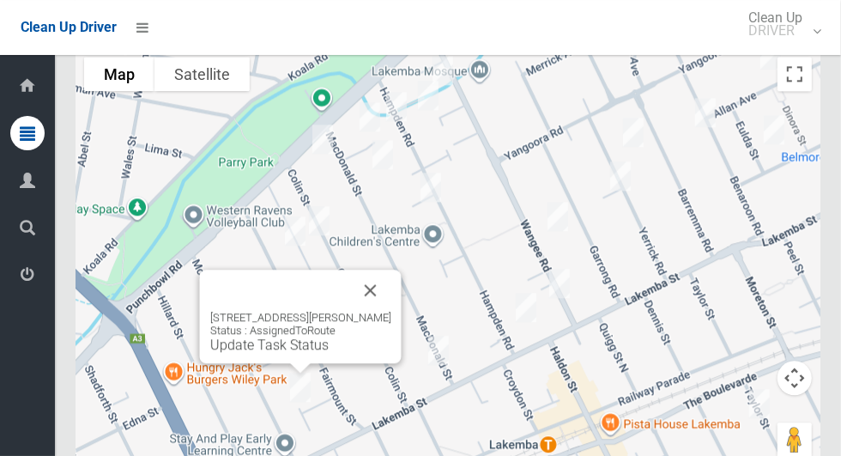
click at [391, 285] on button "Close" at bounding box center [370, 290] width 41 height 41
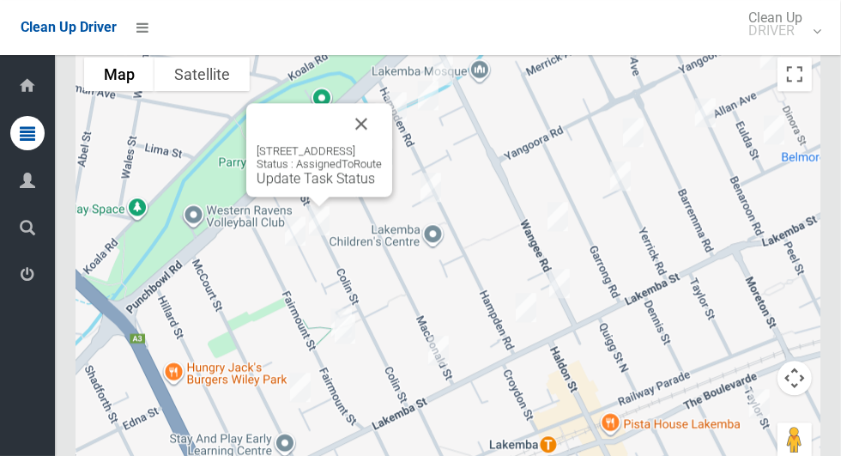
click at [382, 139] on button "Close" at bounding box center [361, 123] width 41 height 41
click at [310, 182] on link "Update Task Status" at bounding box center [316, 178] width 118 height 16
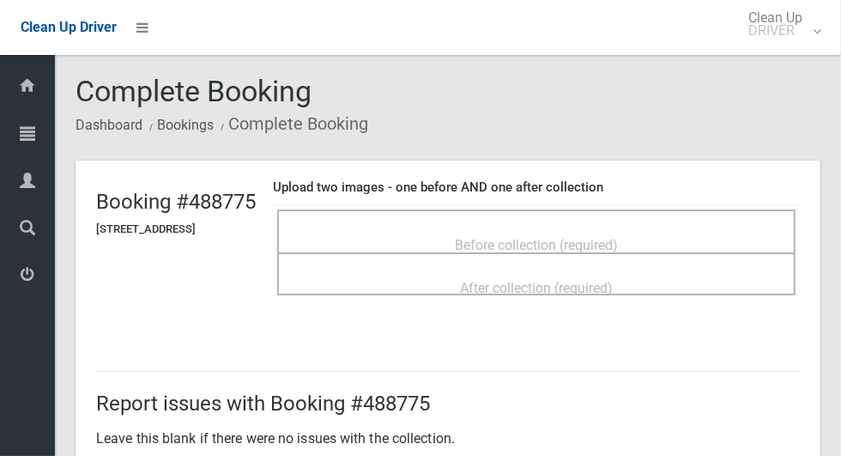
click at [676, 246] on div "Before collection (required)" at bounding box center [536, 244] width 481 height 32
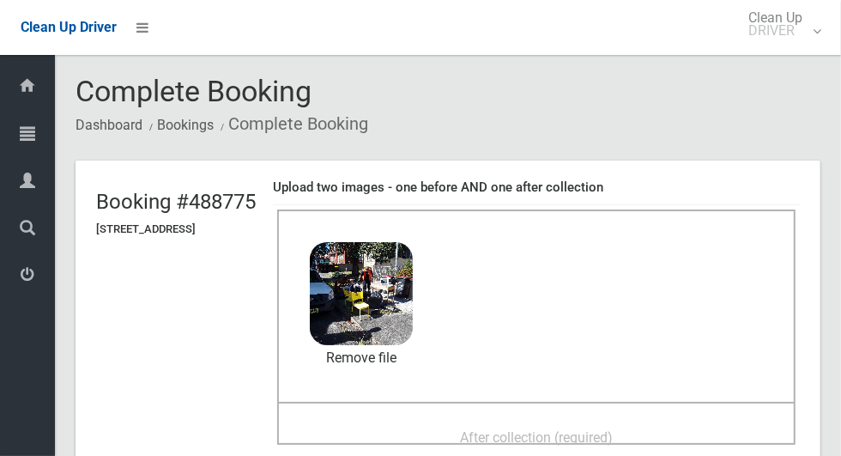
click at [556, 429] on span "After collection (required)" at bounding box center [536, 437] width 153 height 16
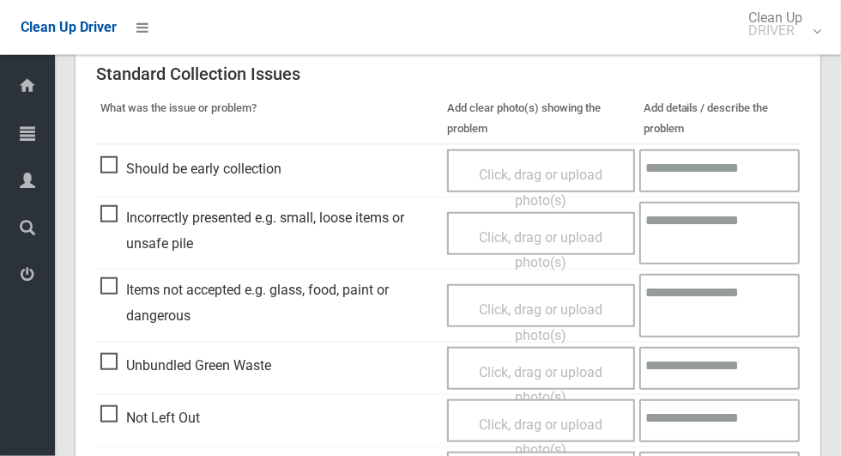
scroll to position [887, 0]
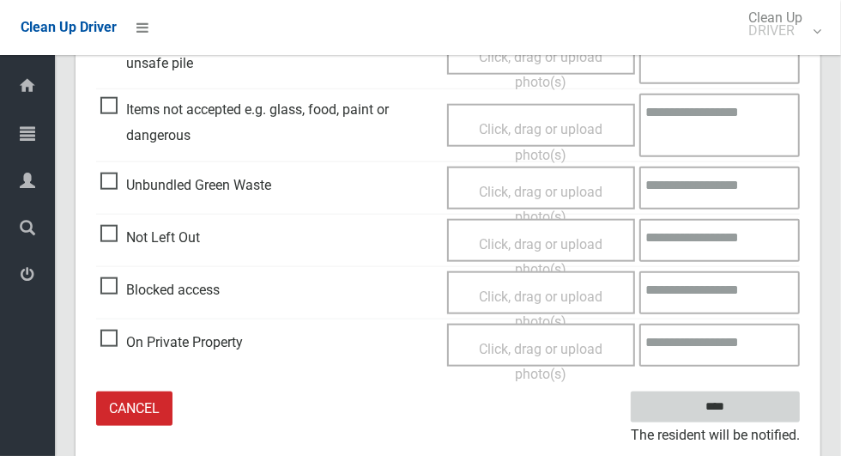
click at [773, 397] on input "****" at bounding box center [715, 407] width 169 height 32
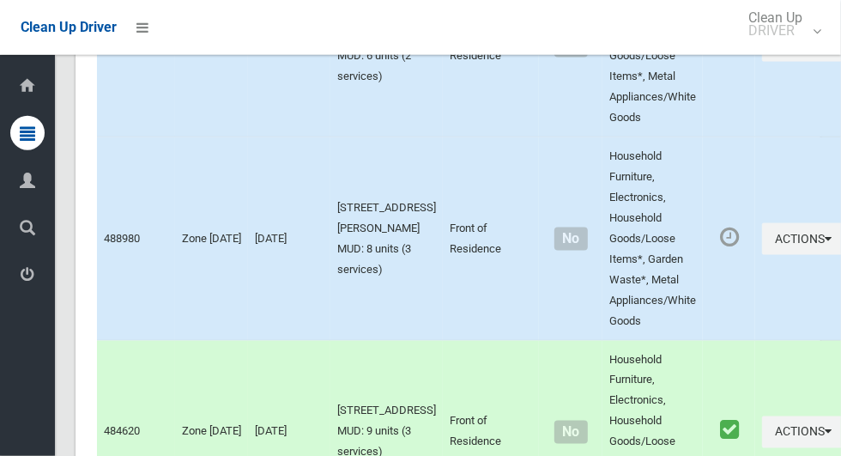
scroll to position [8821, 0]
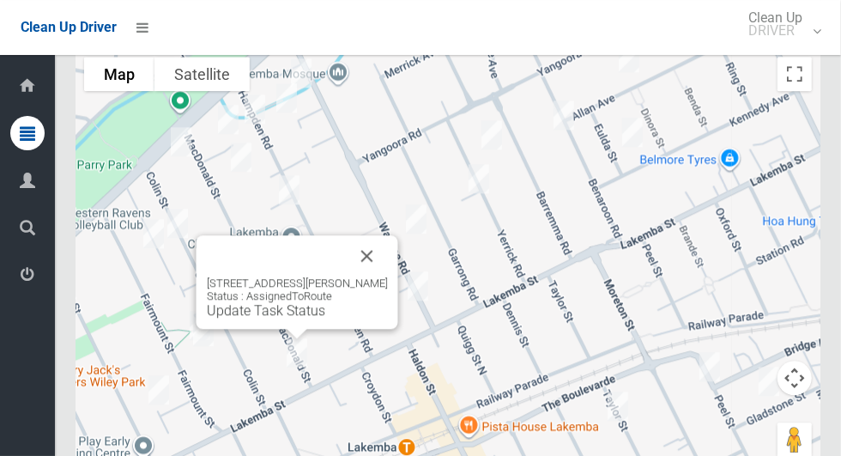
click at [379, 254] on button "Close" at bounding box center [367, 255] width 41 height 41
click at [371, 268] on button "Close" at bounding box center [367, 255] width 41 height 41
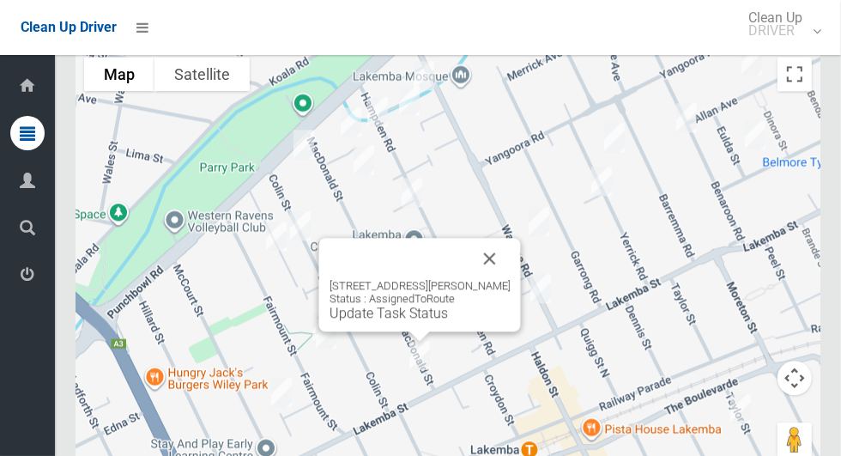
click at [416, 321] on link "Update Task Status" at bounding box center [389, 313] width 118 height 16
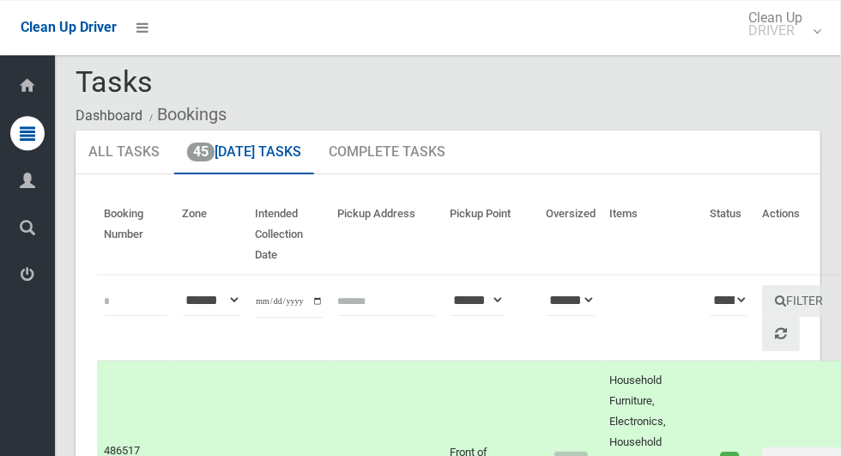
scroll to position [0, 0]
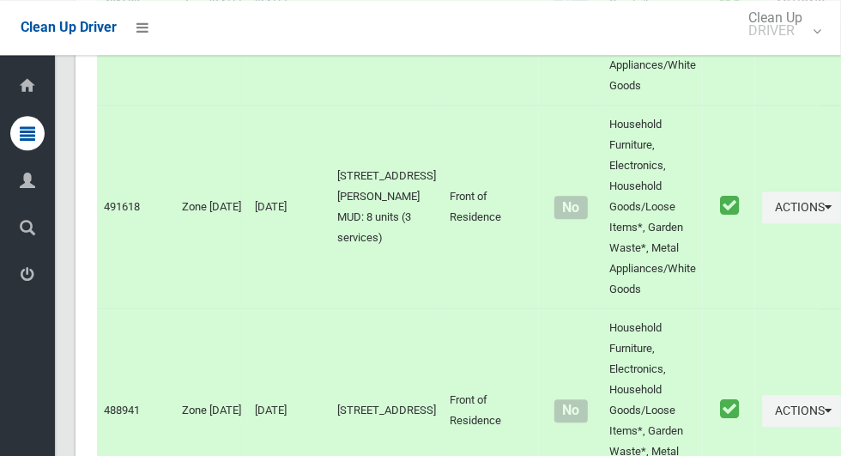
scroll to position [8821, 0]
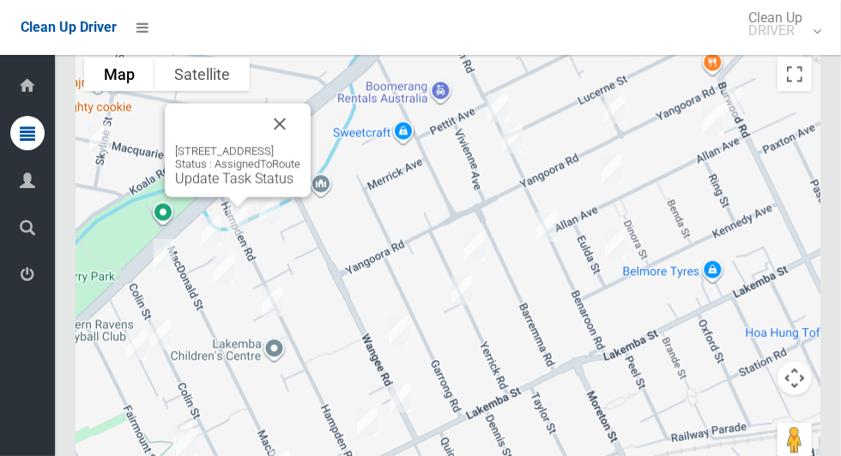
click at [300, 122] on button "Close" at bounding box center [279, 123] width 41 height 41
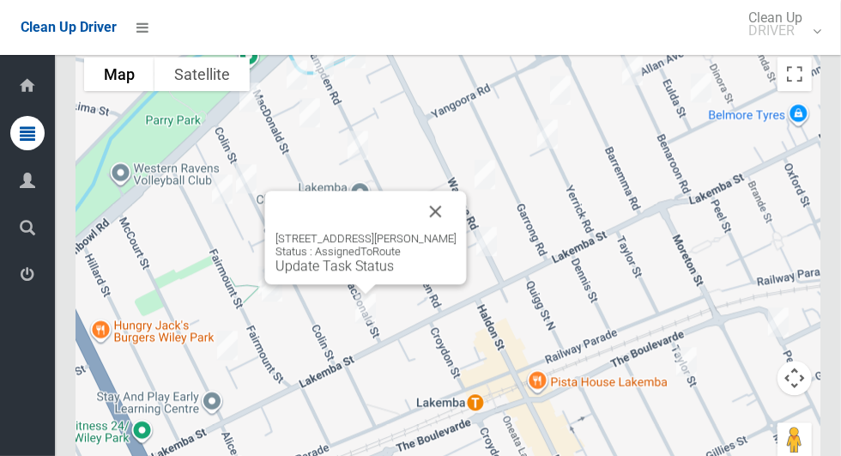
click at [341, 273] on link "Update Task Status" at bounding box center [335, 266] width 118 height 16
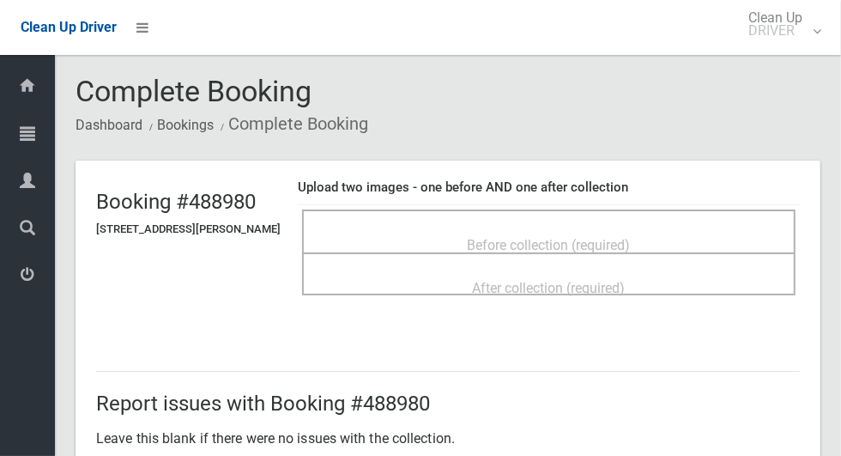
click at [743, 228] on div "Before collection (required)" at bounding box center [549, 244] width 456 height 32
click at [631, 240] on span "Before collection (required)" at bounding box center [549, 245] width 163 height 16
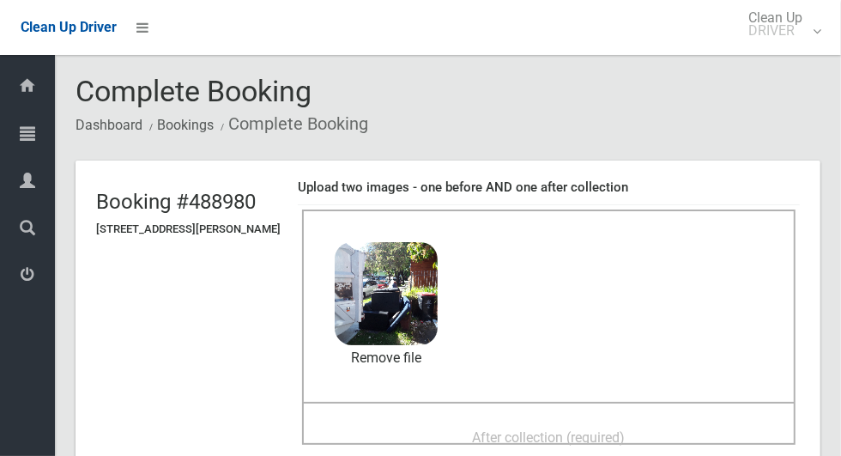
click at [626, 429] on span "After collection (required)" at bounding box center [549, 437] width 153 height 16
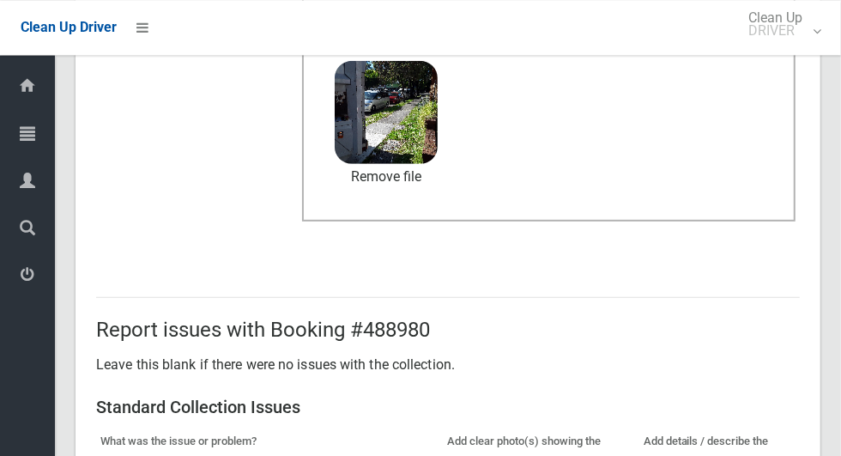
scroll to position [887, 0]
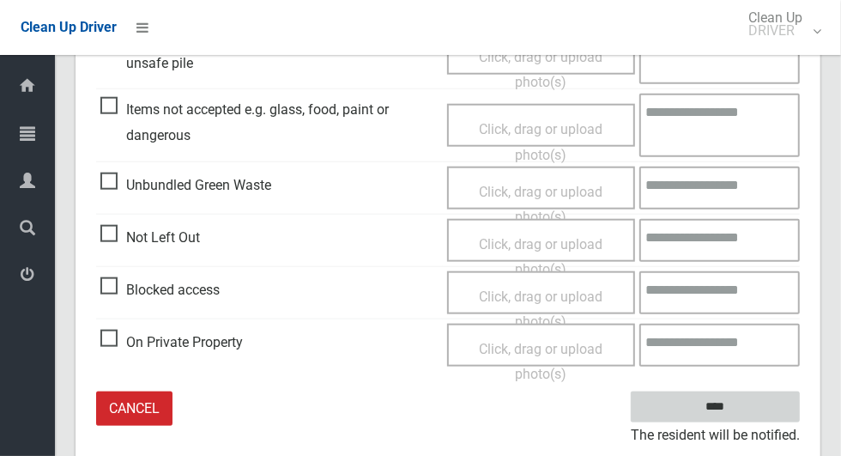
click at [760, 407] on input "****" at bounding box center [715, 407] width 169 height 32
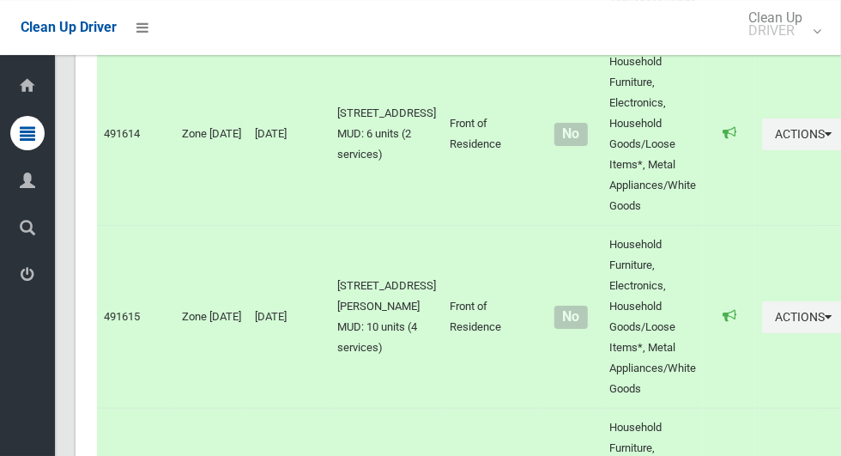
scroll to position [8821, 0]
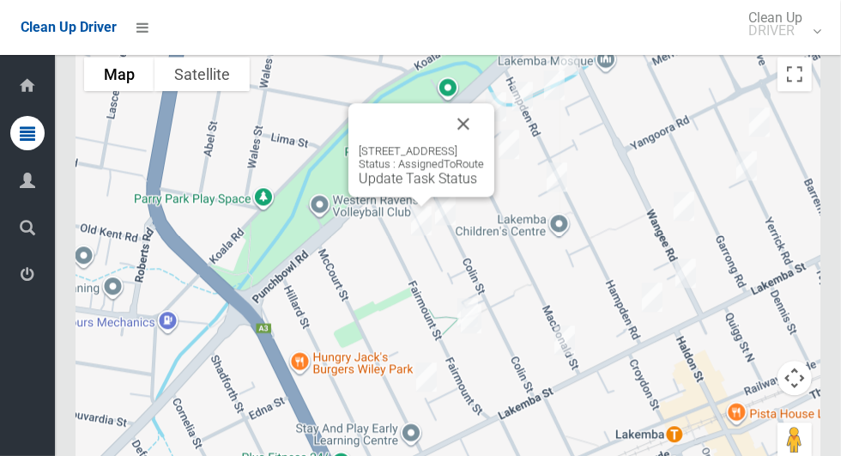
click at [359, 186] on link "Update Task Status" at bounding box center [418, 178] width 118 height 16
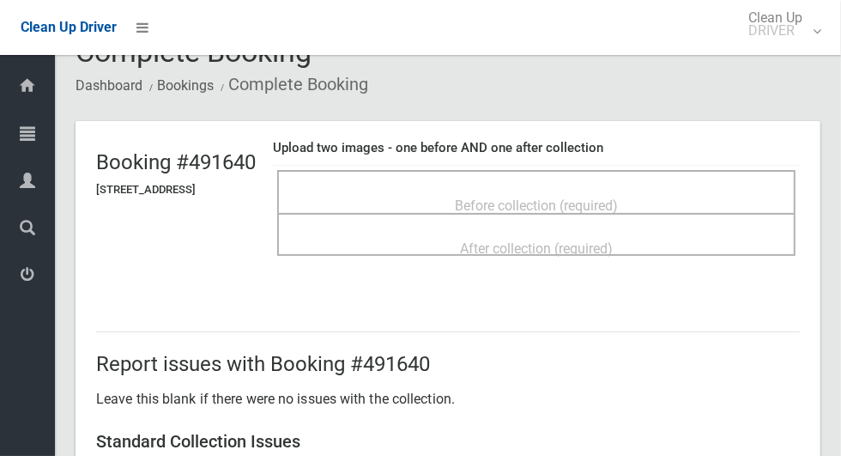
scroll to position [71, 0]
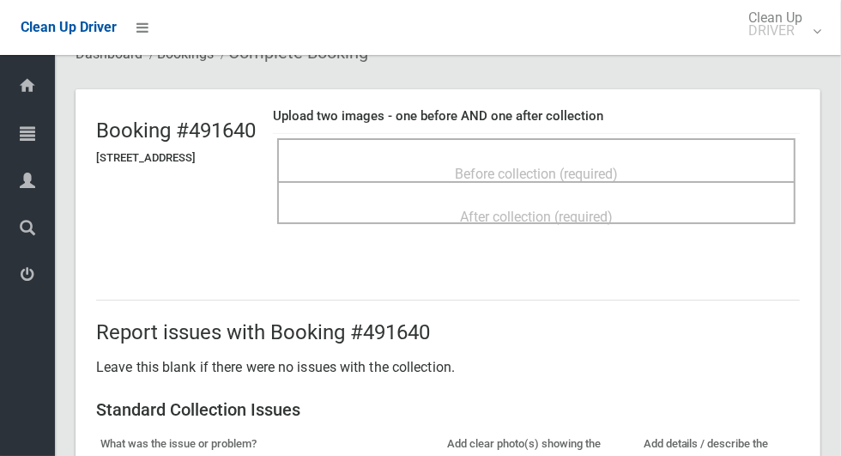
click at [738, 158] on div "Before collection (required)" at bounding box center [536, 173] width 481 height 32
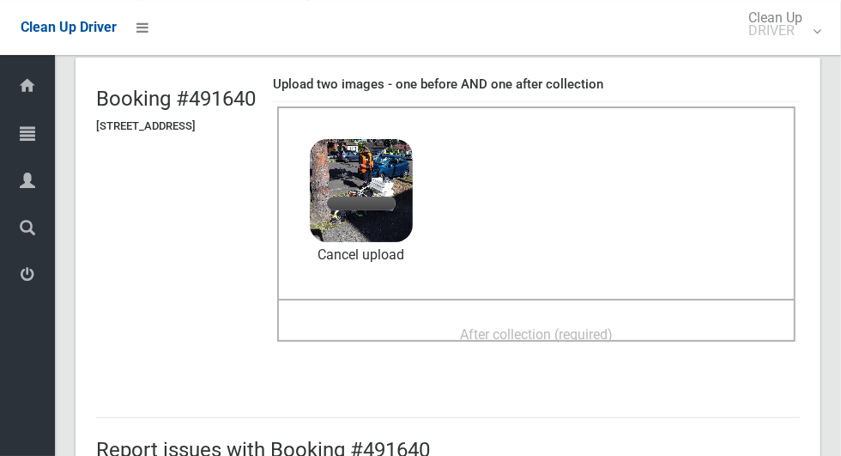
scroll to position [104, 0]
click at [608, 331] on span "After collection (required)" at bounding box center [536, 333] width 153 height 16
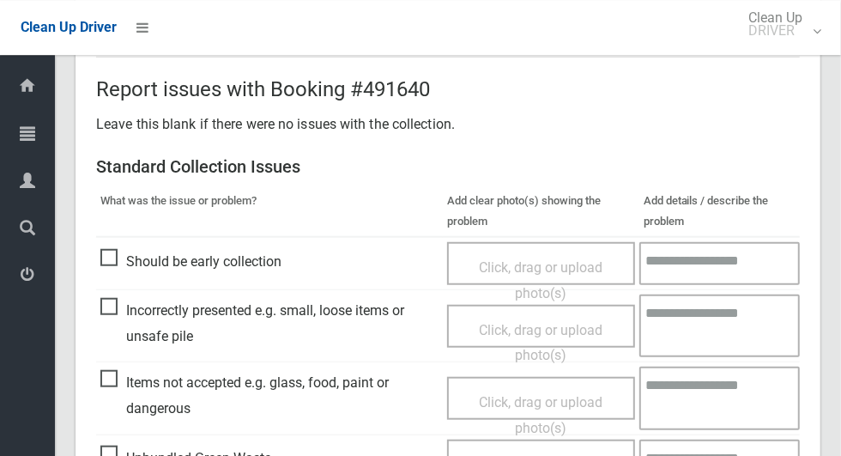
scroll to position [671, 0]
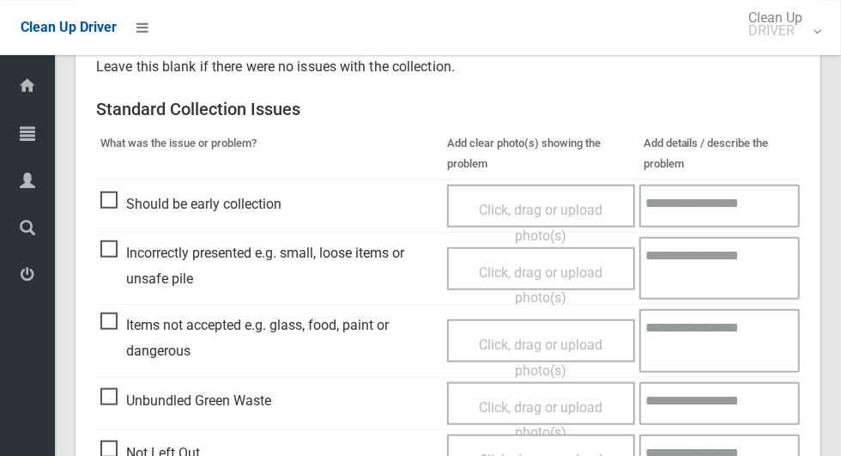
click at [102, 331] on span "Items not accepted e.g. glass, food, paint or dangerous" at bounding box center [269, 337] width 338 height 51
click at [547, 349] on span "Click, drag or upload photo(s)" at bounding box center [541, 358] width 124 height 42
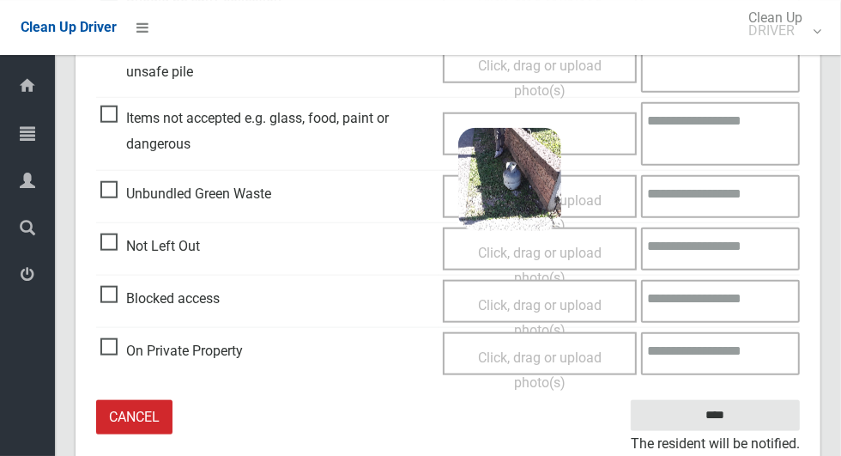
scroll to position [887, 0]
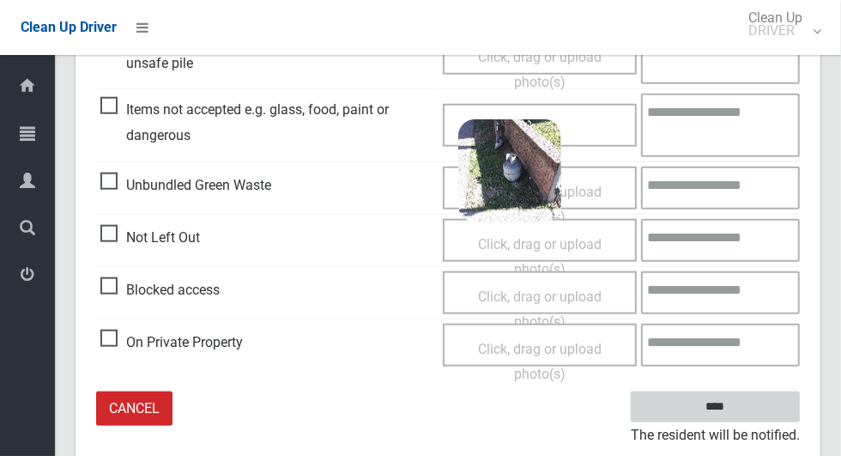
click at [780, 402] on input "****" at bounding box center [715, 407] width 169 height 32
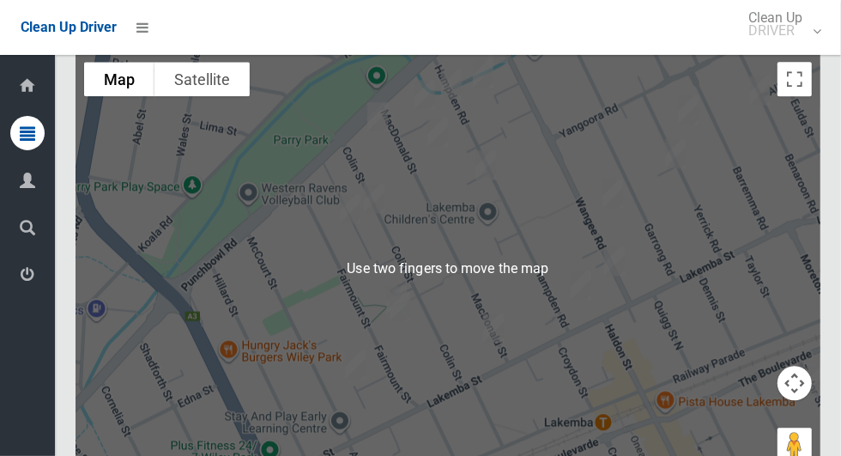
scroll to position [8813, 0]
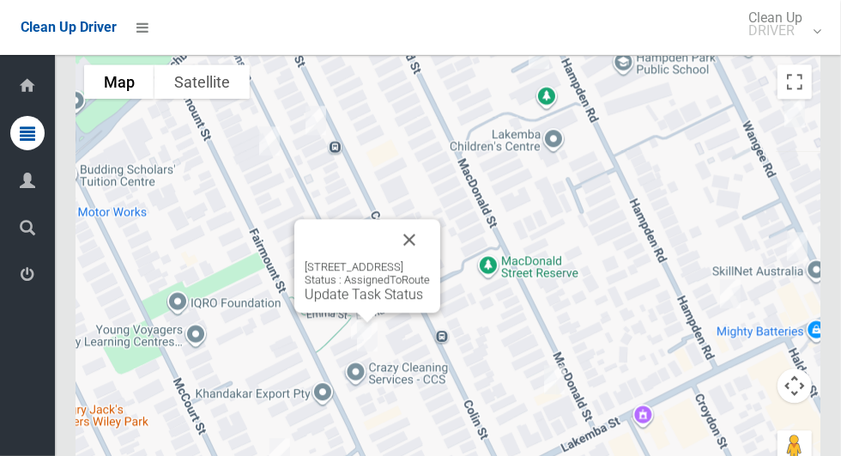
click at [430, 255] on button "Close" at bounding box center [409, 239] width 41 height 41
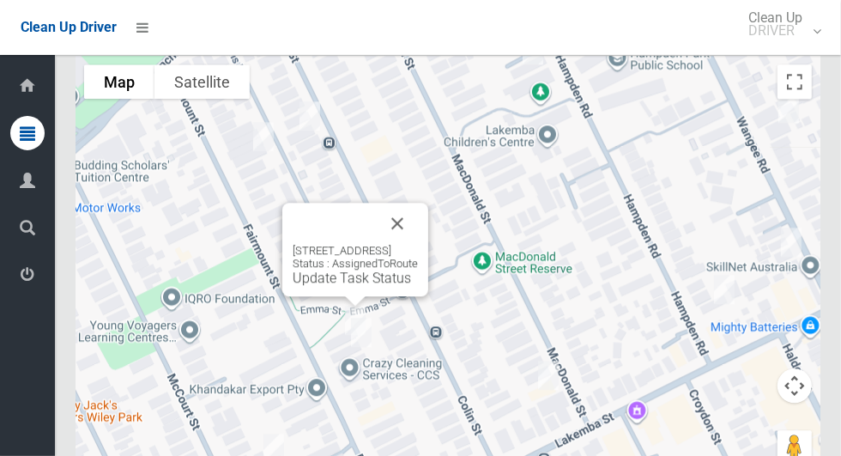
click at [355, 286] on link "Update Task Status" at bounding box center [352, 278] width 118 height 16
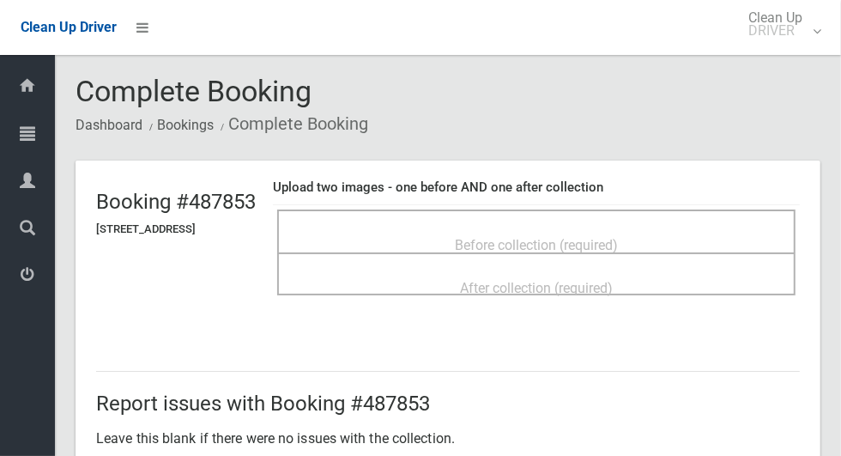
click at [167, 323] on header "Booking #487853 [STREET_ADDRESS] Upload two images - one before AND one after c…" at bounding box center [448, 246] width 745 height 170
click at [618, 237] on span "Before collection (required)" at bounding box center [536, 245] width 163 height 16
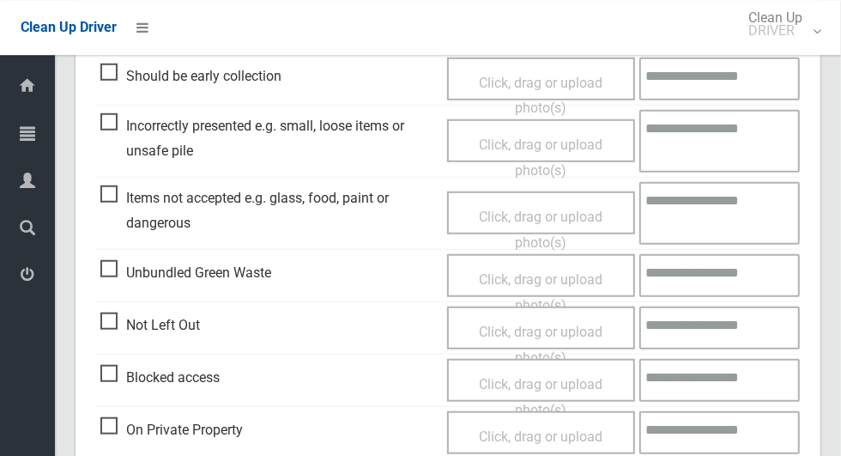
scroll to position [650, 0]
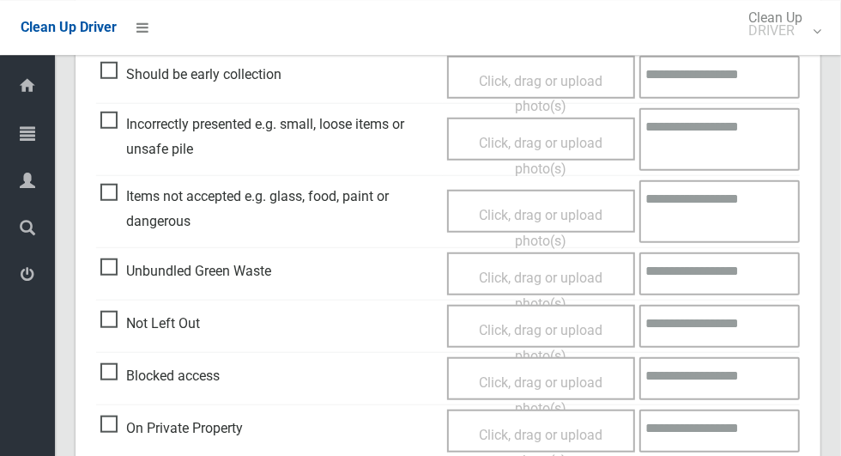
click at [107, 129] on span "Incorrectly presented e.g. small, loose items or unsafe pile" at bounding box center [269, 137] width 338 height 51
click at [577, 135] on span "Click, drag or upload photo(s)" at bounding box center [541, 156] width 124 height 42
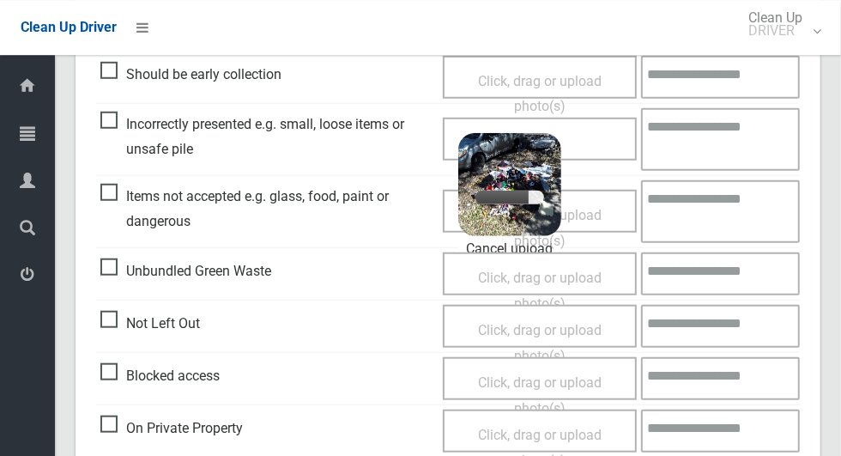
click at [604, 138] on div "Click, drag or upload photo(s) 4.3 MB 2025-10-1509.44.168719532749446352973.jpg…" at bounding box center [540, 139] width 194 height 43
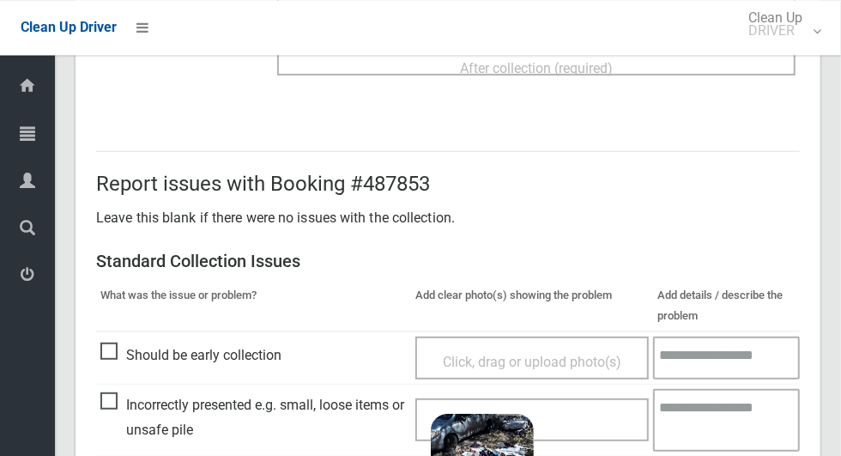
scroll to position [182, 0]
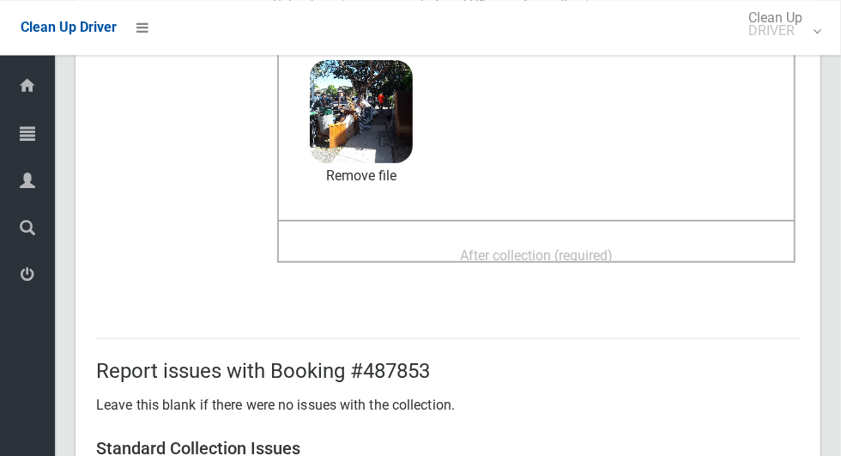
click at [683, 239] on div "After collection (required)" at bounding box center [536, 255] width 481 height 32
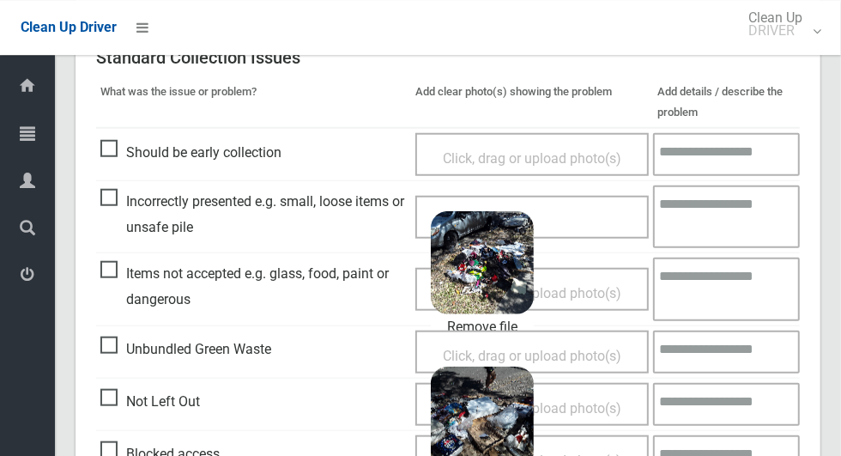
scroll to position [721, 0]
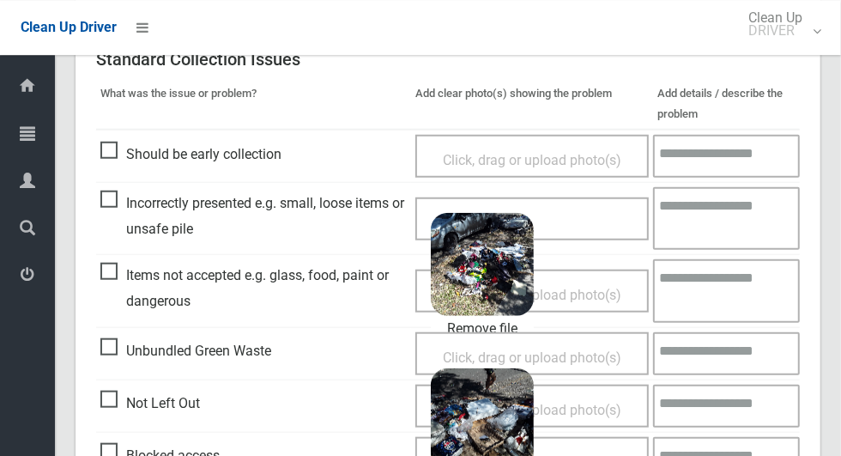
click at [718, 212] on textarea at bounding box center [726, 218] width 147 height 63
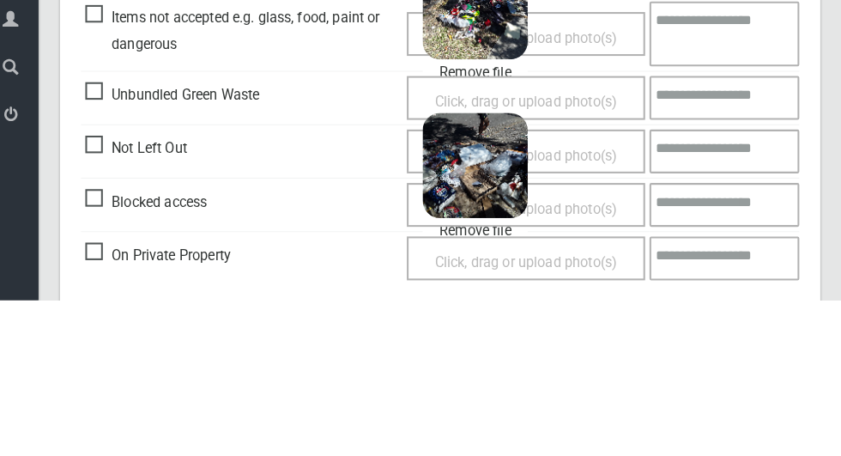
scroll to position [936, 0]
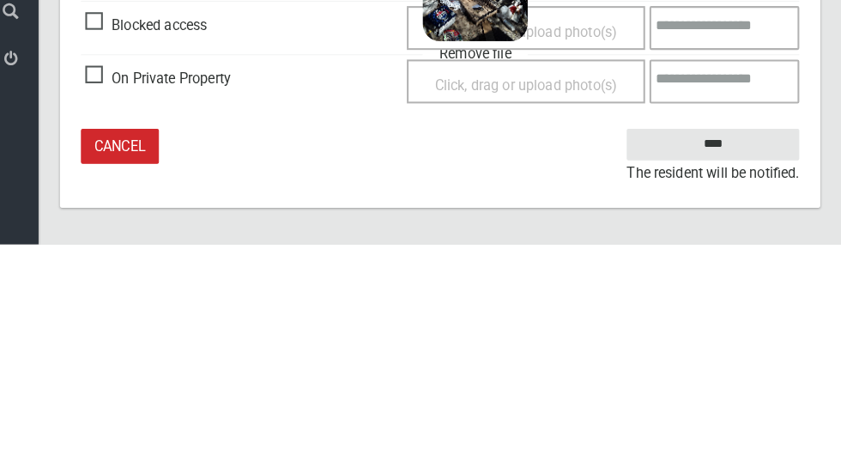
type textarea "**********"
click at [751, 352] on input "****" at bounding box center [715, 359] width 169 height 32
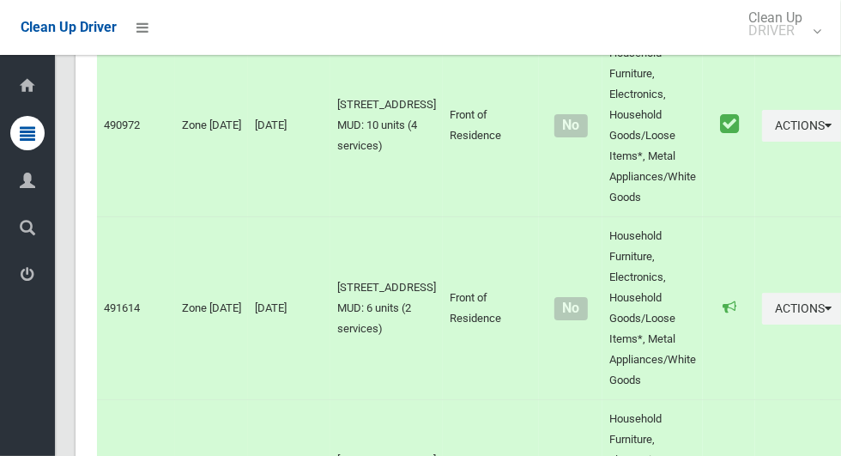
scroll to position [8821, 0]
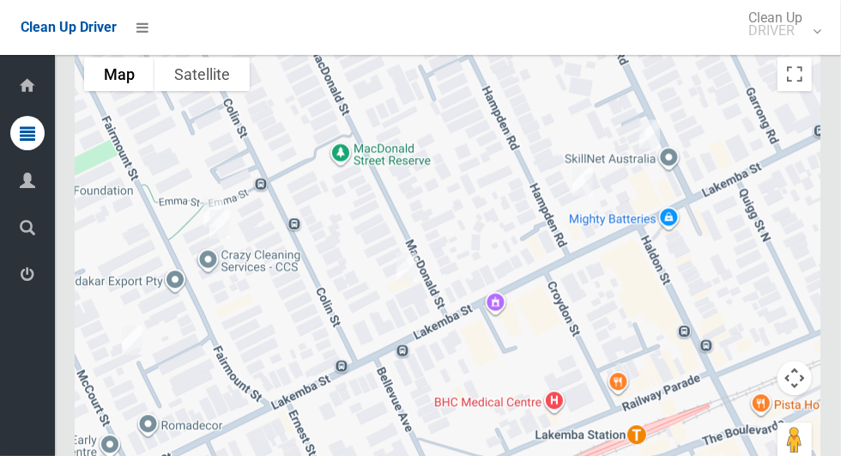
click at [266, 243] on div at bounding box center [448, 262] width 745 height 429
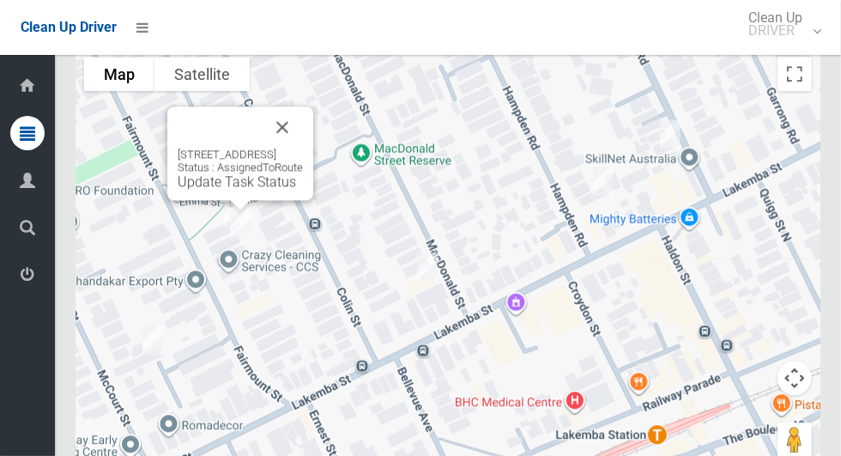
click at [232, 197] on div "[STREET_ADDRESS] Status : AssignedToRoute Update Task Status" at bounding box center [240, 153] width 146 height 94
click at [223, 190] on link "Update Task Status" at bounding box center [237, 181] width 118 height 16
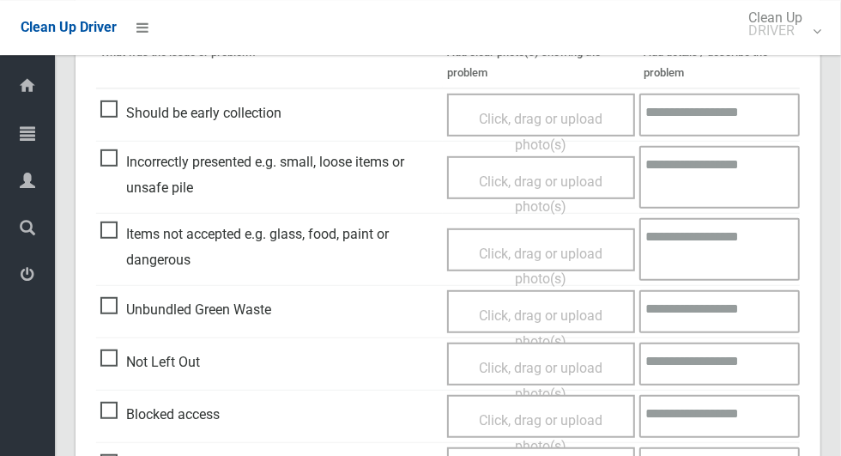
scroll to position [469, 0]
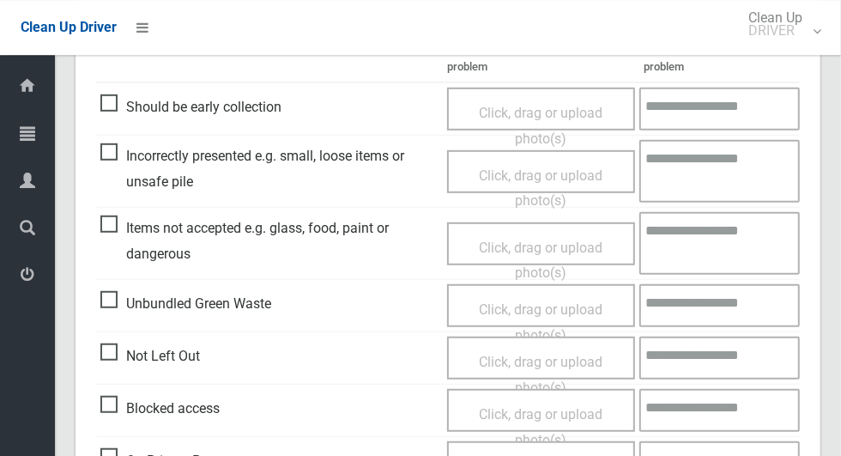
click at [130, 348] on span "Not Left Out" at bounding box center [150, 356] width 100 height 26
click at [560, 358] on span "Click, drag or upload photo(s)" at bounding box center [541, 375] width 124 height 42
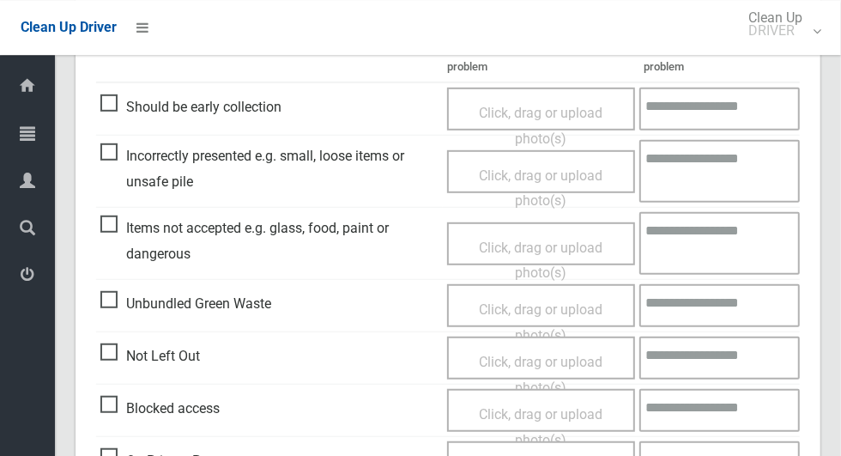
scroll to position [0, 0]
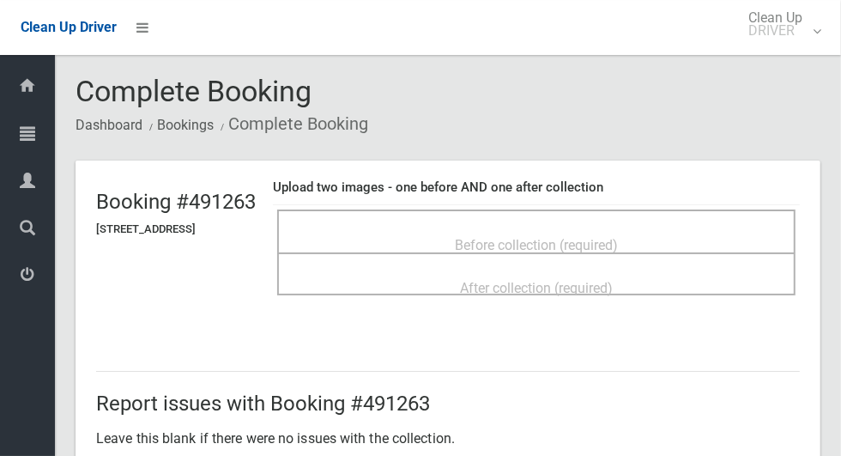
click at [695, 231] on div "Before collection (required)" at bounding box center [536, 244] width 481 height 32
click at [695, 244] on div "Before collection (required)" at bounding box center [536, 244] width 481 height 32
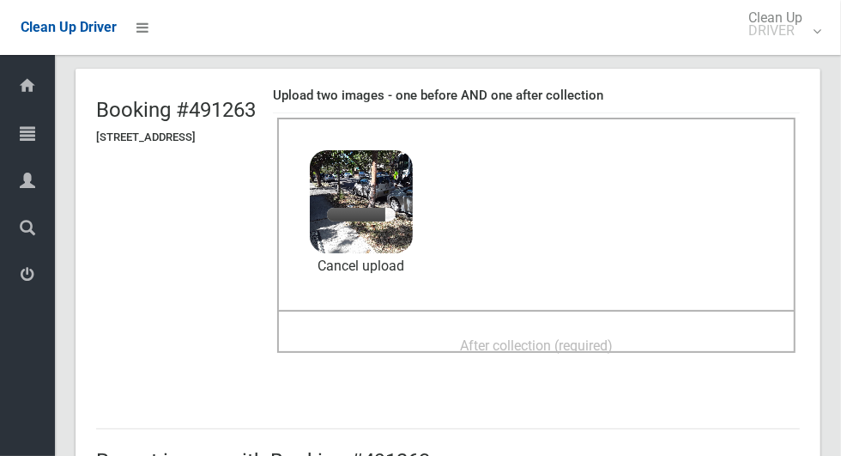
scroll to position [98, 0]
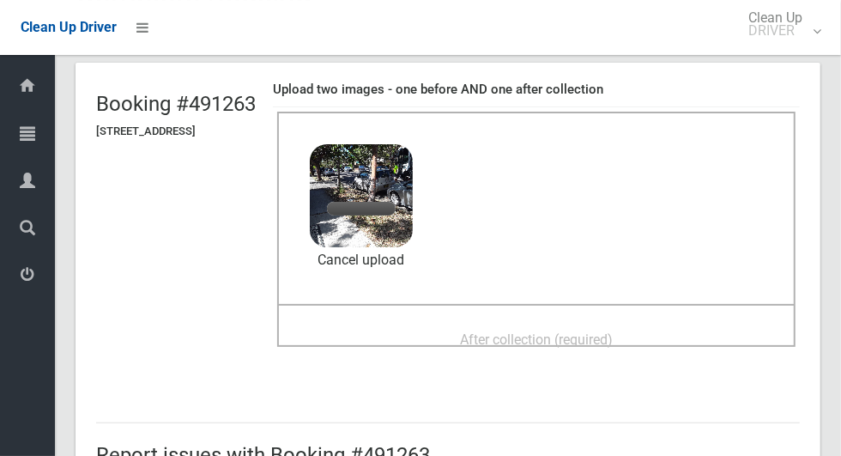
click at [613, 331] on span "After collection (required)" at bounding box center [536, 339] width 153 height 16
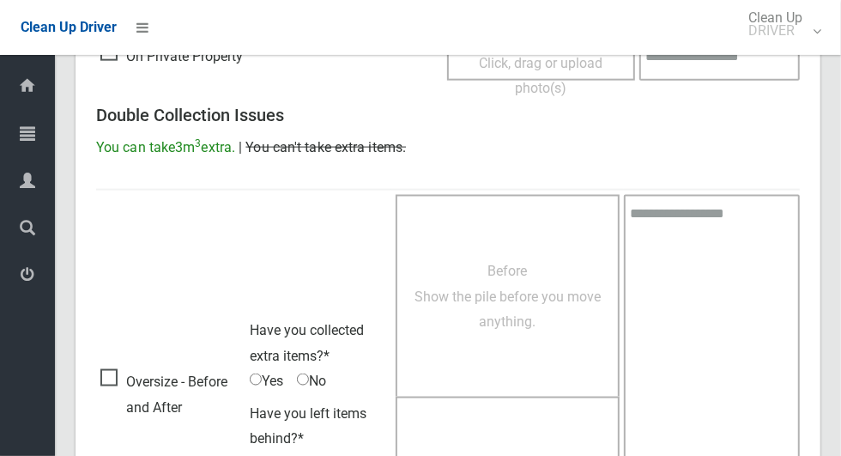
scroll to position [1404, 0]
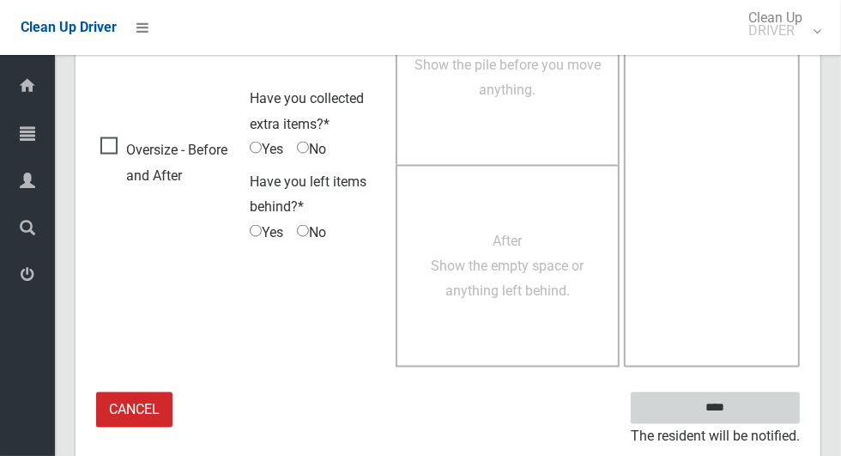
click at [745, 409] on input "****" at bounding box center [715, 408] width 169 height 32
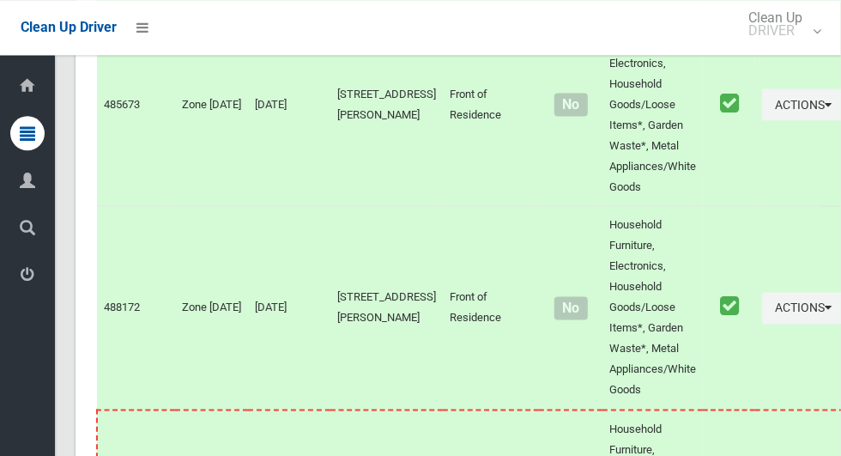
scroll to position [8821, 0]
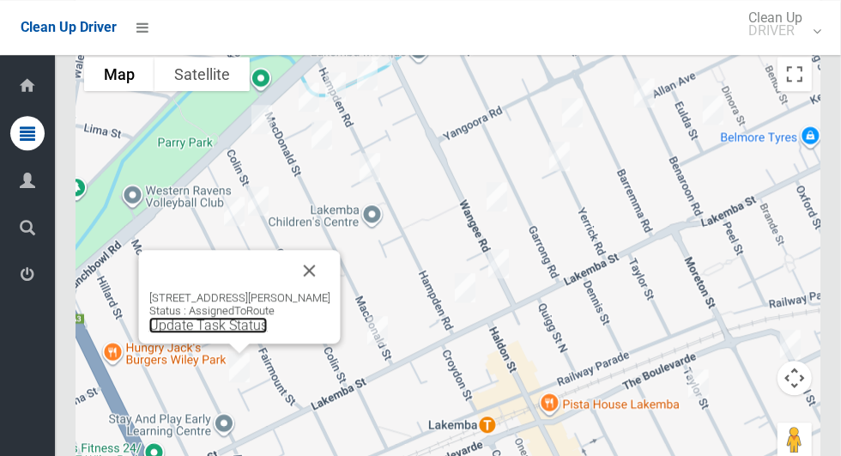
click at [232, 333] on link "Update Task Status" at bounding box center [208, 325] width 118 height 16
